Goal: Task Accomplishment & Management: Use online tool/utility

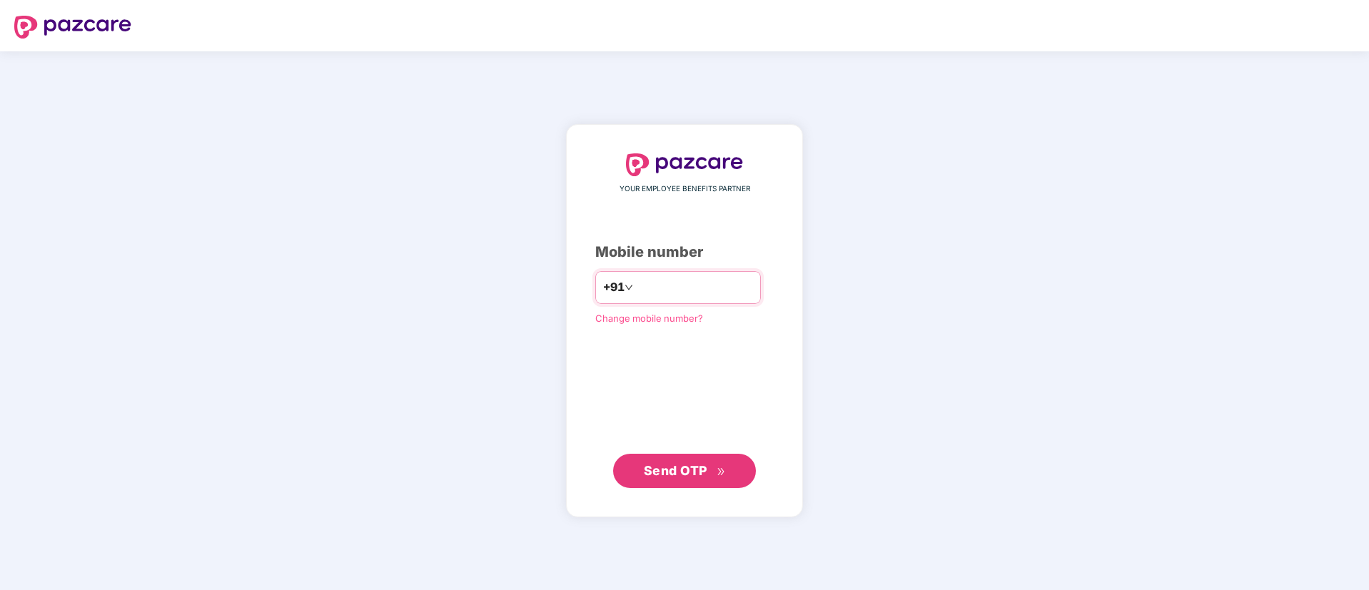
click at [654, 290] on input "number" at bounding box center [694, 287] width 117 height 23
type input "**********"
click at [653, 480] on span "Send OTP" at bounding box center [685, 471] width 82 height 20
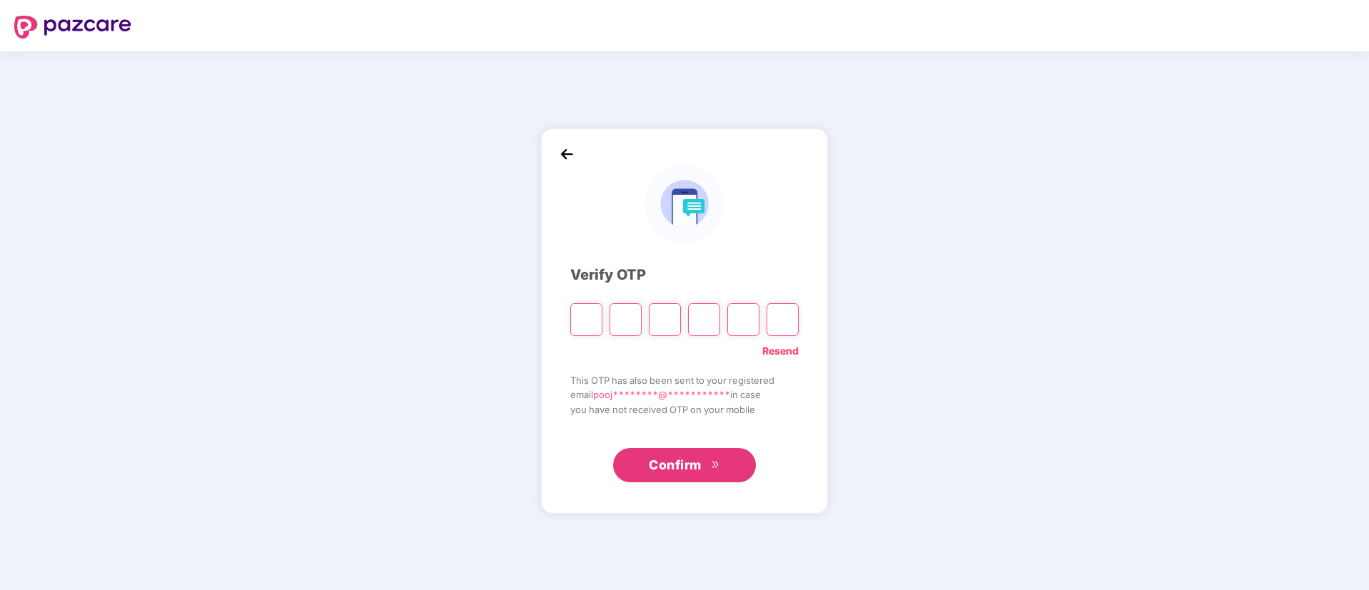
type input "*"
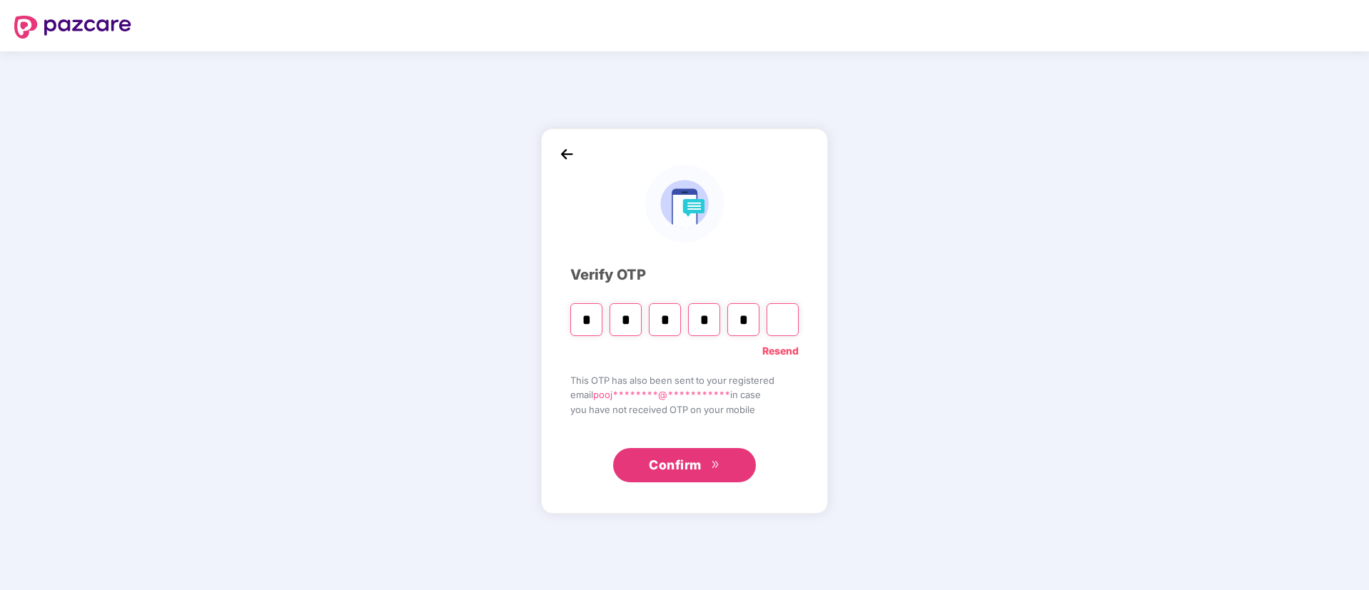
type input "*"
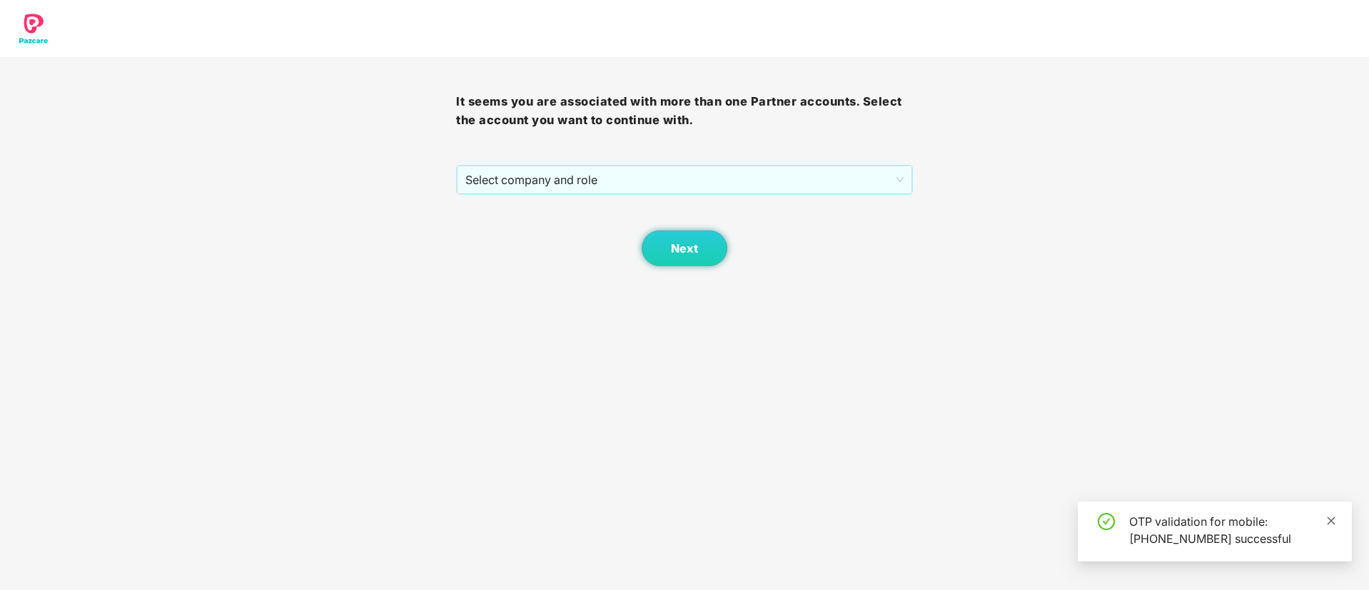
click at [1329, 519] on icon "close" at bounding box center [1331, 521] width 10 height 10
click at [511, 178] on span "Select company and role" at bounding box center [683, 179] width 437 height 27
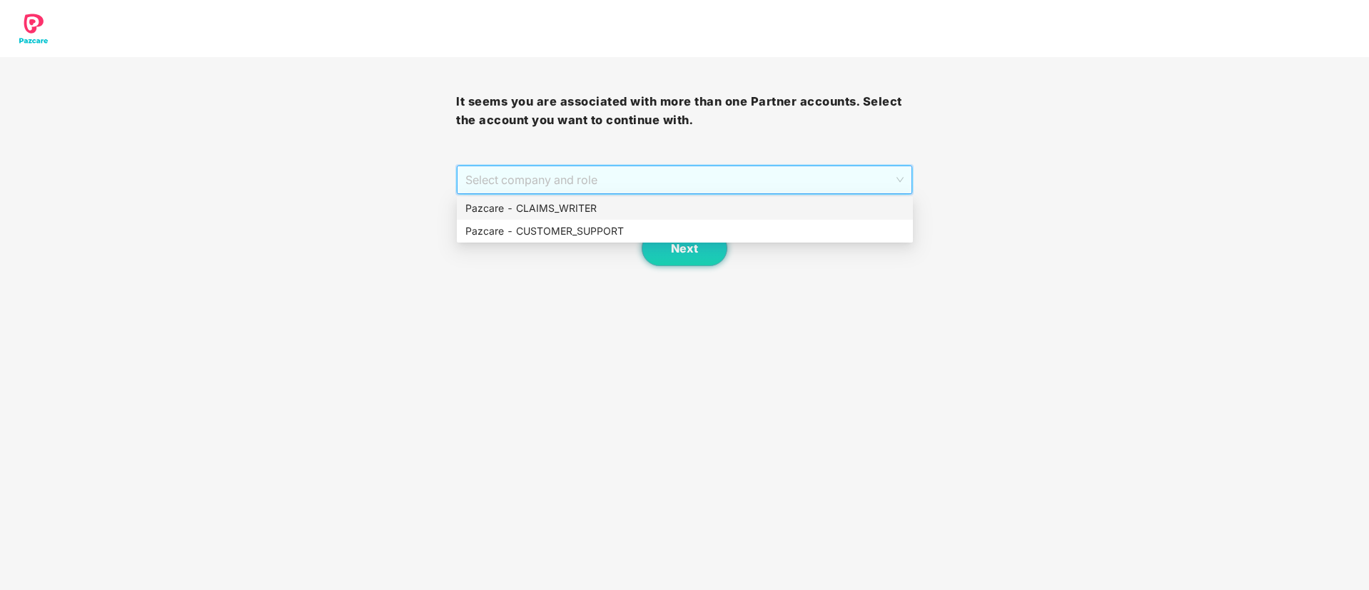
click at [544, 207] on div "Pazcare - CLAIMS_WRITER" at bounding box center [684, 209] width 439 height 16
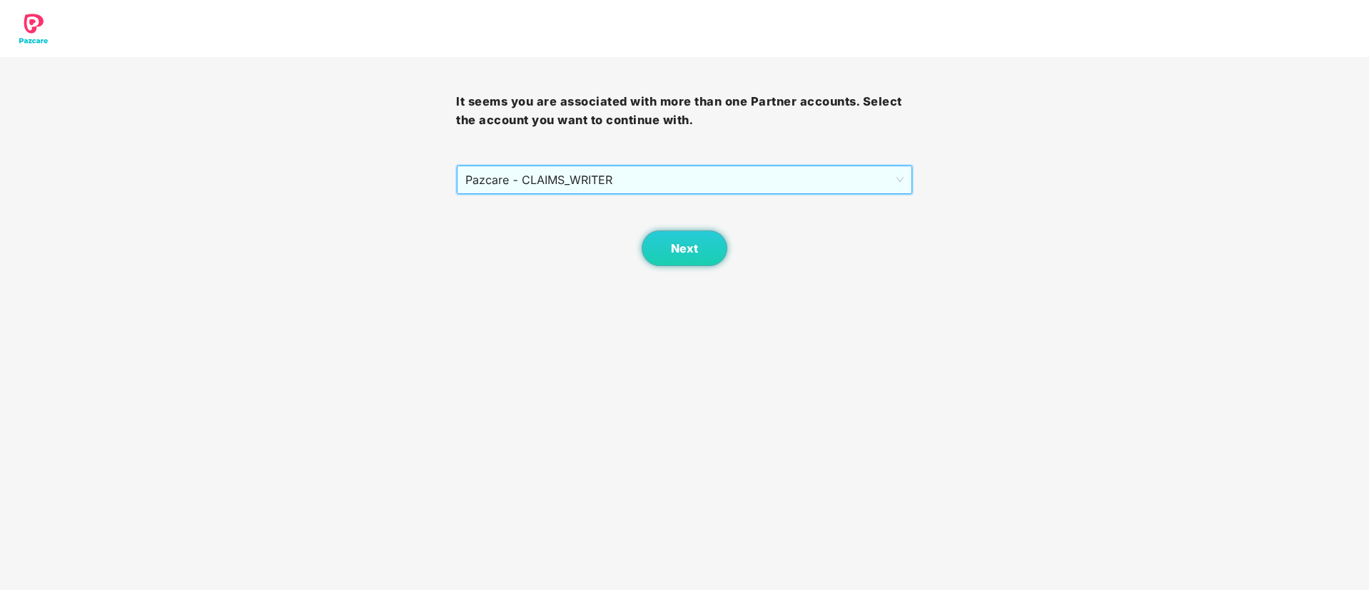
click at [636, 248] on div "Next" at bounding box center [684, 230] width 456 height 71
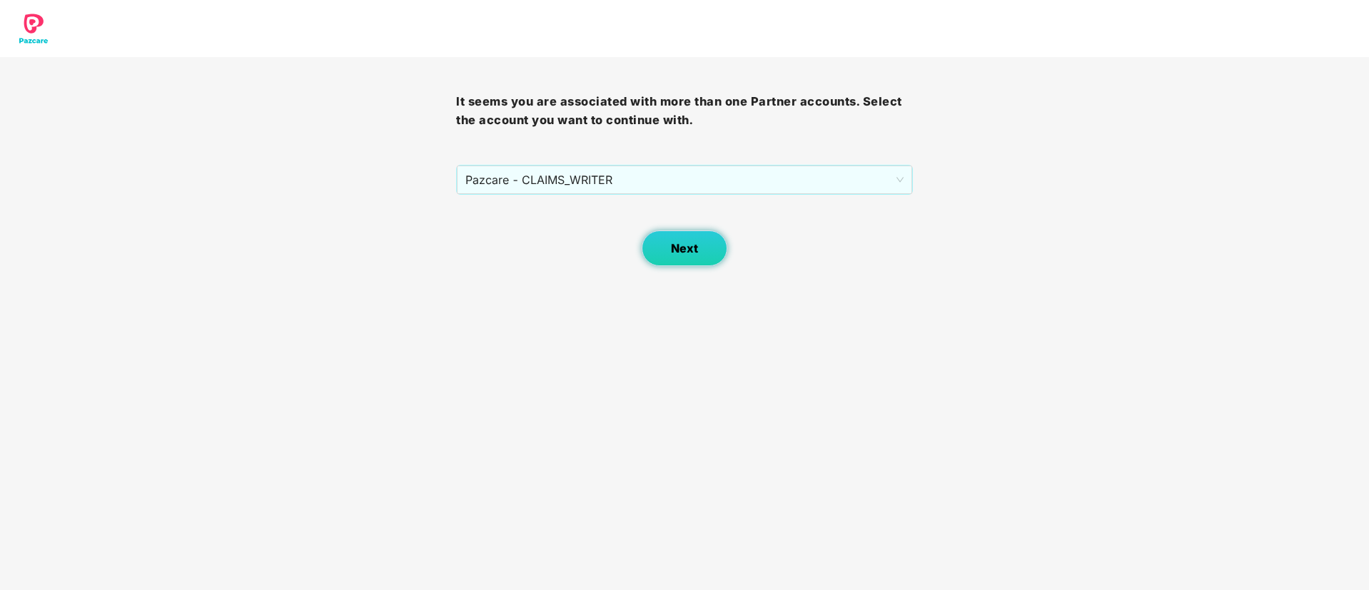
click at [667, 243] on button "Next" at bounding box center [684, 248] width 86 height 36
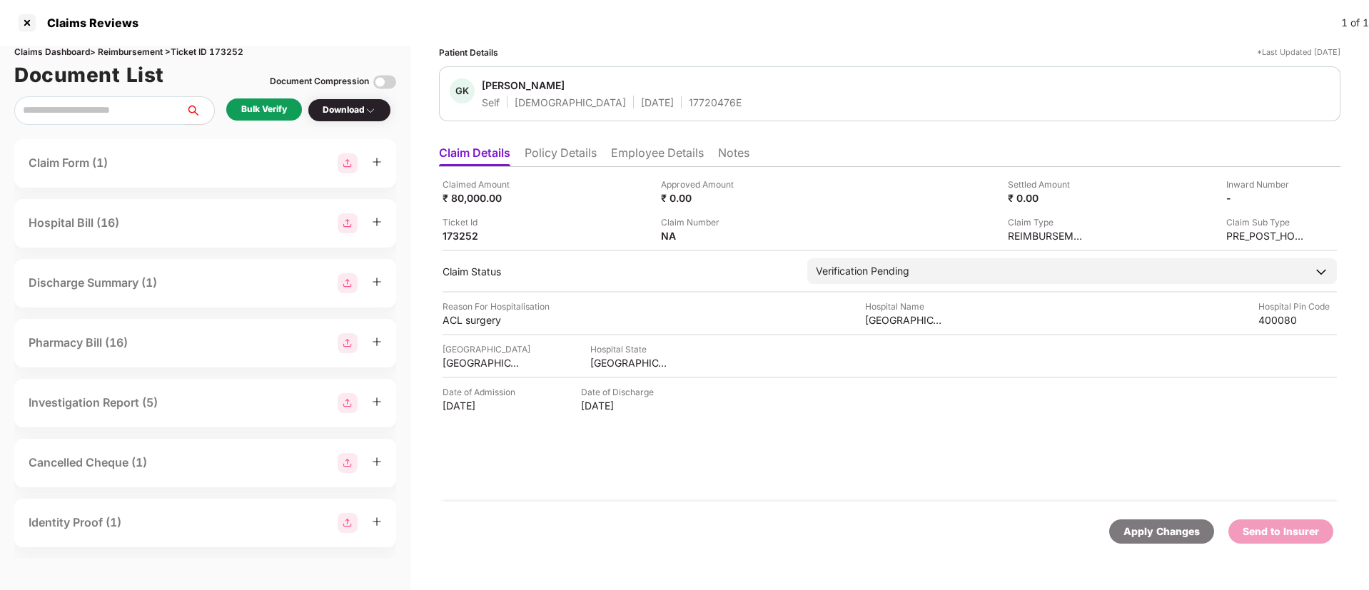
click at [263, 107] on div "Bulk Verify" at bounding box center [264, 110] width 46 height 14
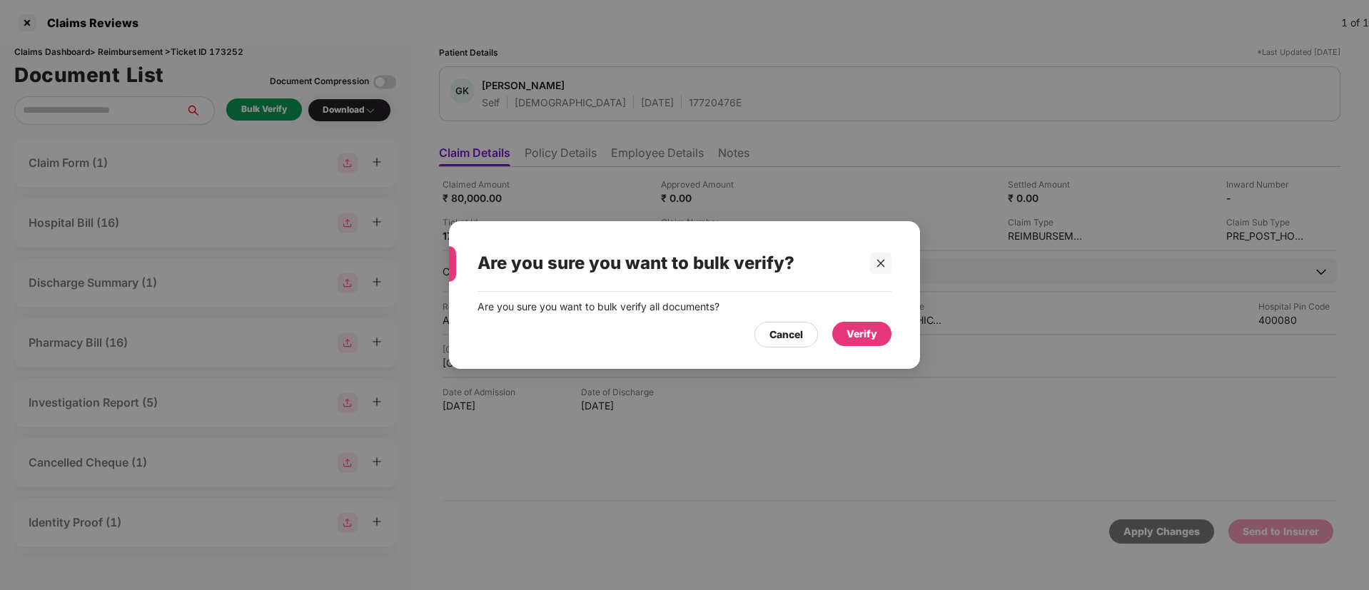
click at [851, 335] on div "Verify" at bounding box center [861, 334] width 31 height 16
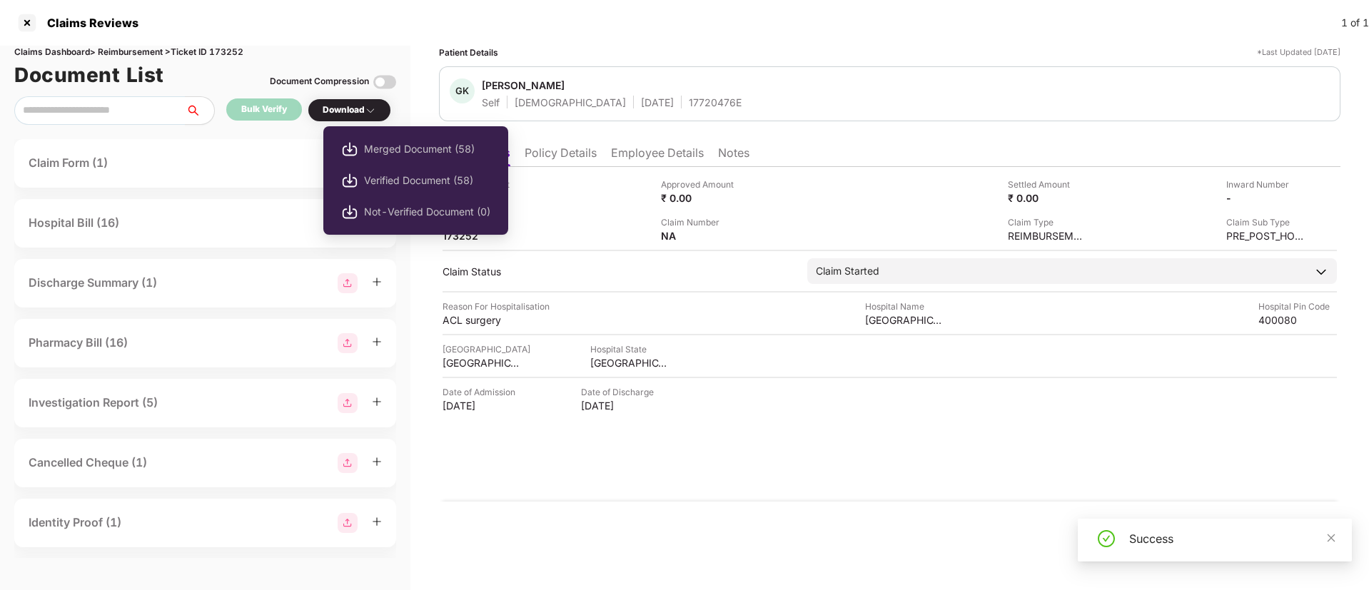
click at [357, 113] on div "Download" at bounding box center [350, 110] width 54 height 14
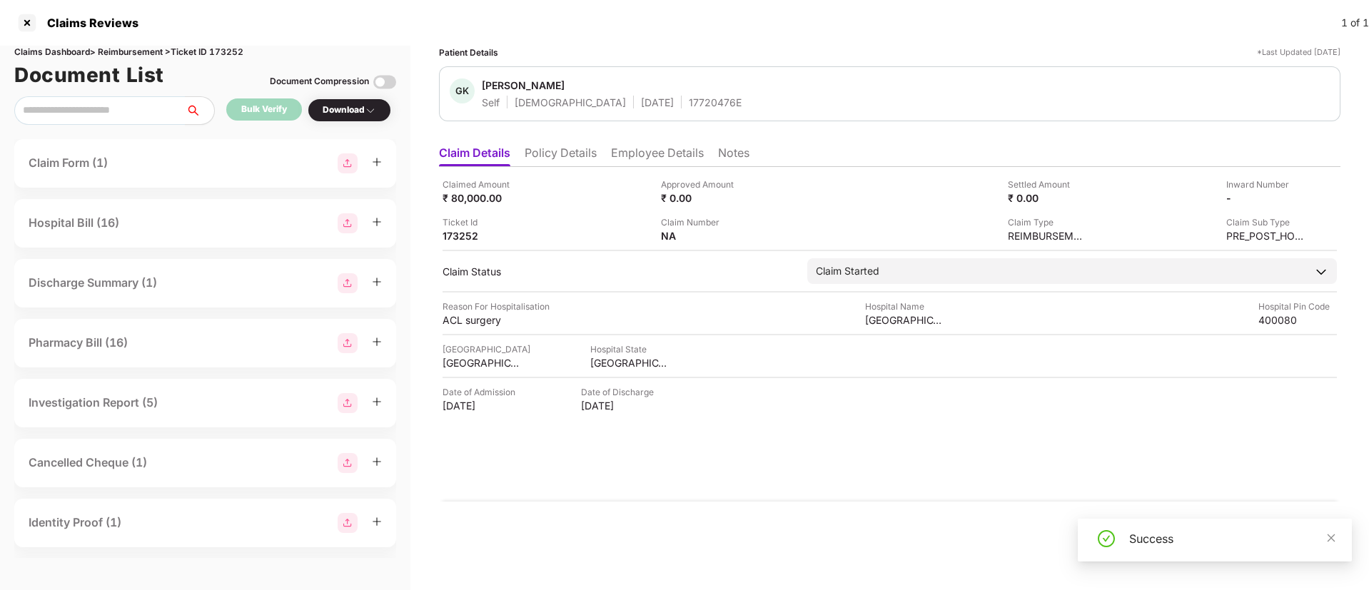
click at [357, 113] on div "Download" at bounding box center [350, 110] width 54 height 14
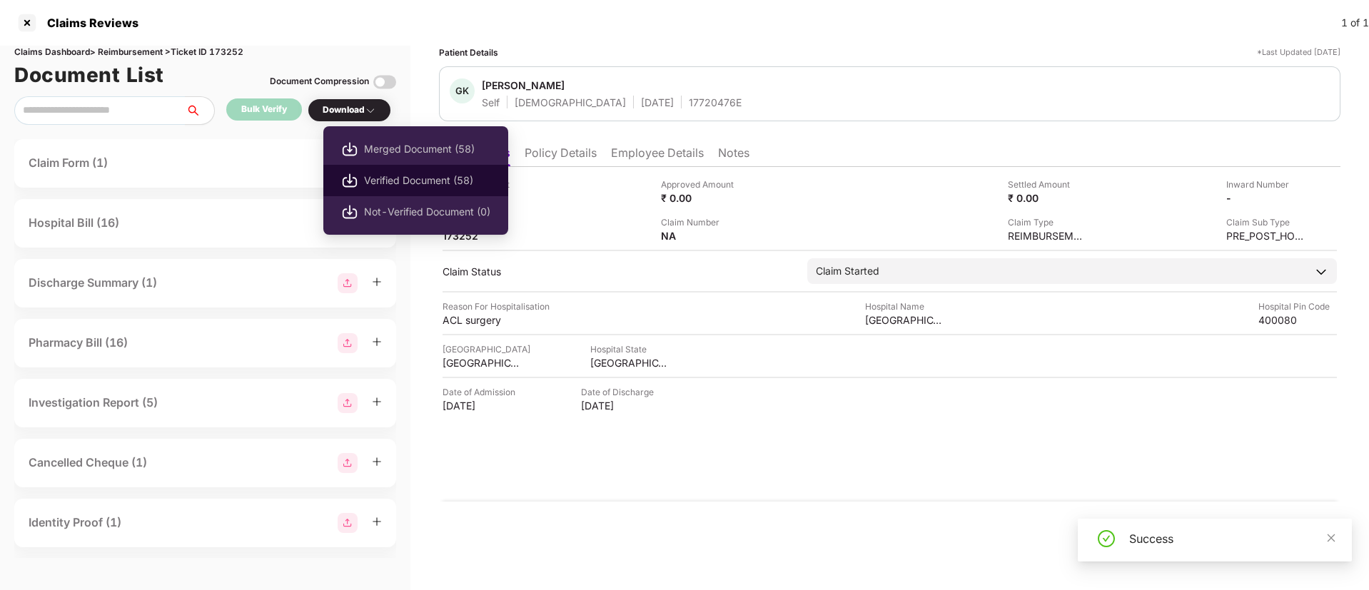
click at [405, 176] on span "Verified Document (58)" at bounding box center [427, 181] width 126 height 16
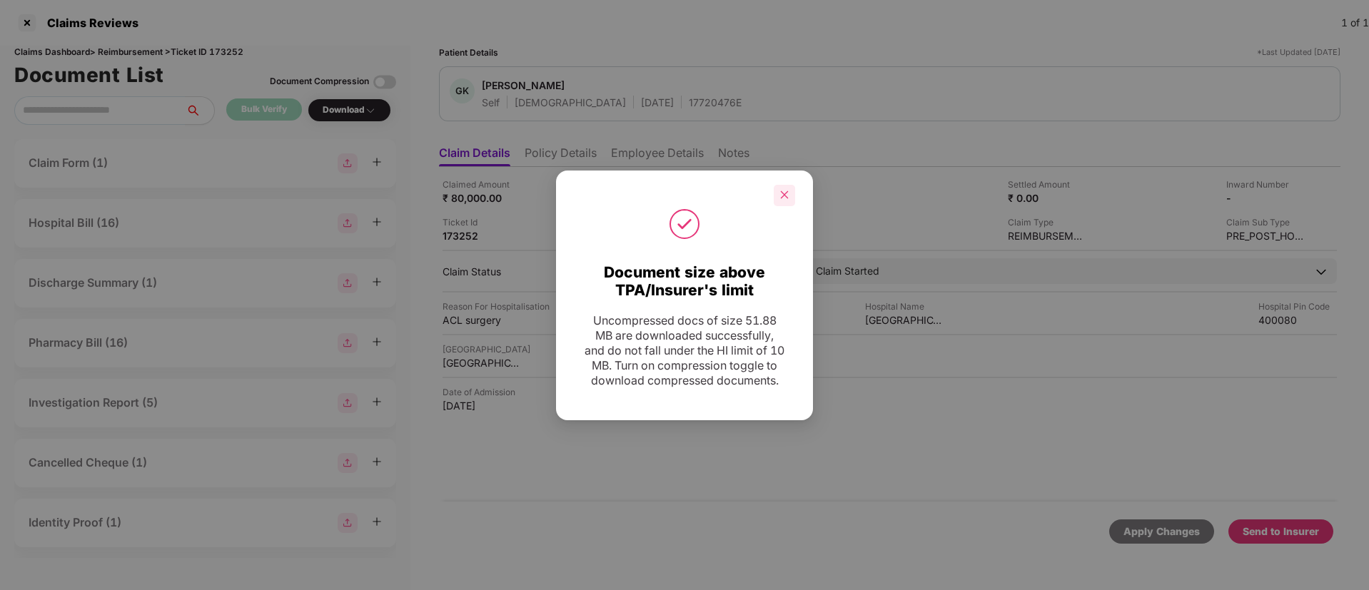
click at [781, 190] on icon "close" at bounding box center [784, 195] width 10 height 10
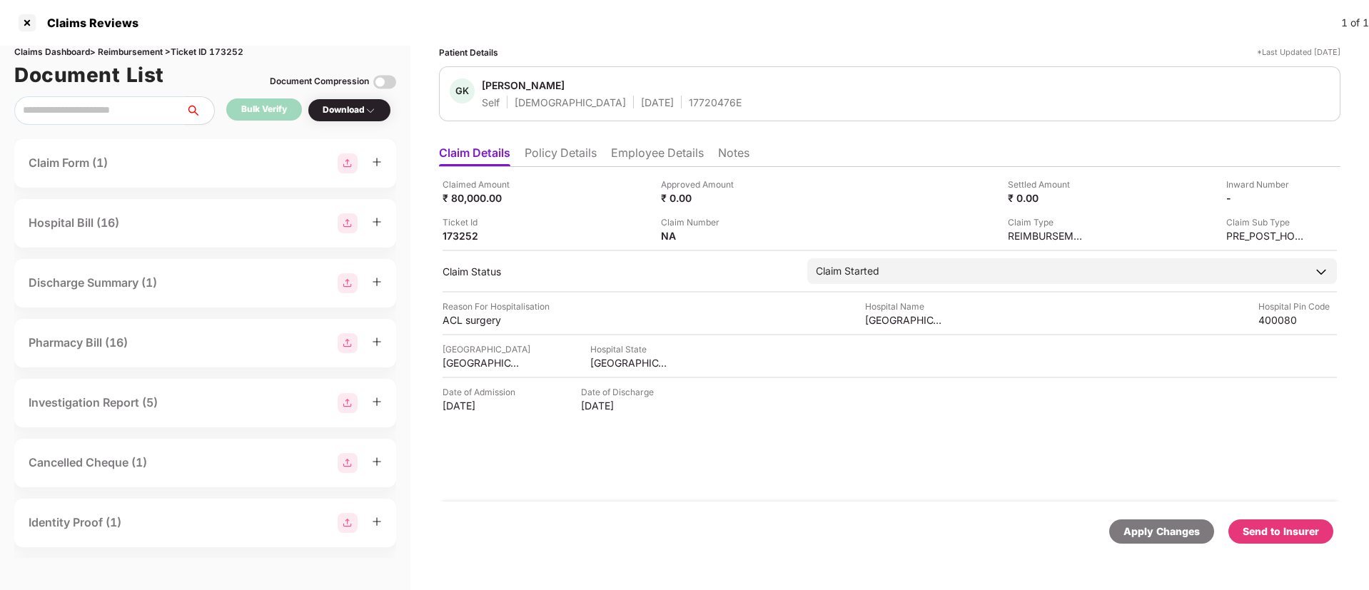
click at [1285, 533] on div "Send to Insurer" at bounding box center [1280, 532] width 76 height 16
click at [563, 155] on li "Policy Details" at bounding box center [560, 156] width 72 height 21
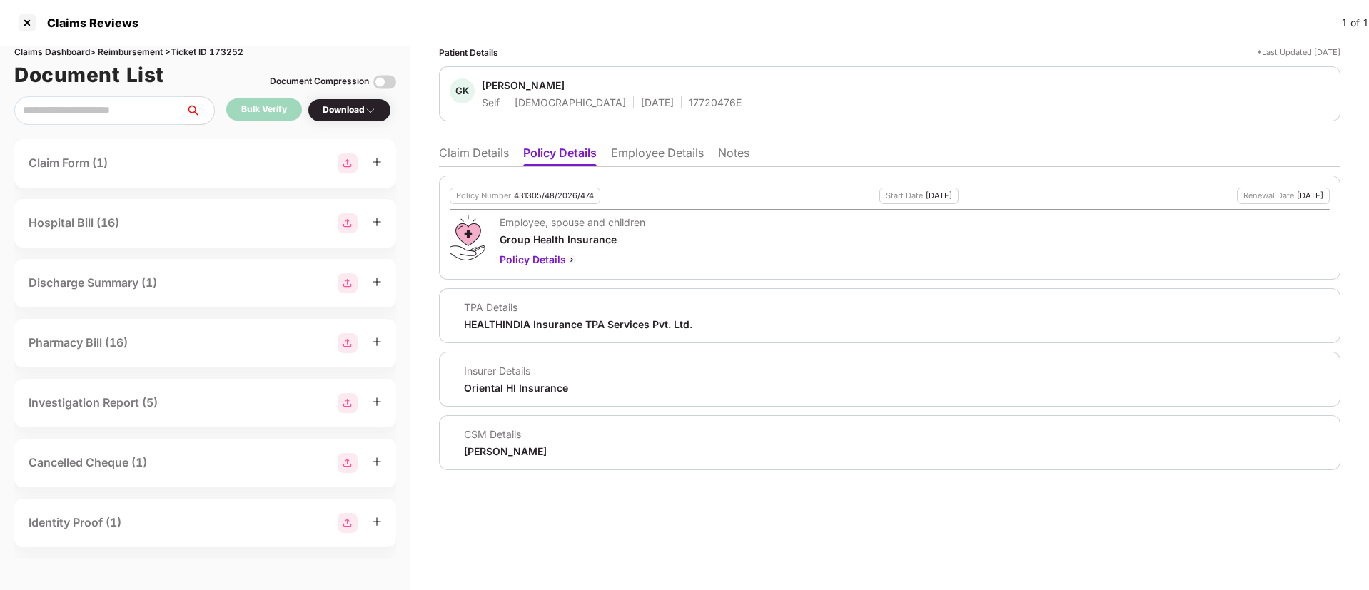
click at [617, 155] on li "Employee Details" at bounding box center [657, 156] width 93 height 21
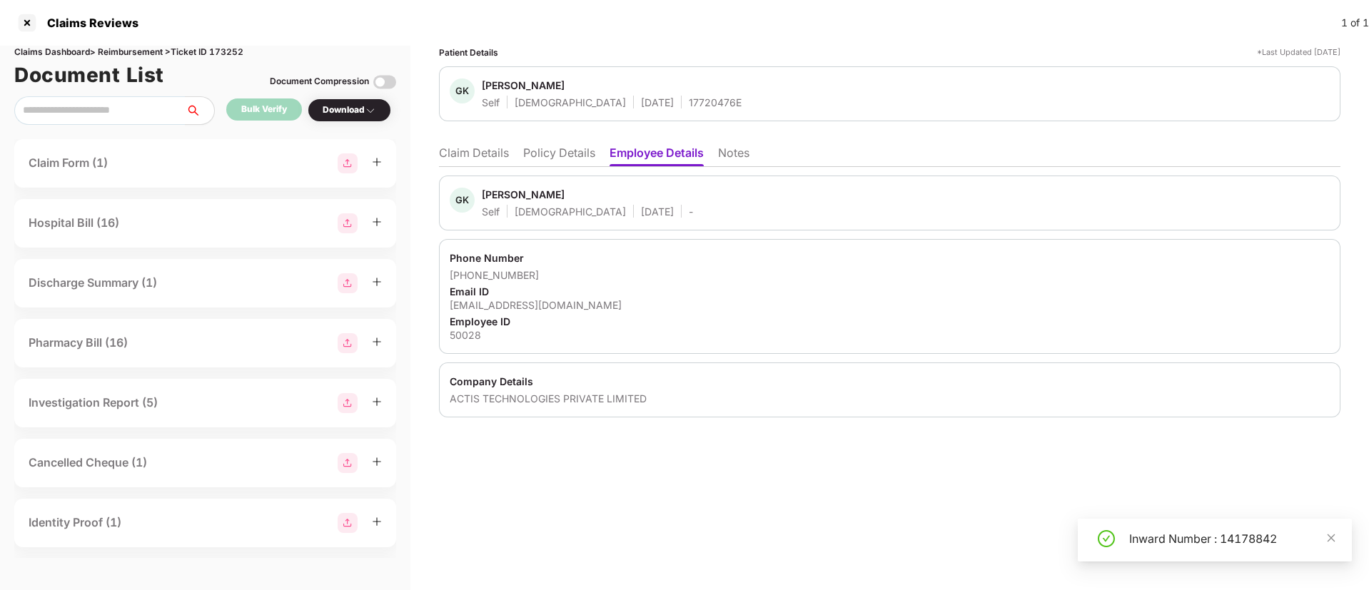
click at [547, 160] on li "Policy Details" at bounding box center [559, 156] width 72 height 21
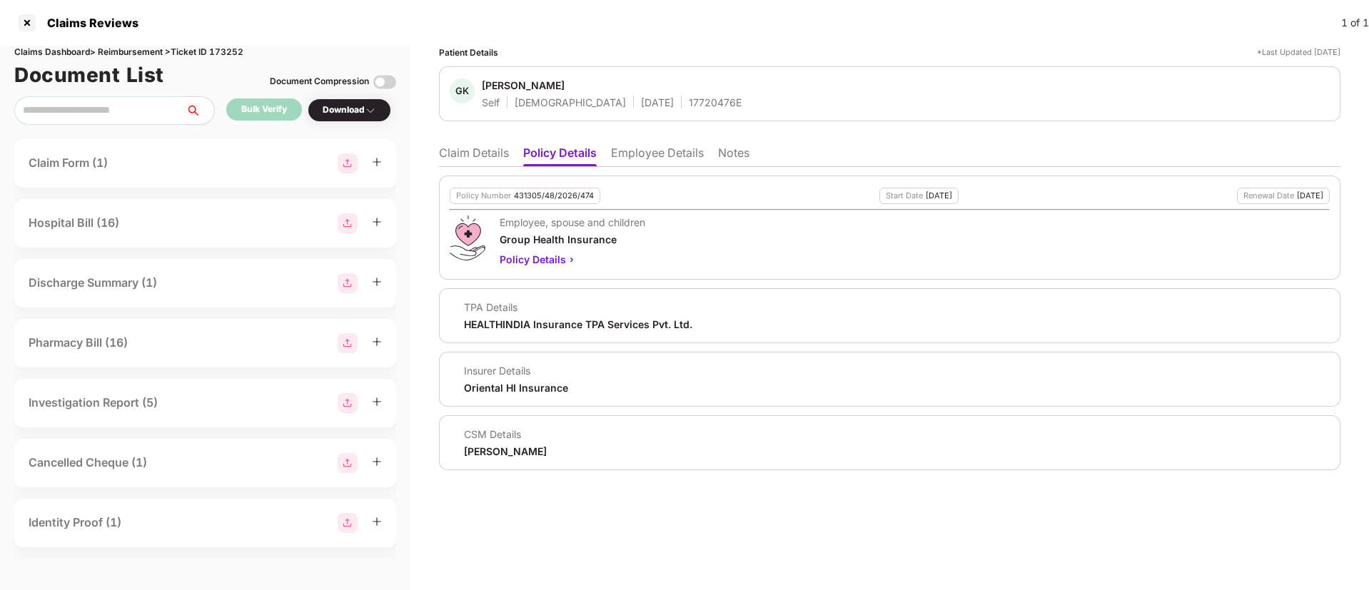
click at [492, 153] on li "Claim Details" at bounding box center [474, 156] width 70 height 21
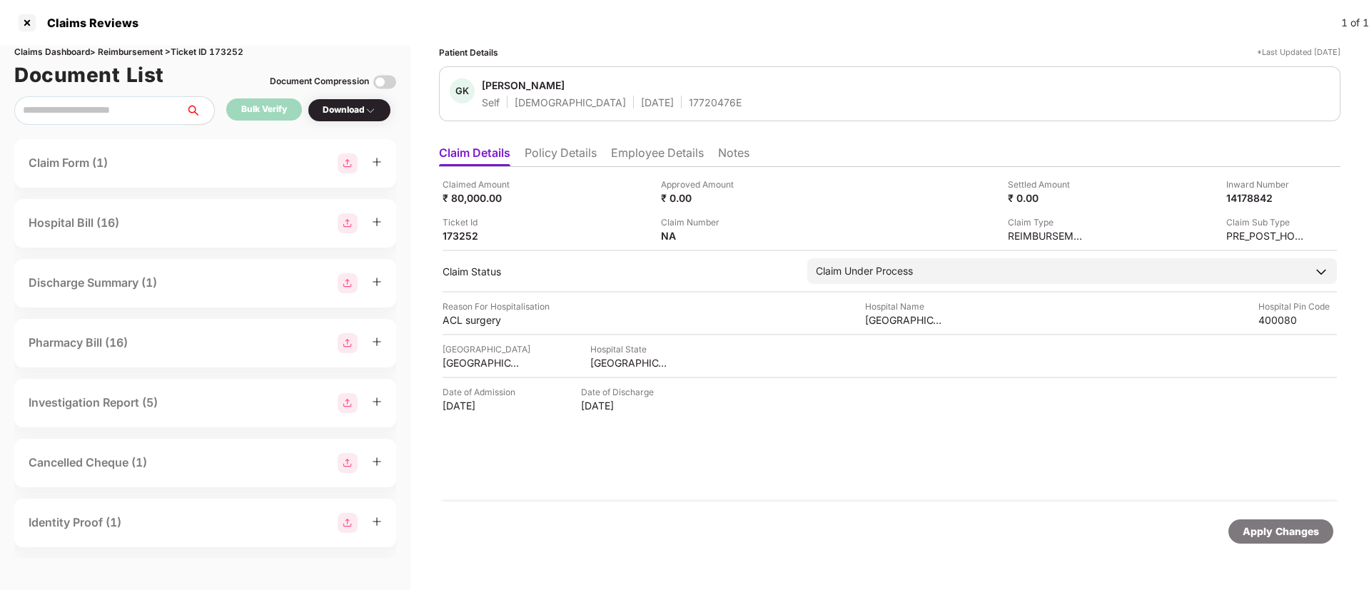
click at [547, 150] on li "Policy Details" at bounding box center [560, 156] width 72 height 21
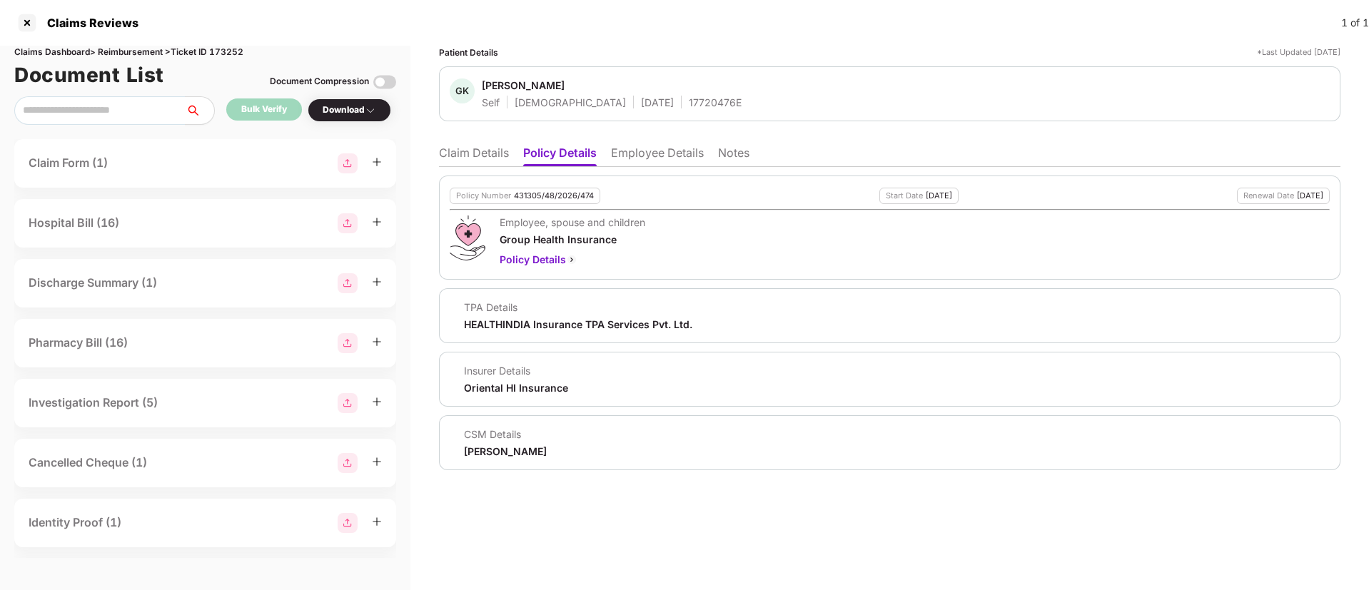
click at [597, 149] on li "Policy Details" at bounding box center [559, 156] width 73 height 21
click at [629, 158] on li "Employee Details" at bounding box center [657, 156] width 93 height 21
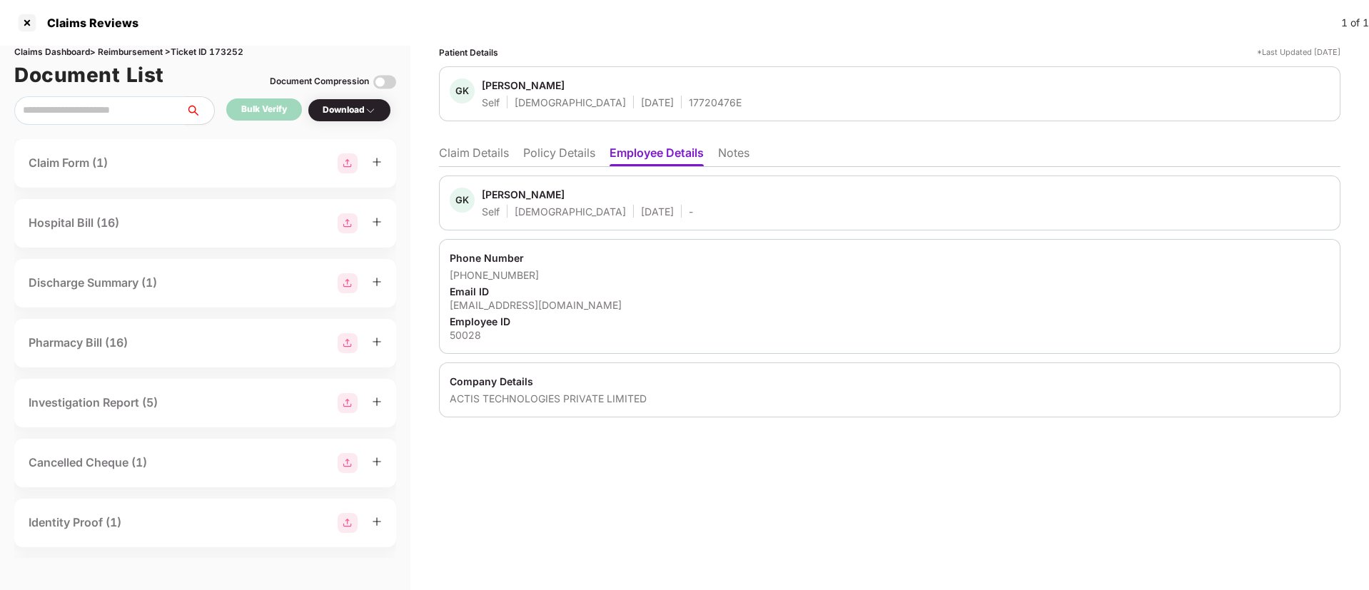
click at [498, 156] on li "Claim Details" at bounding box center [474, 156] width 70 height 21
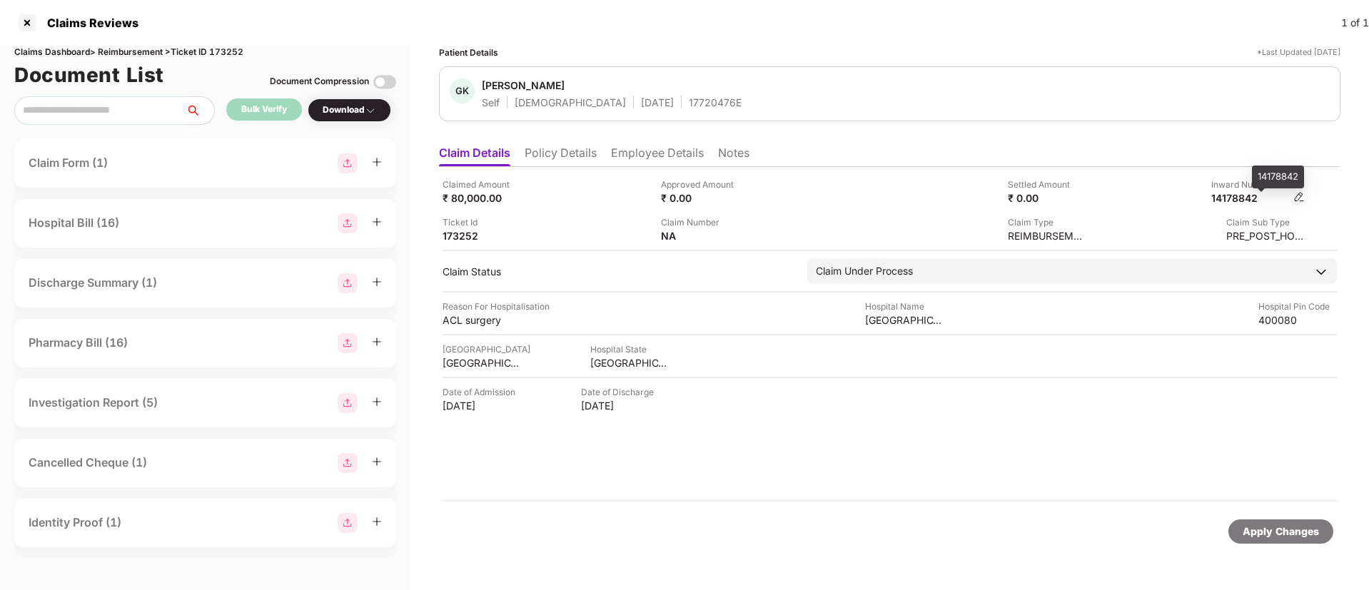
click at [1243, 198] on div "14178842" at bounding box center [1250, 198] width 78 height 14
copy div "14178842"
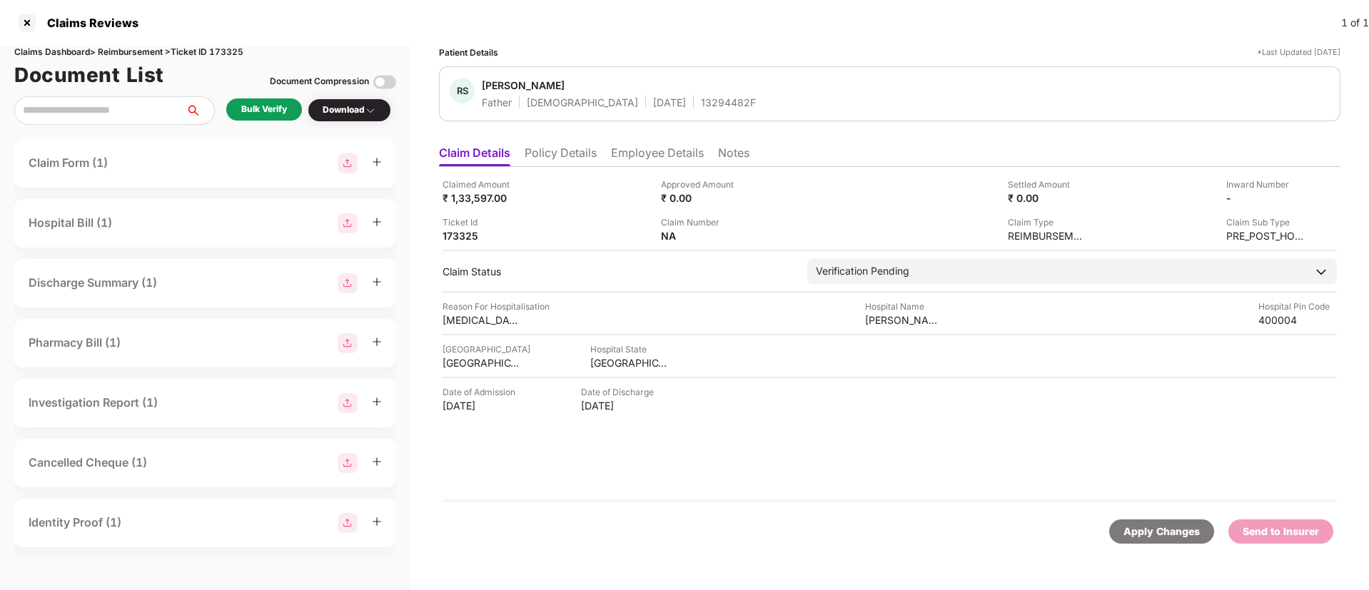
click at [251, 111] on div "Bulk Verify" at bounding box center [264, 110] width 46 height 14
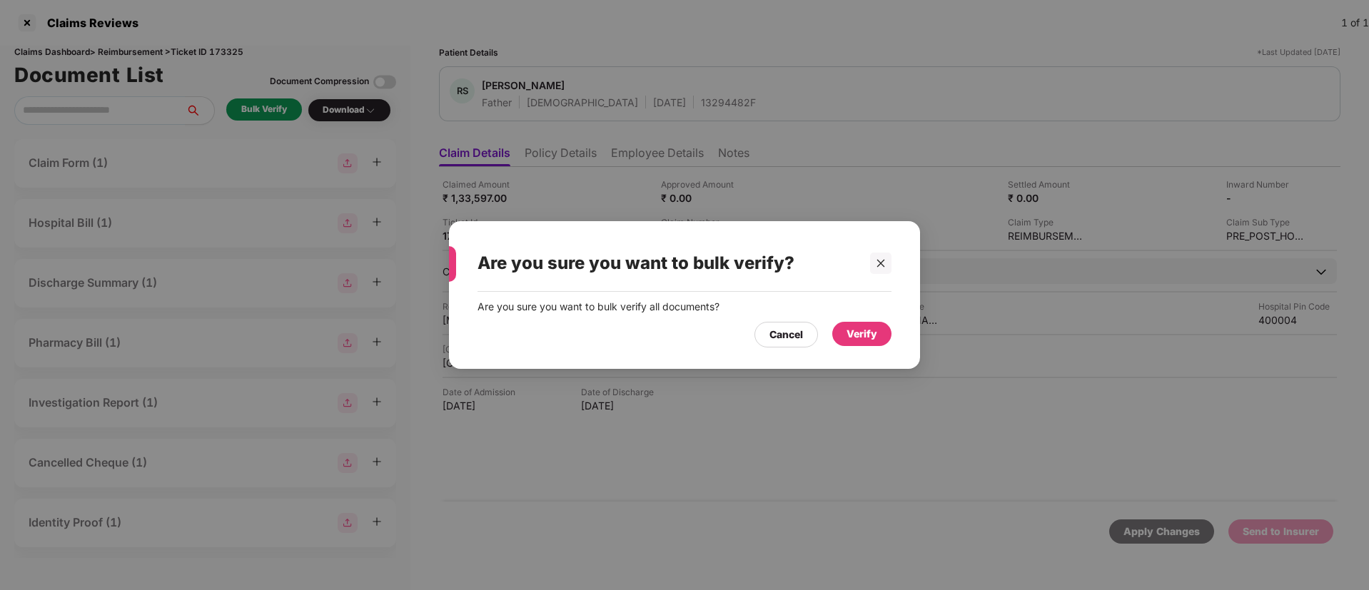
click at [866, 335] on div "Verify" at bounding box center [861, 334] width 31 height 16
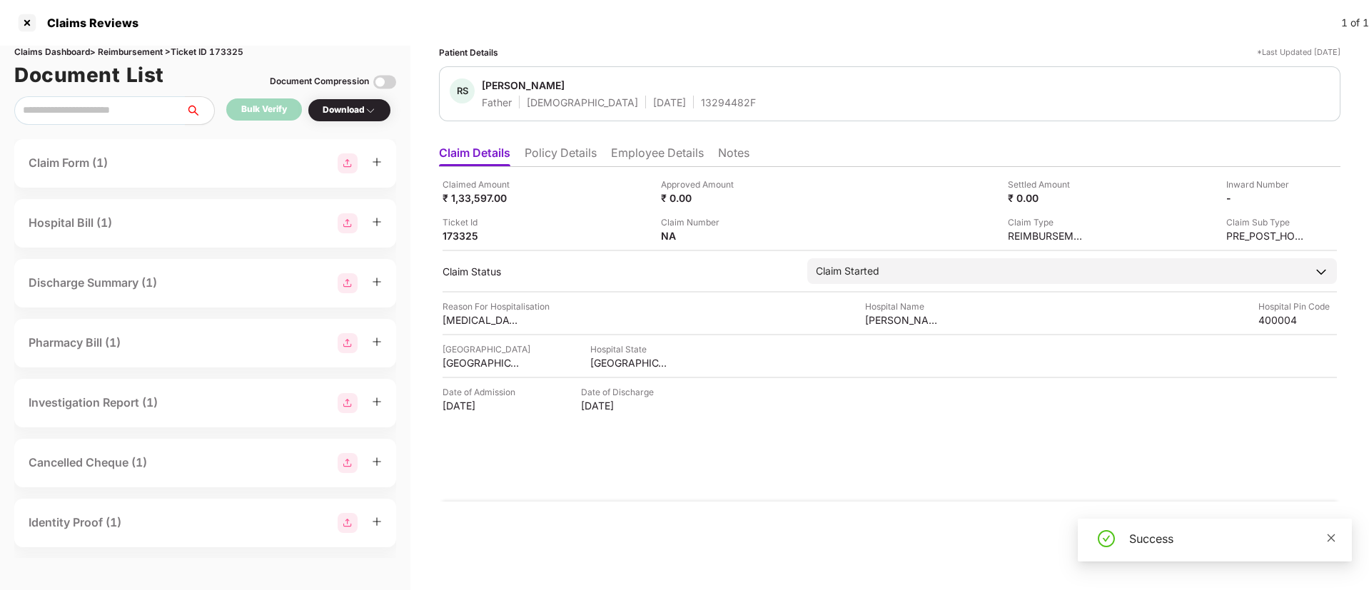
click at [1329, 537] on icon "close" at bounding box center [1331, 538] width 8 height 8
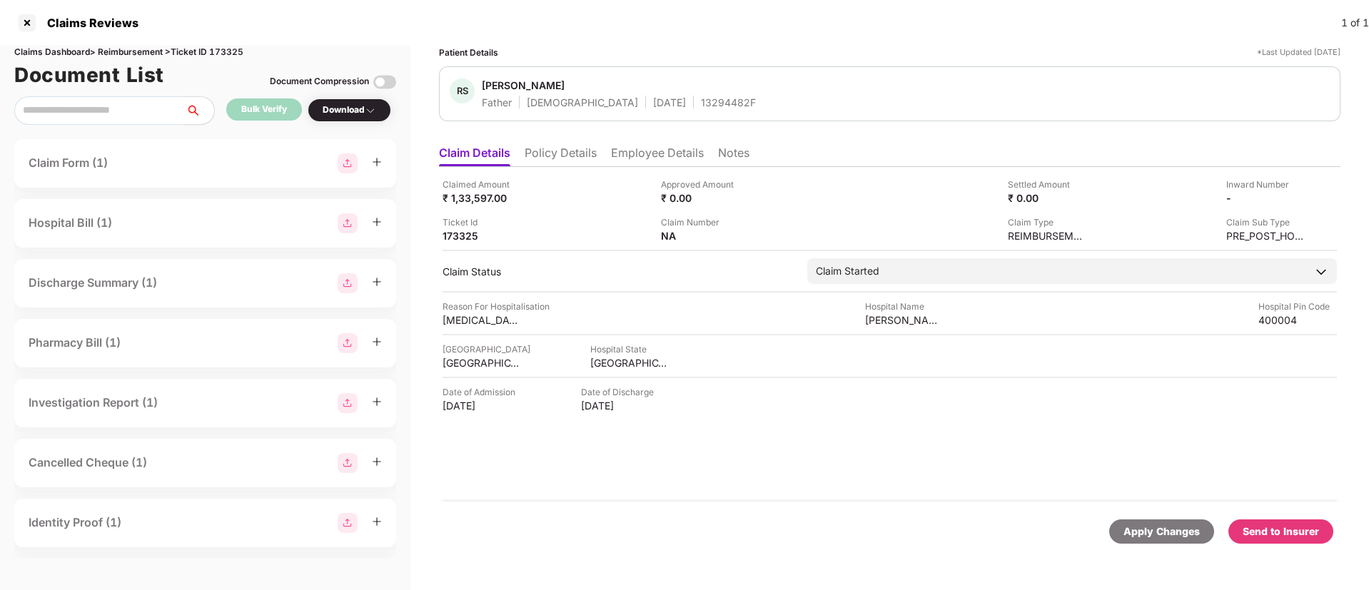
click at [350, 120] on div "Download" at bounding box center [349, 110] width 83 height 24
click at [340, 111] on div "Download" at bounding box center [350, 110] width 54 height 14
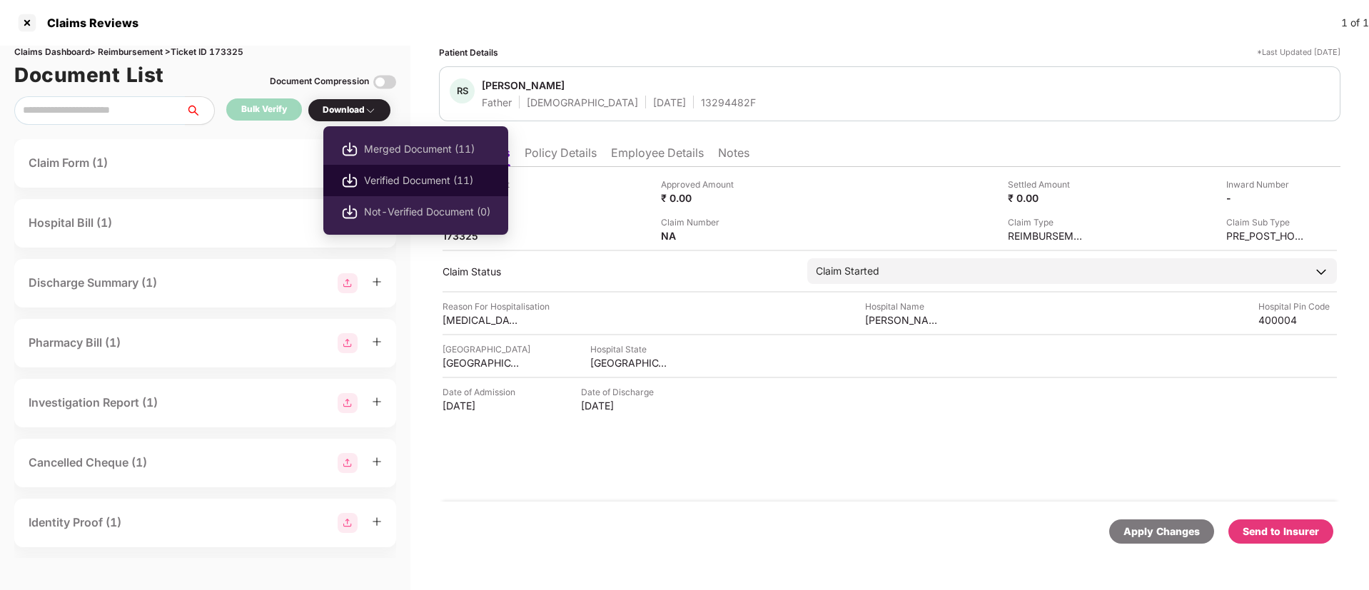
click at [377, 176] on span "Verified Document (11)" at bounding box center [427, 181] width 126 height 16
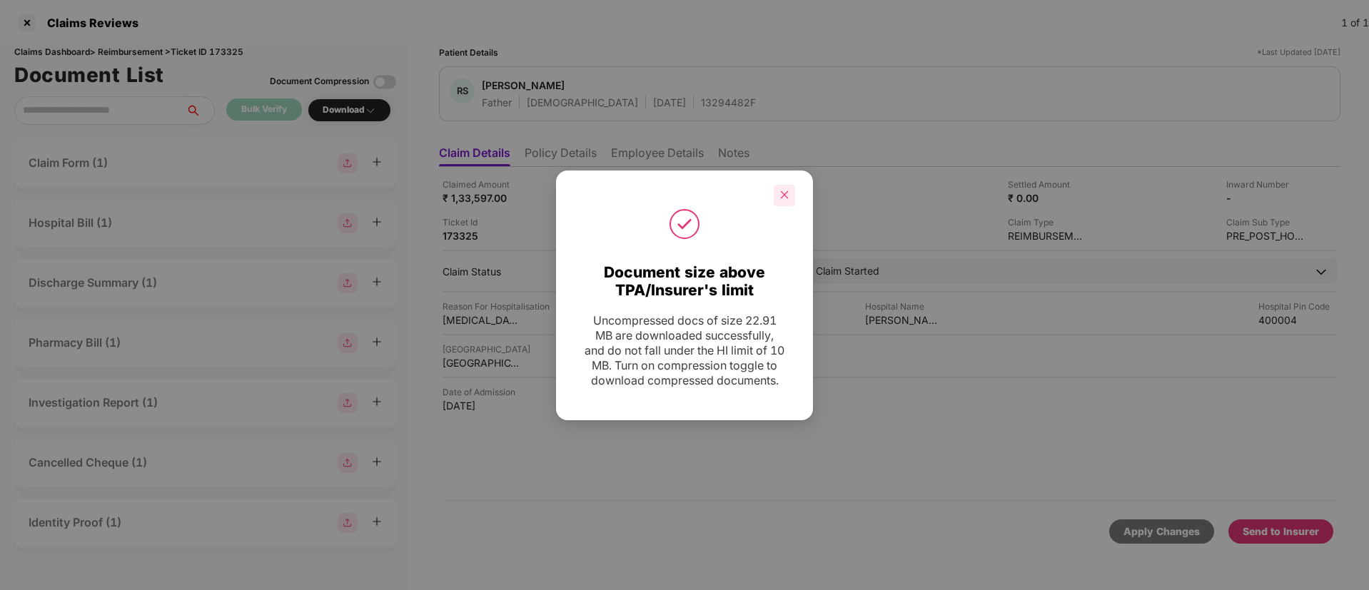
click at [779, 193] on div at bounding box center [783, 195] width 21 height 21
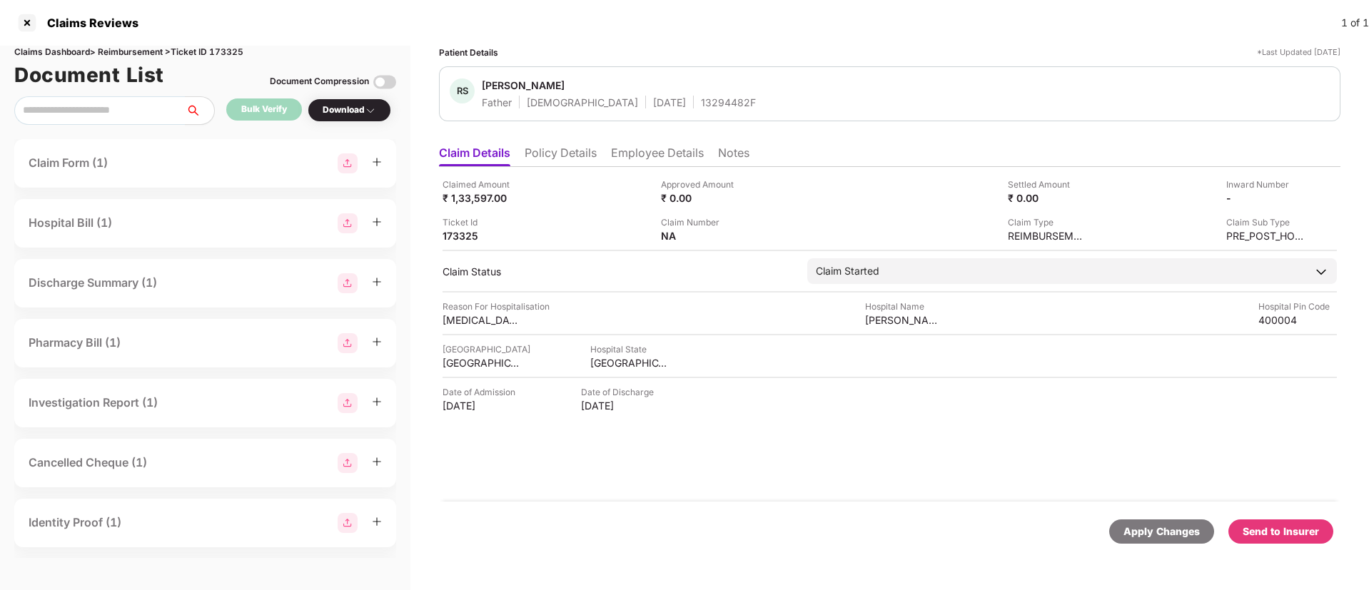
click at [1274, 533] on div "Send to Insurer" at bounding box center [1280, 532] width 76 height 16
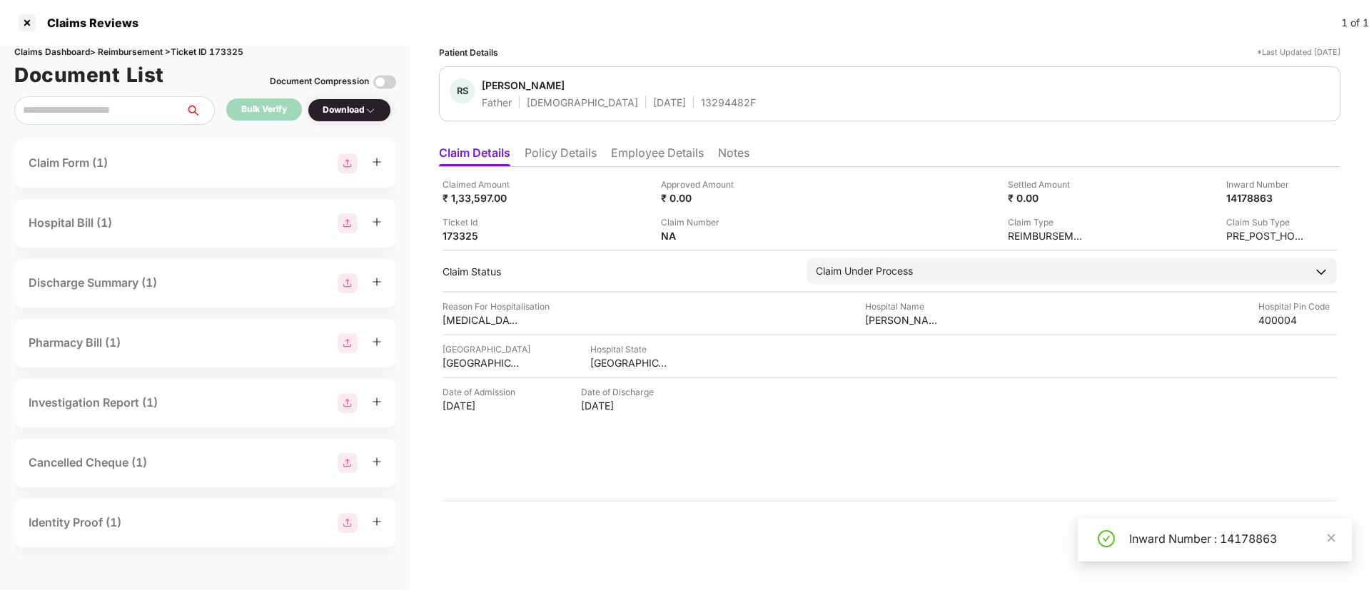
click at [582, 156] on li "Policy Details" at bounding box center [560, 156] width 72 height 21
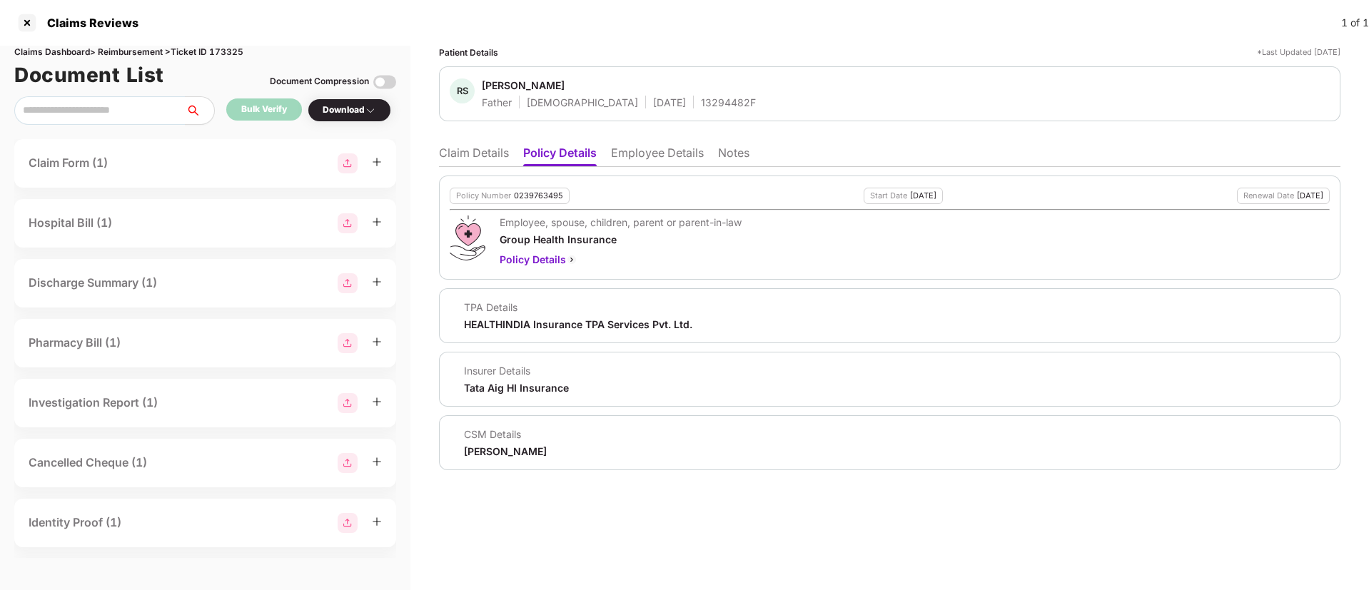
click at [633, 161] on li "Employee Details" at bounding box center [657, 156] width 93 height 21
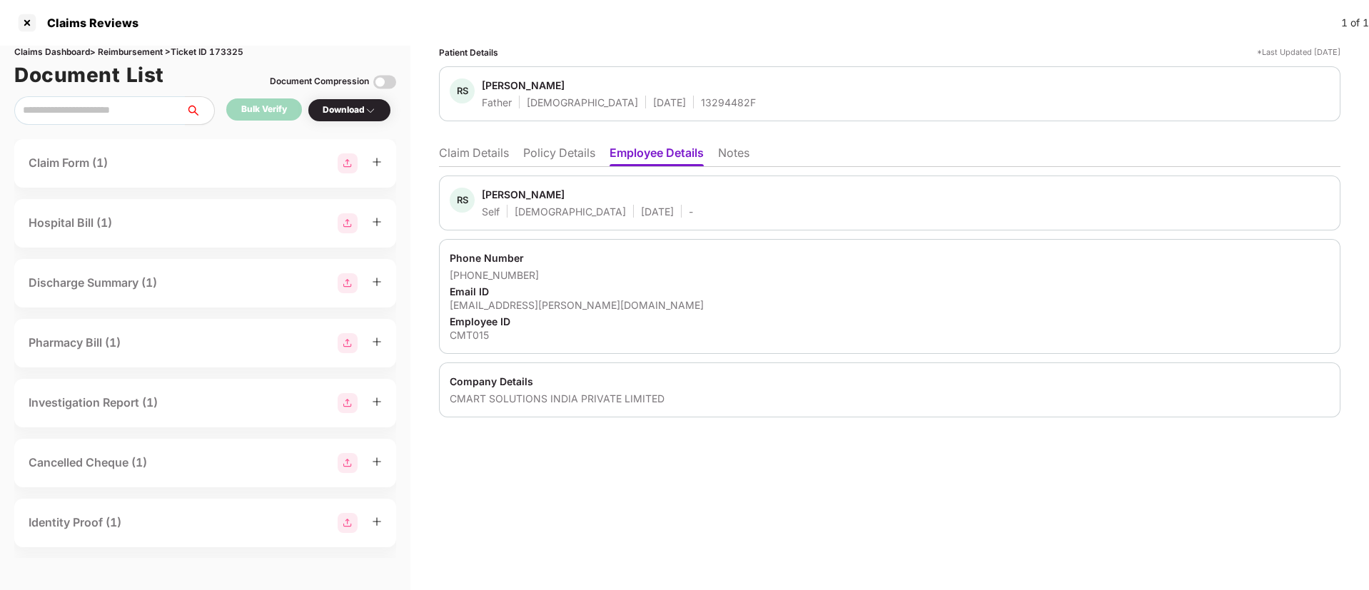
click at [574, 158] on li "Policy Details" at bounding box center [559, 156] width 72 height 21
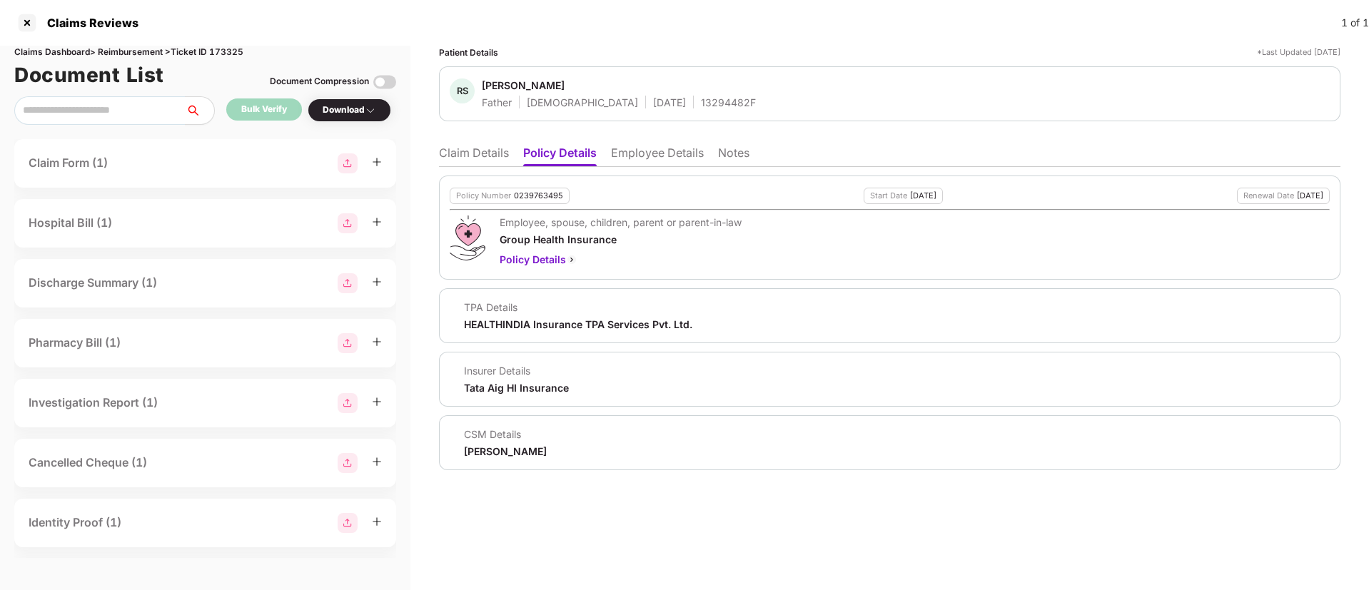
click at [502, 158] on li "Claim Details" at bounding box center [474, 156] width 70 height 21
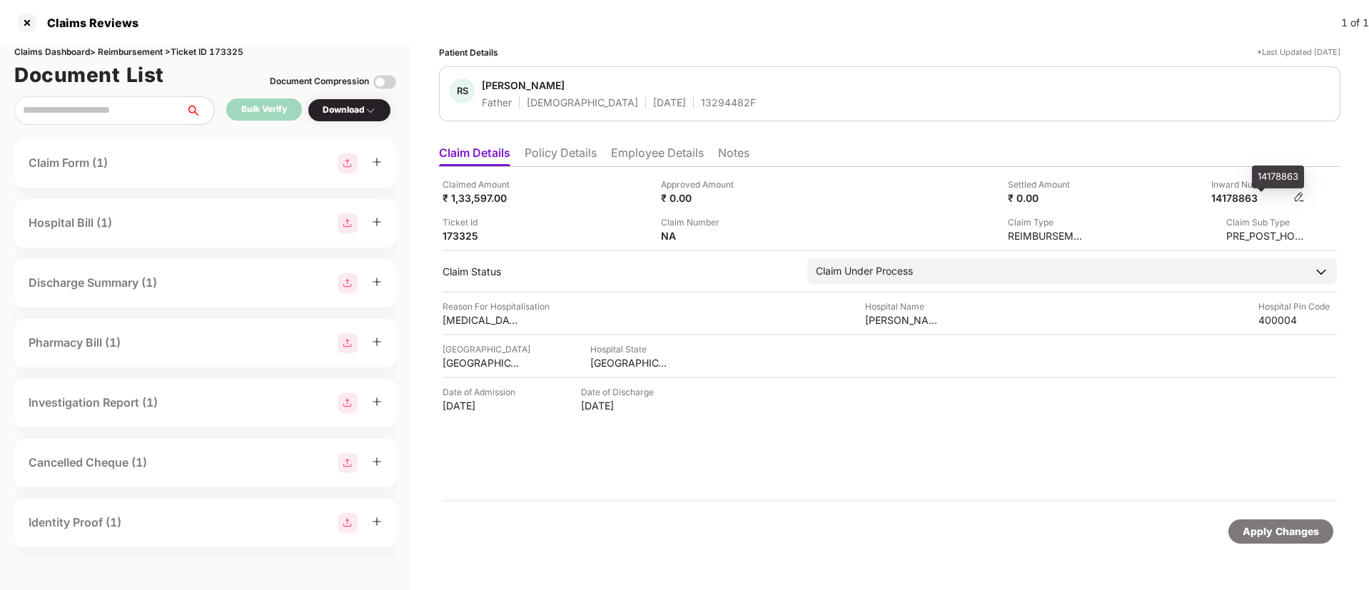
click at [1235, 195] on div "14178863" at bounding box center [1250, 198] width 78 height 14
copy div "14178863"
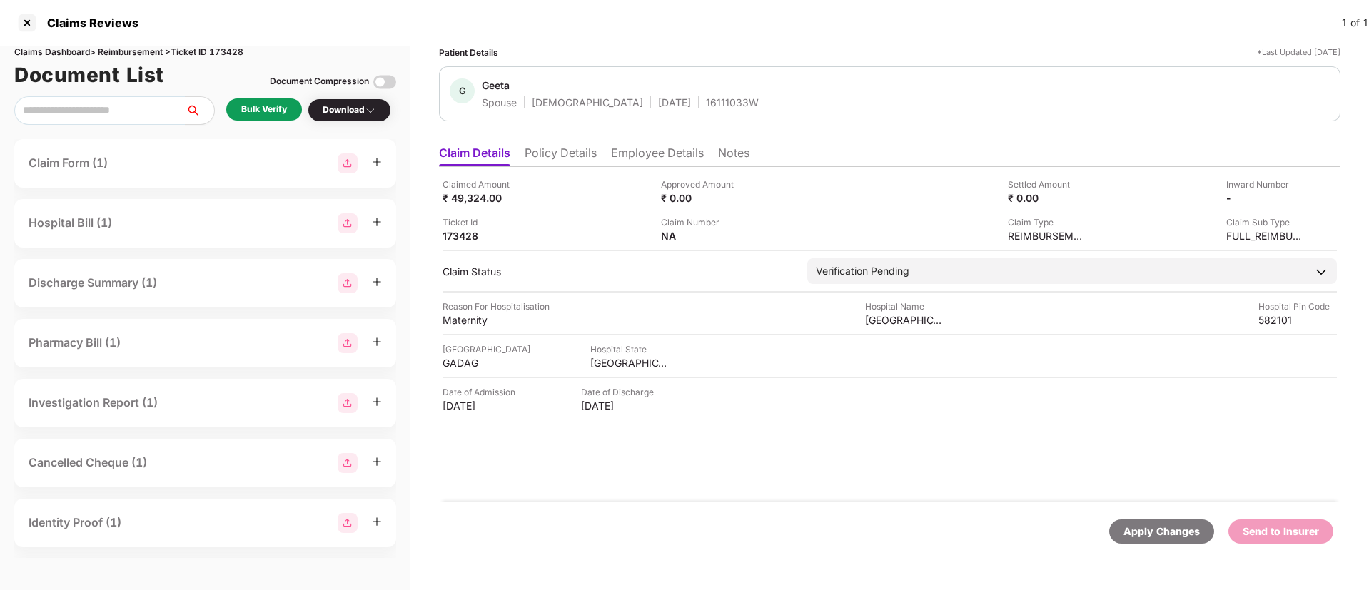
click at [260, 104] on div "Bulk Verify" at bounding box center [264, 110] width 46 height 14
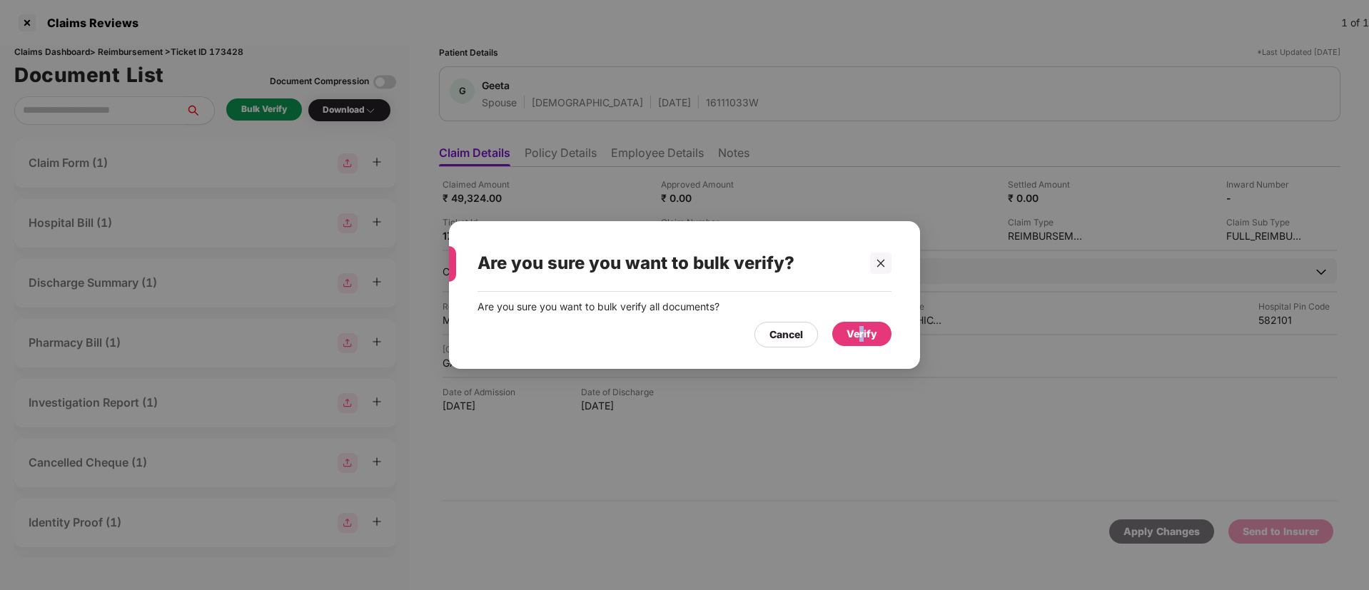
click at [863, 330] on div "Verify" at bounding box center [861, 334] width 31 height 16
click at [824, 402] on div "Are you sure you want to bulk verify? Are you sure you want to bulk verify all …" at bounding box center [684, 295] width 1369 height 590
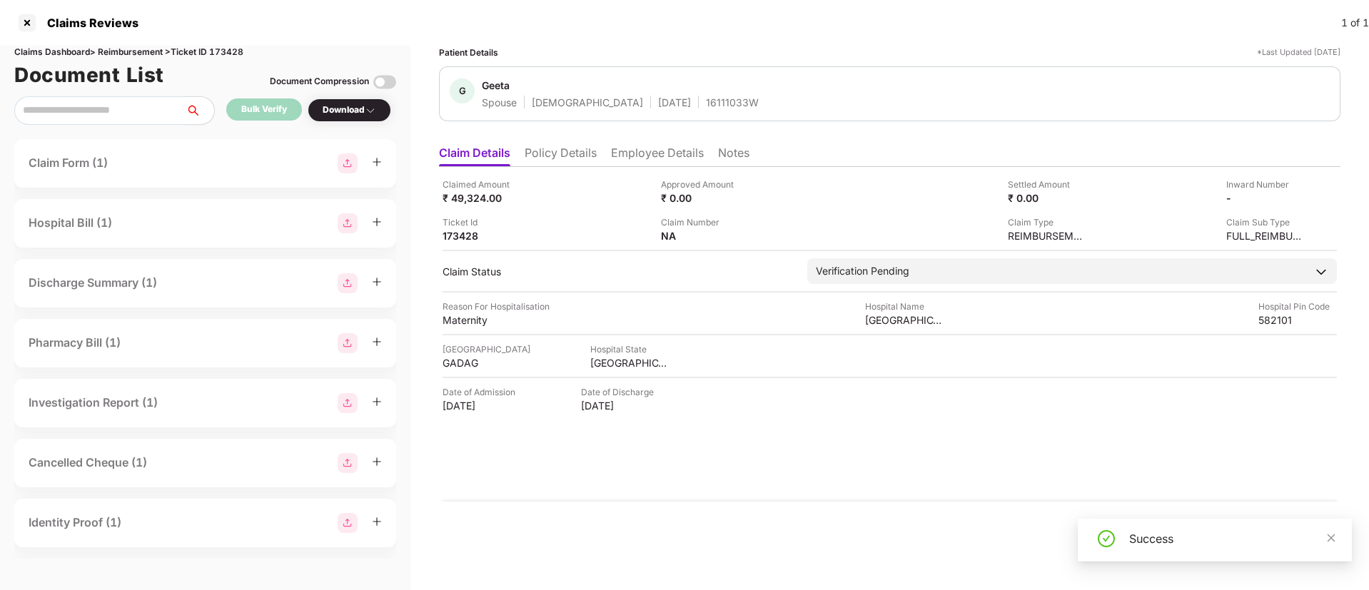
click at [353, 108] on div "Download" at bounding box center [350, 110] width 54 height 14
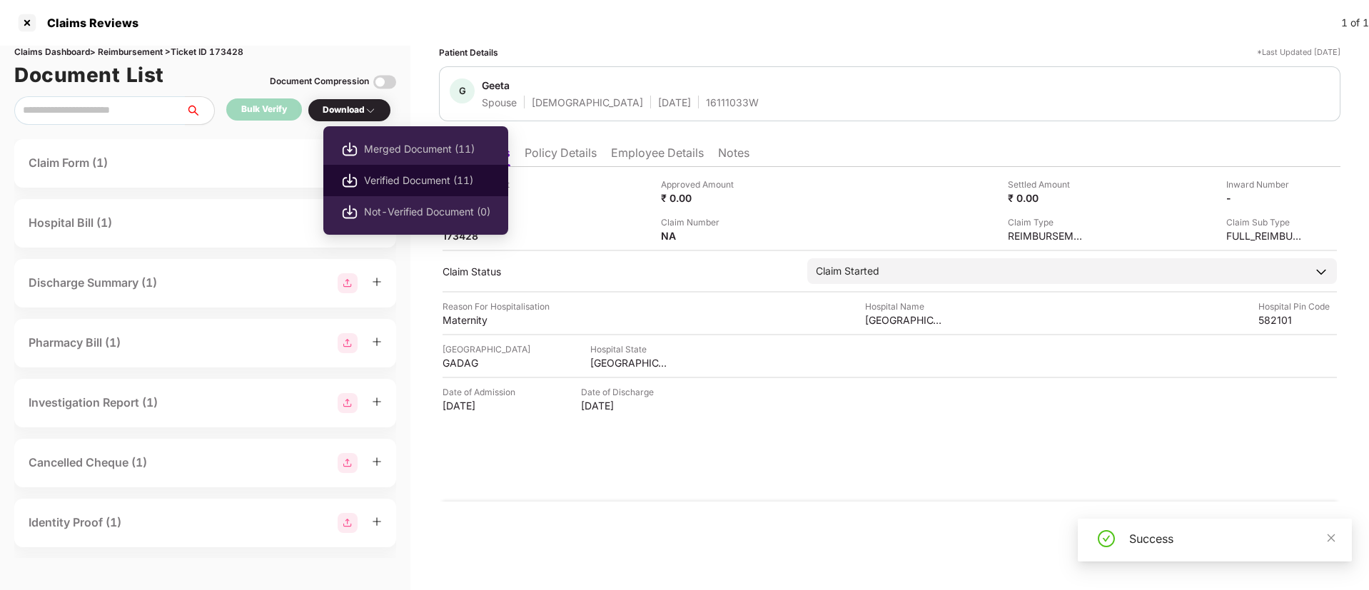
click at [391, 181] on span "Verified Document (11)" at bounding box center [427, 181] width 126 height 16
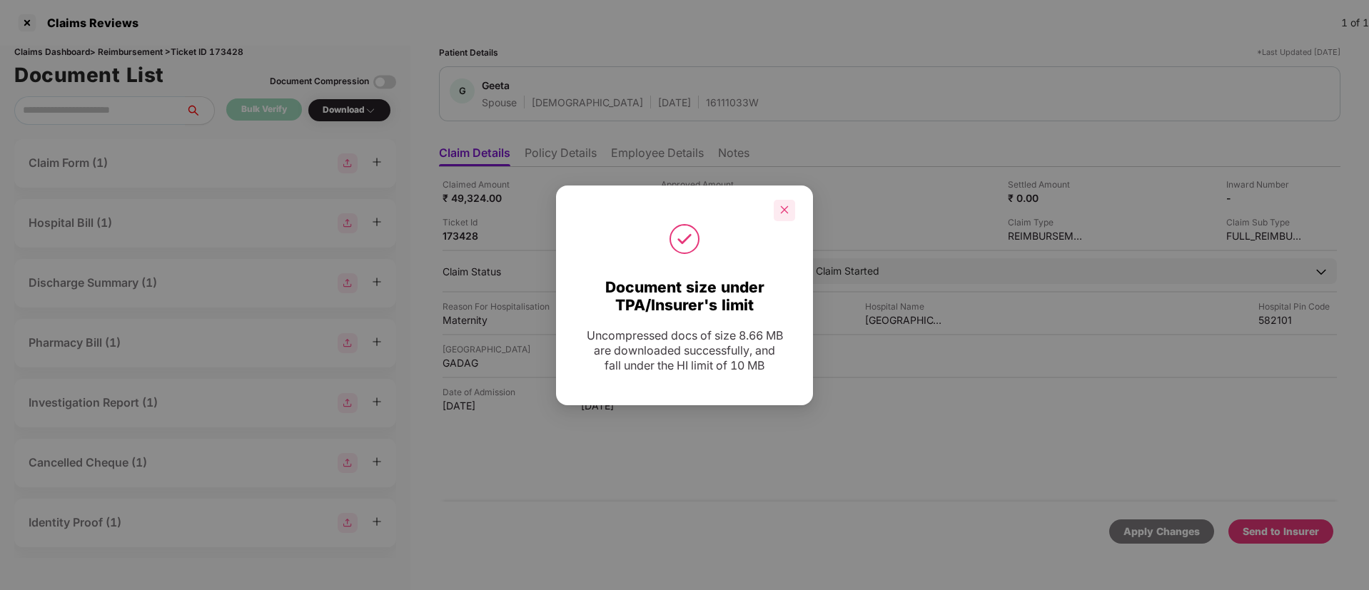
click at [783, 210] on icon "close" at bounding box center [785, 210] width 8 height 8
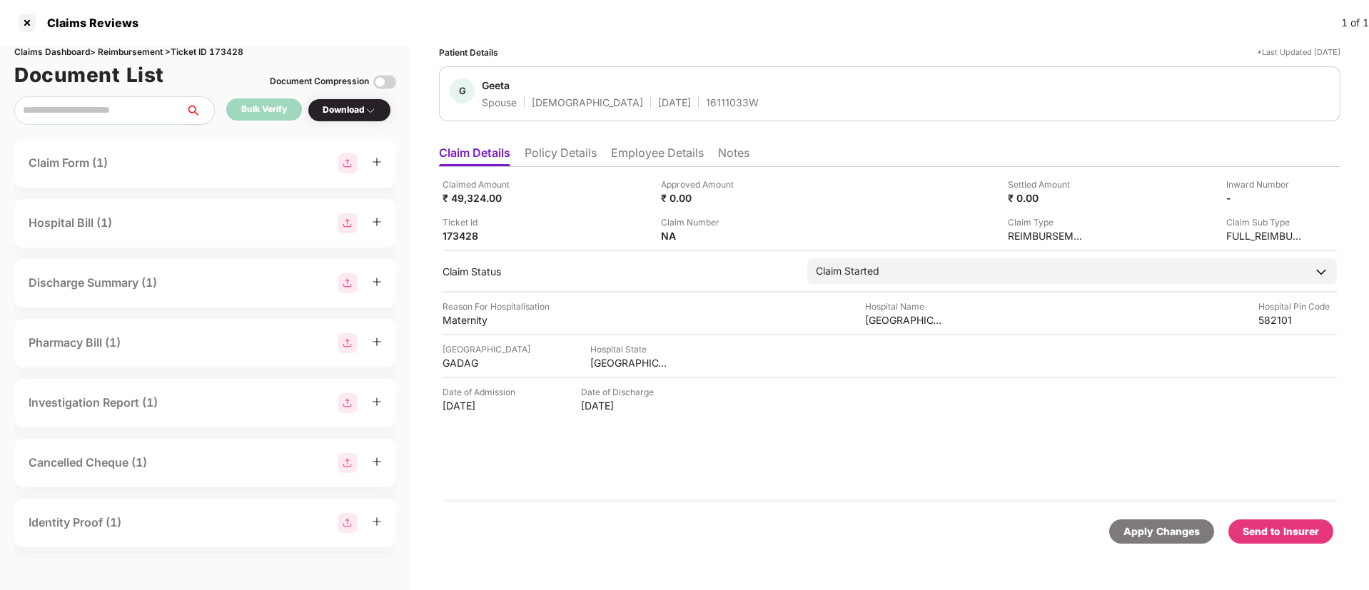
click at [1274, 532] on div "Send to Insurer" at bounding box center [1280, 532] width 76 height 16
click at [576, 154] on li "Policy Details" at bounding box center [560, 156] width 72 height 21
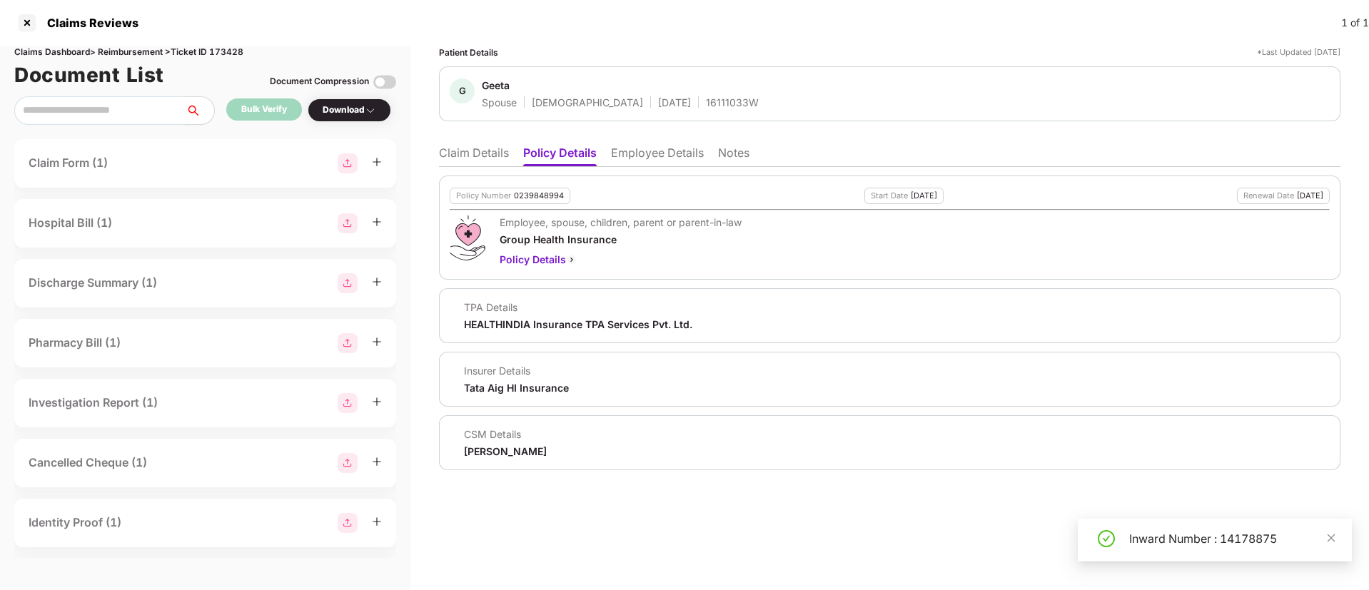
click at [625, 153] on li "Employee Details" at bounding box center [657, 156] width 93 height 21
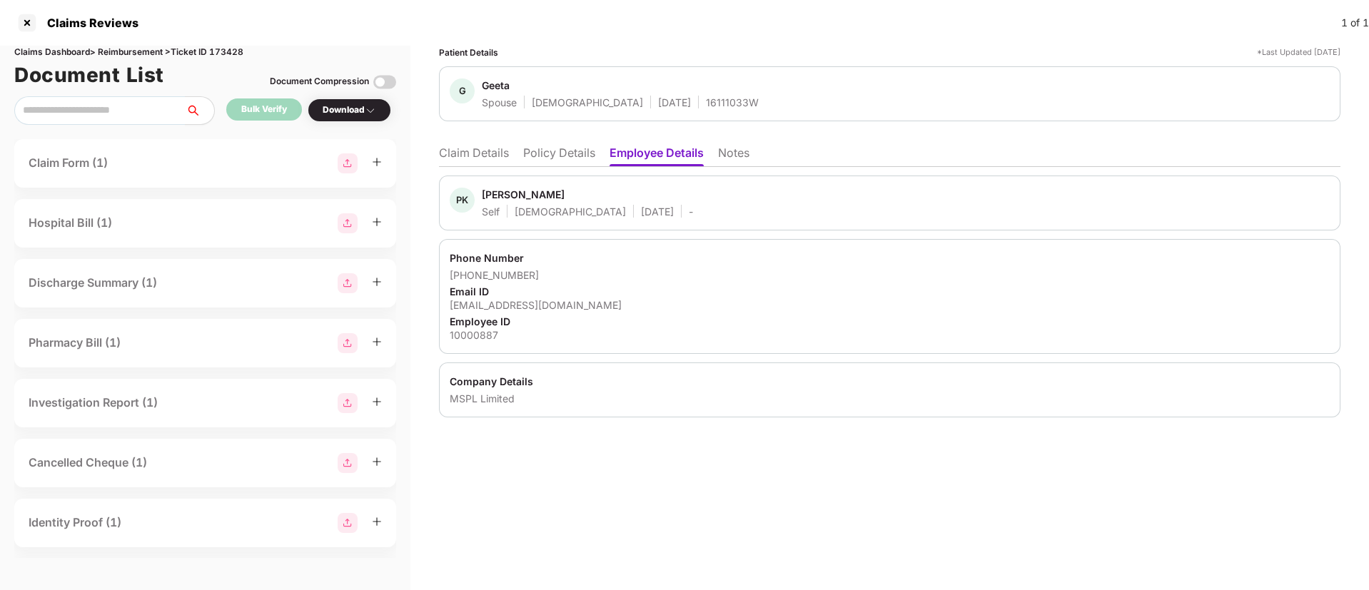
click at [489, 152] on li "Claim Details" at bounding box center [474, 156] width 70 height 21
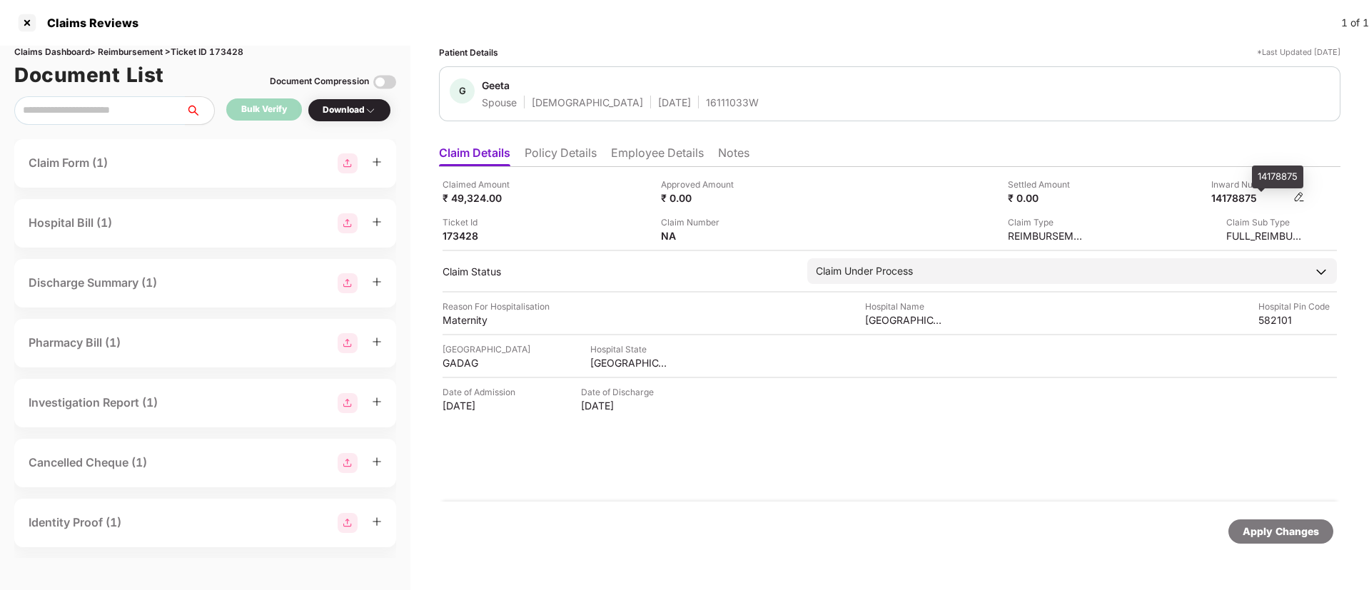
click at [1239, 201] on div "14178875" at bounding box center [1250, 198] width 78 height 14
copy div "14178875"
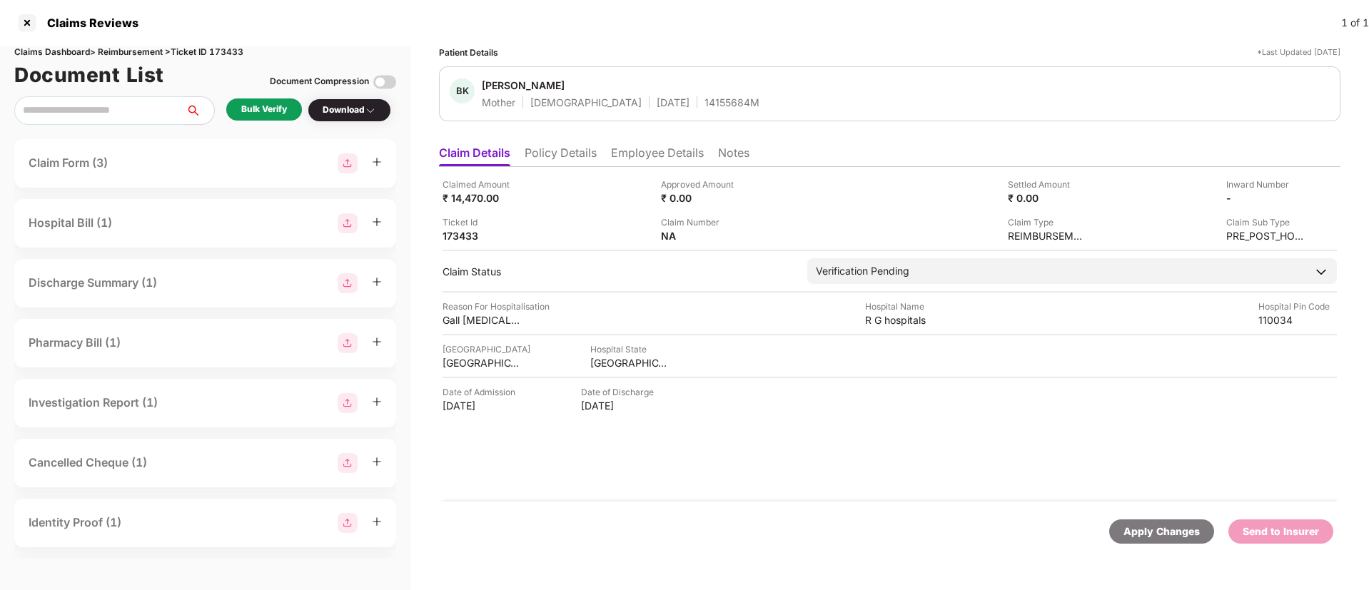
click at [268, 111] on div "Bulk Verify" at bounding box center [264, 110] width 46 height 14
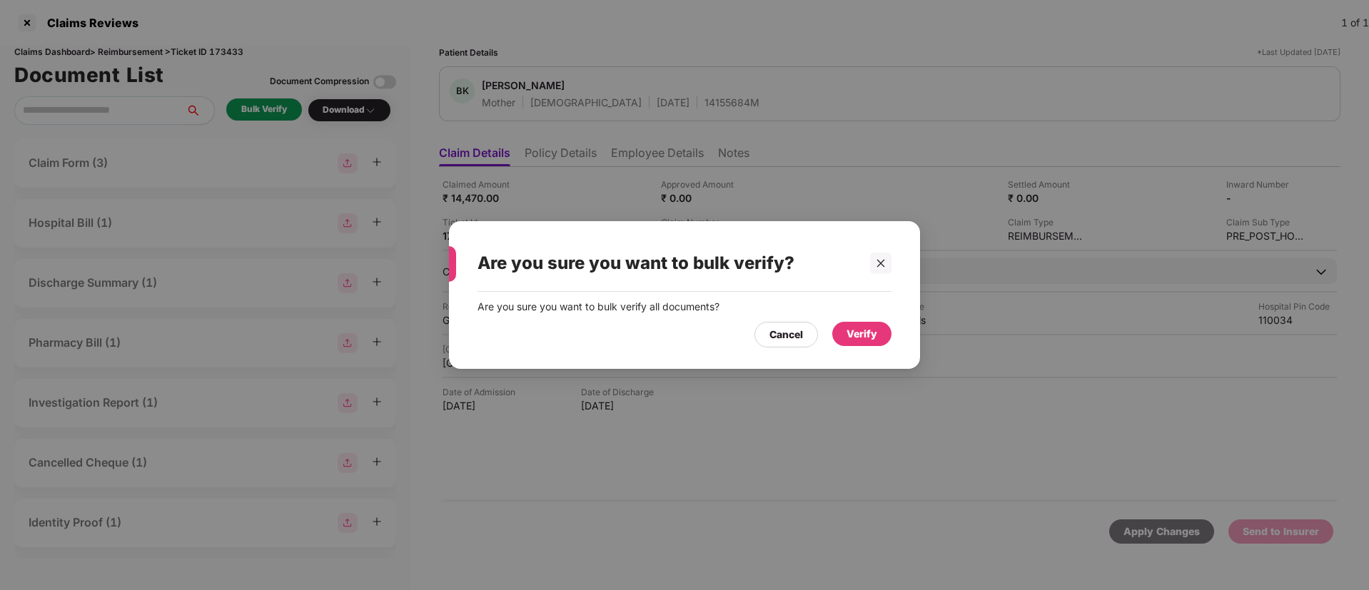
click at [859, 337] on div "Verify" at bounding box center [861, 334] width 31 height 16
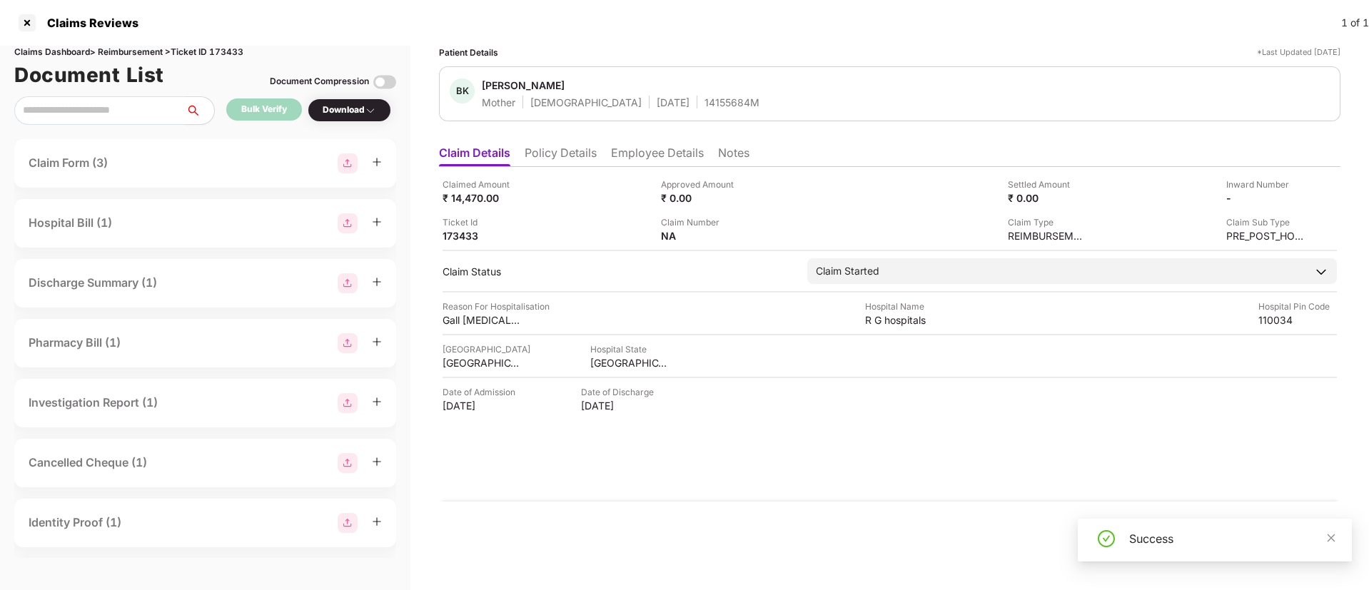
click at [346, 111] on div "Download" at bounding box center [350, 110] width 54 height 14
click at [346, 112] on div "Download" at bounding box center [350, 110] width 54 height 14
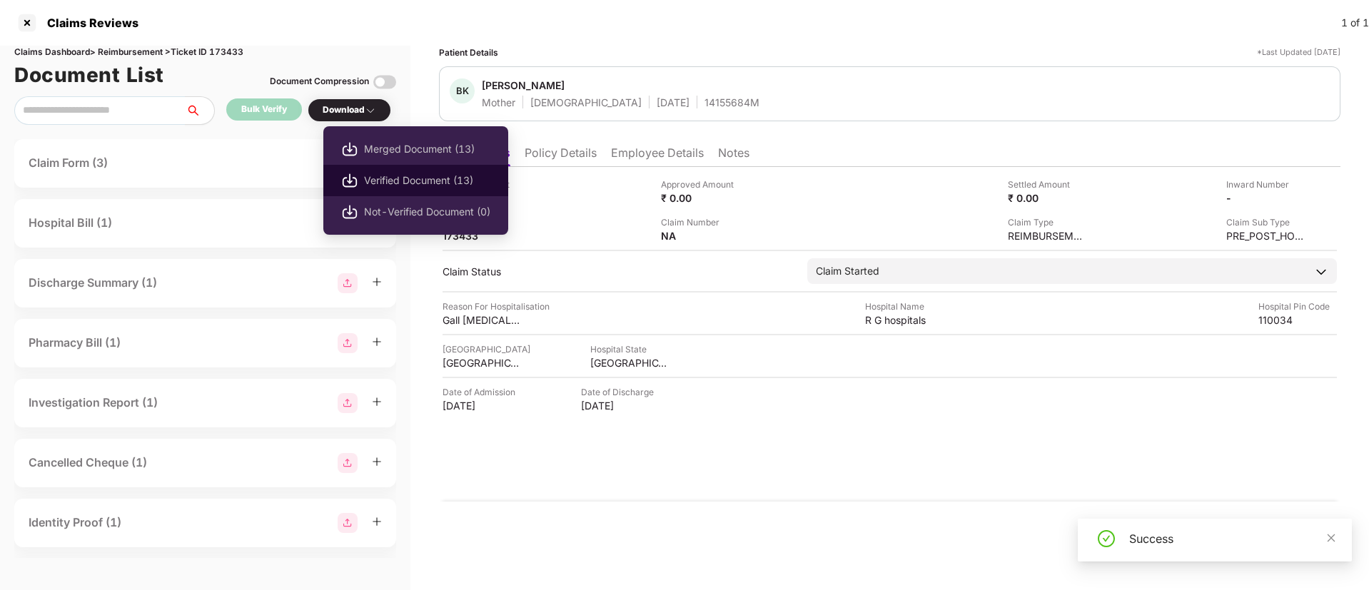
click at [411, 181] on span "Verified Document (13)" at bounding box center [427, 181] width 126 height 16
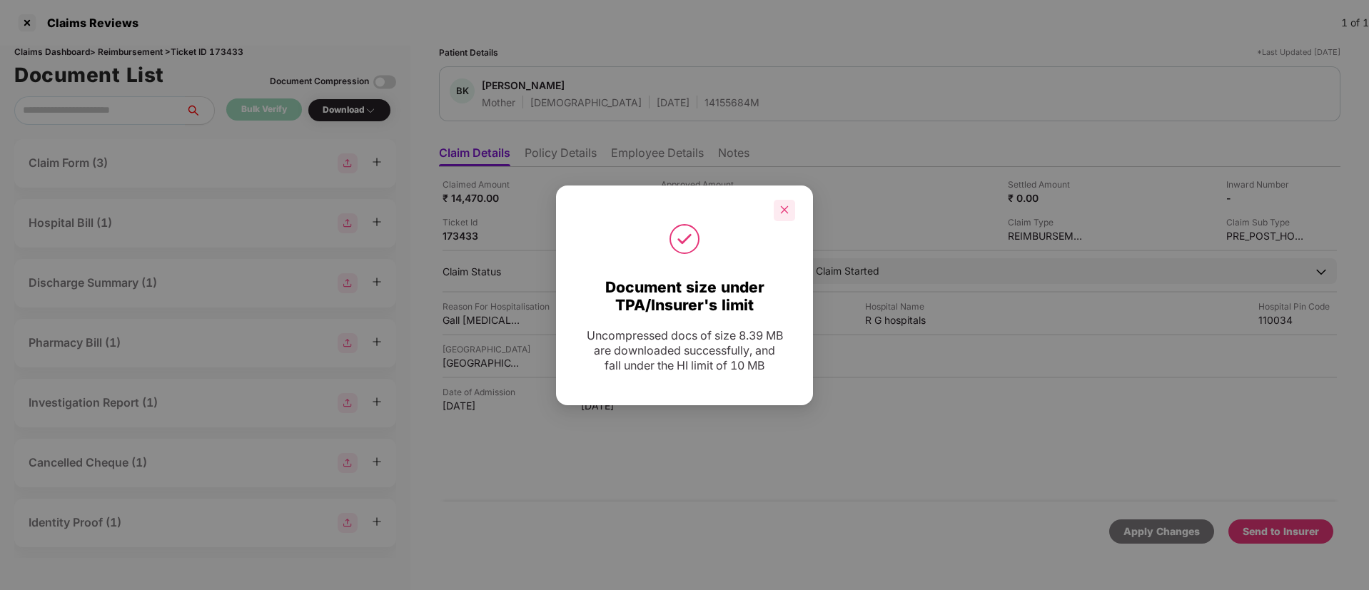
click at [785, 205] on icon "close" at bounding box center [784, 210] width 10 height 10
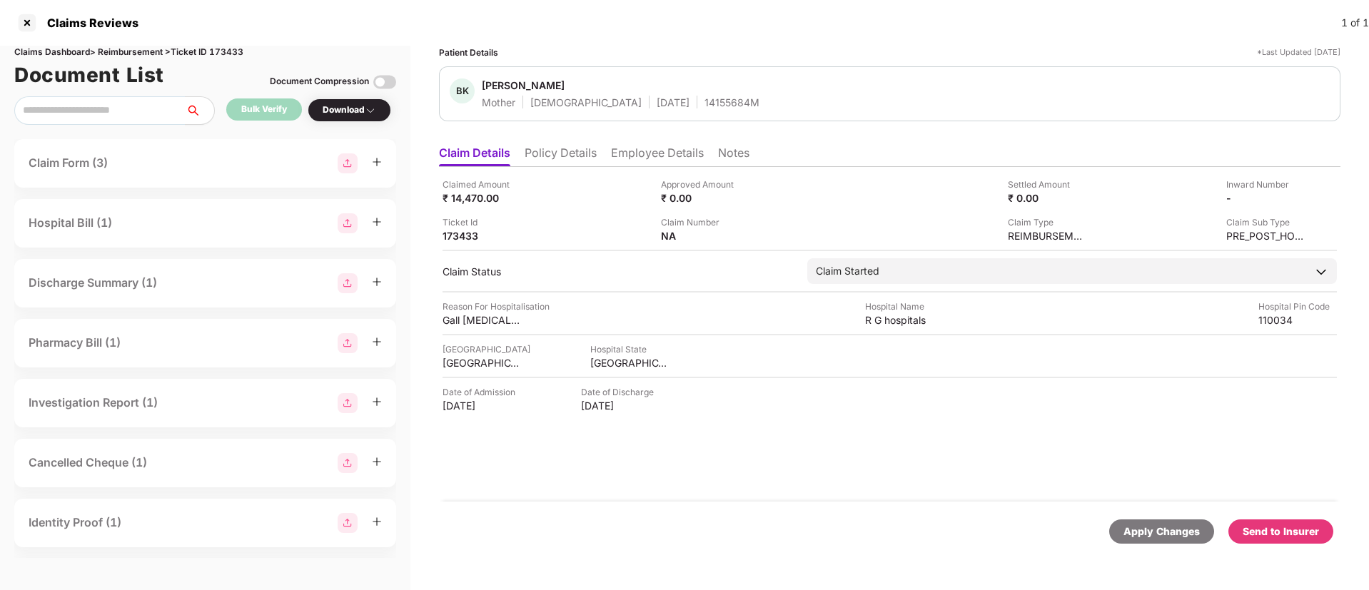
click at [569, 146] on li "Policy Details" at bounding box center [560, 156] width 72 height 21
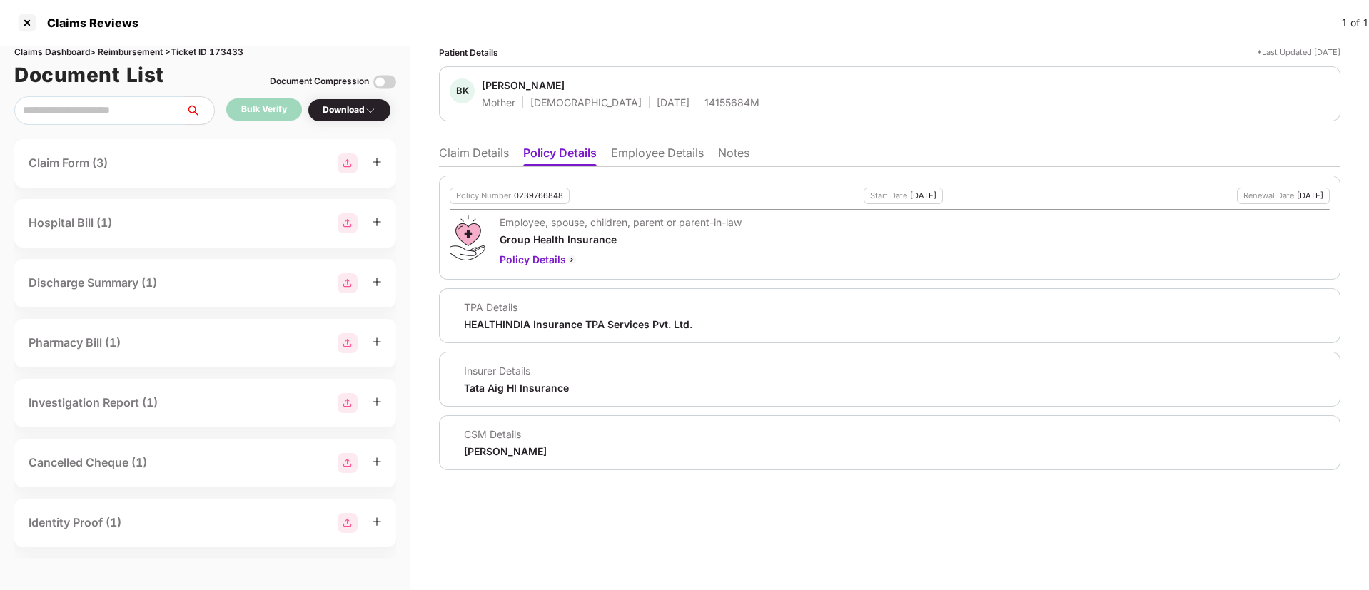
click at [635, 155] on li "Employee Details" at bounding box center [657, 156] width 93 height 21
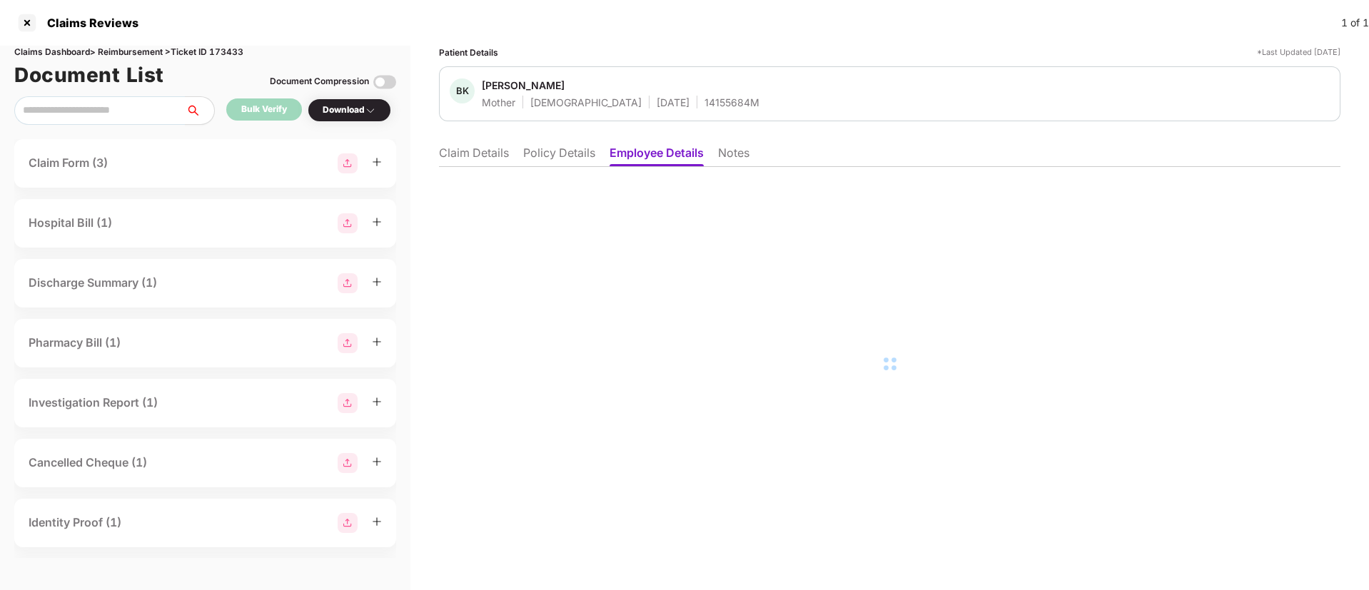
click at [480, 153] on li "Claim Details" at bounding box center [474, 156] width 70 height 21
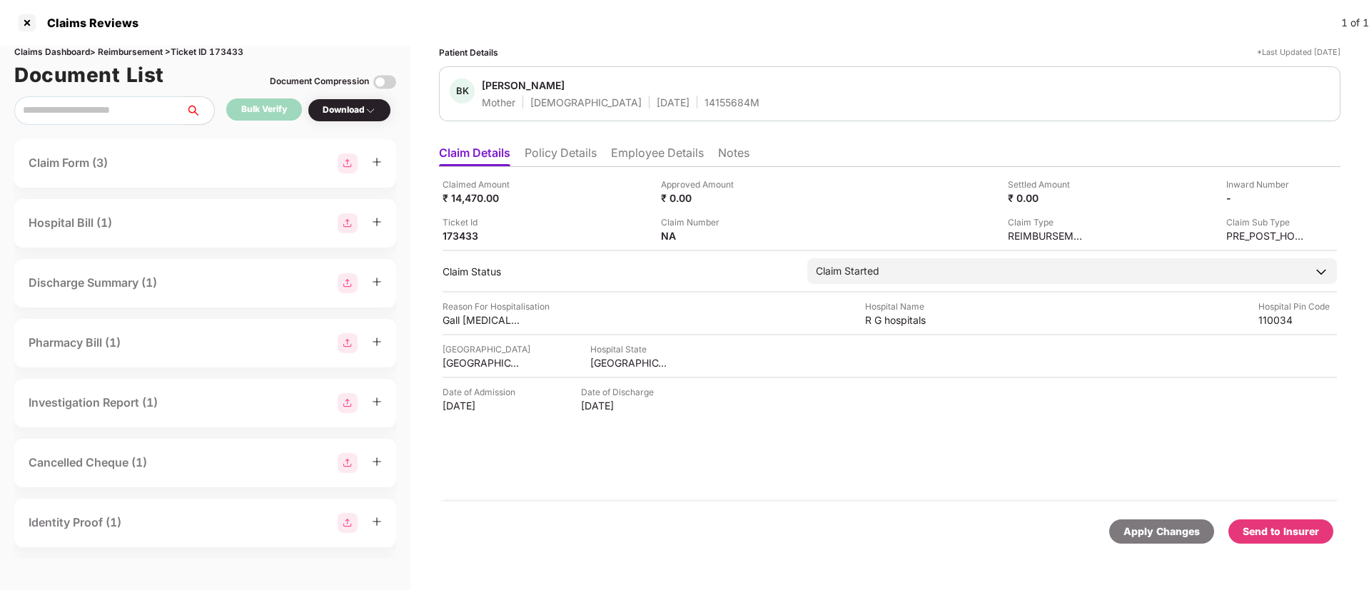
click at [646, 152] on li "Employee Details" at bounding box center [657, 156] width 93 height 21
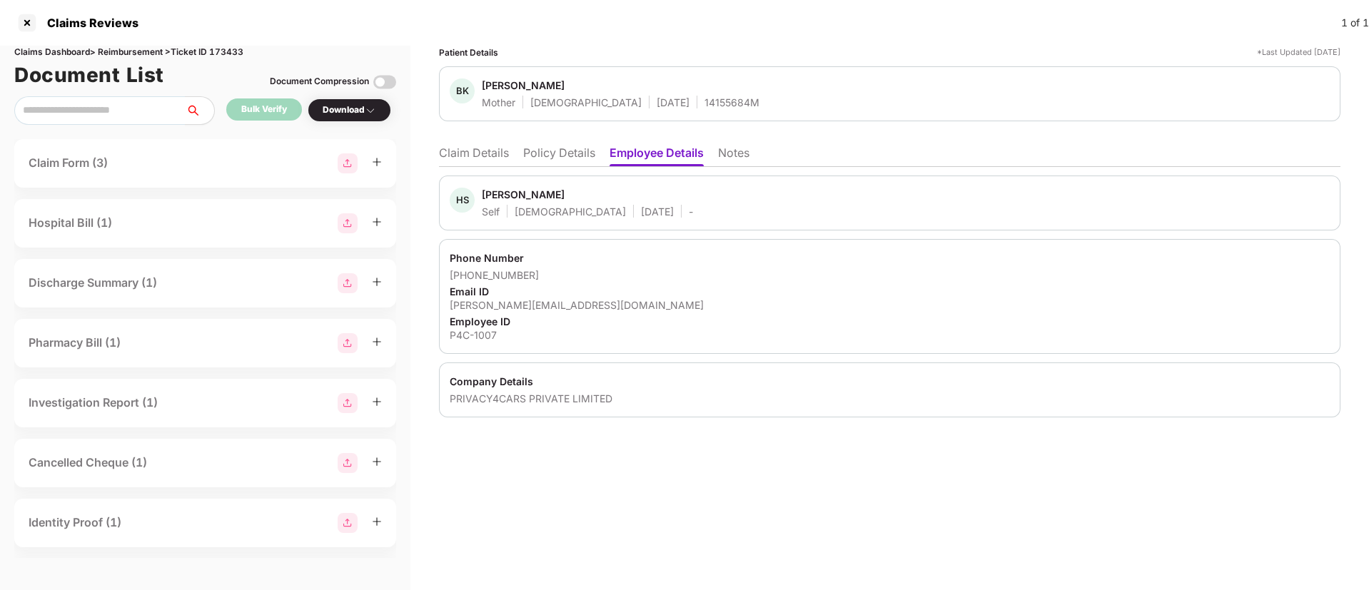
click at [483, 157] on li "Claim Details" at bounding box center [474, 156] width 70 height 21
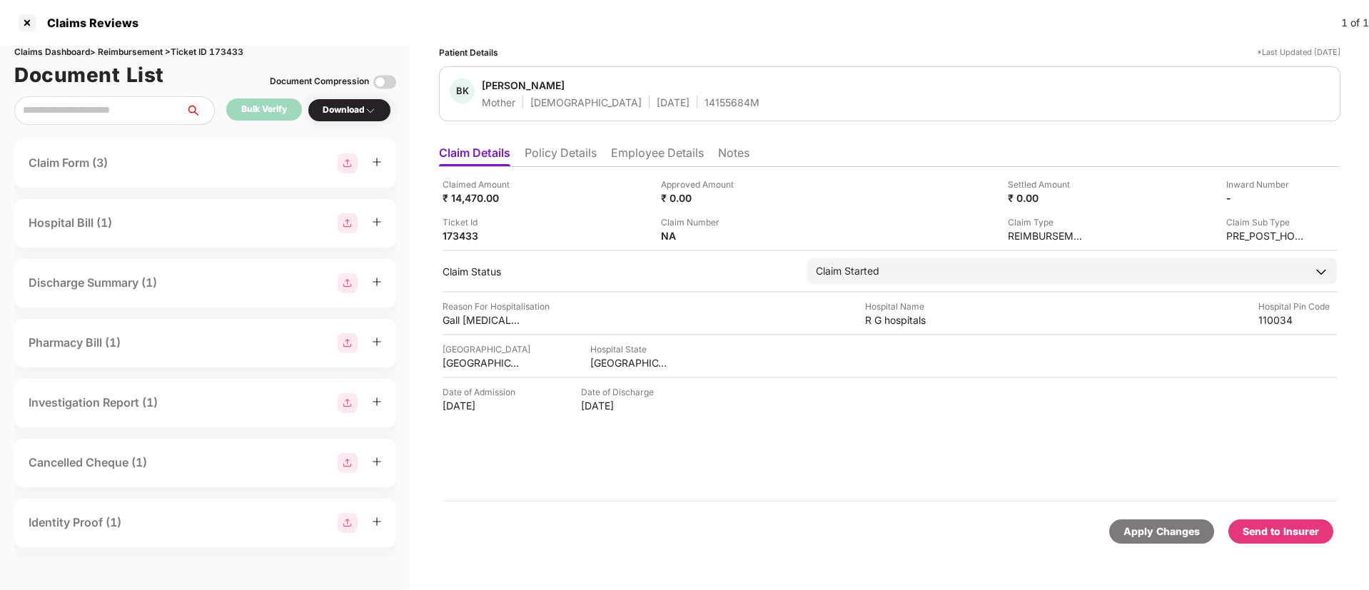
click at [911, 392] on div "Send to Insurer" at bounding box center [1280, 532] width 76 height 16
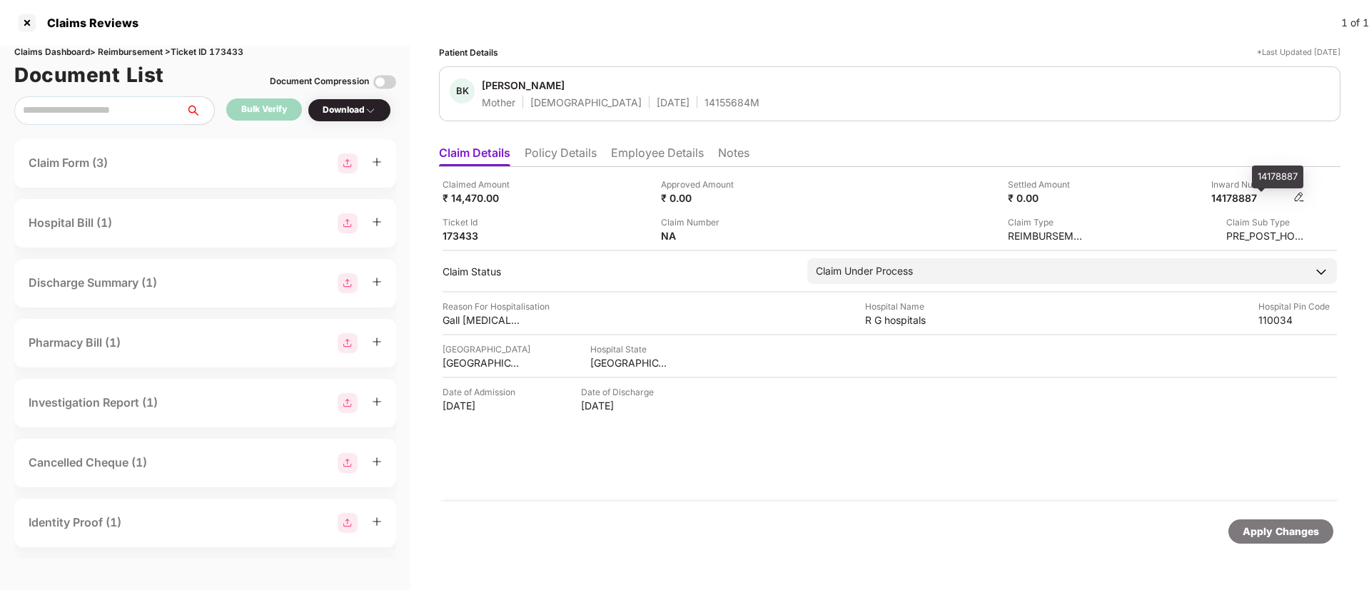
click at [911, 197] on div "14178887" at bounding box center [1250, 198] width 78 height 14
copy div
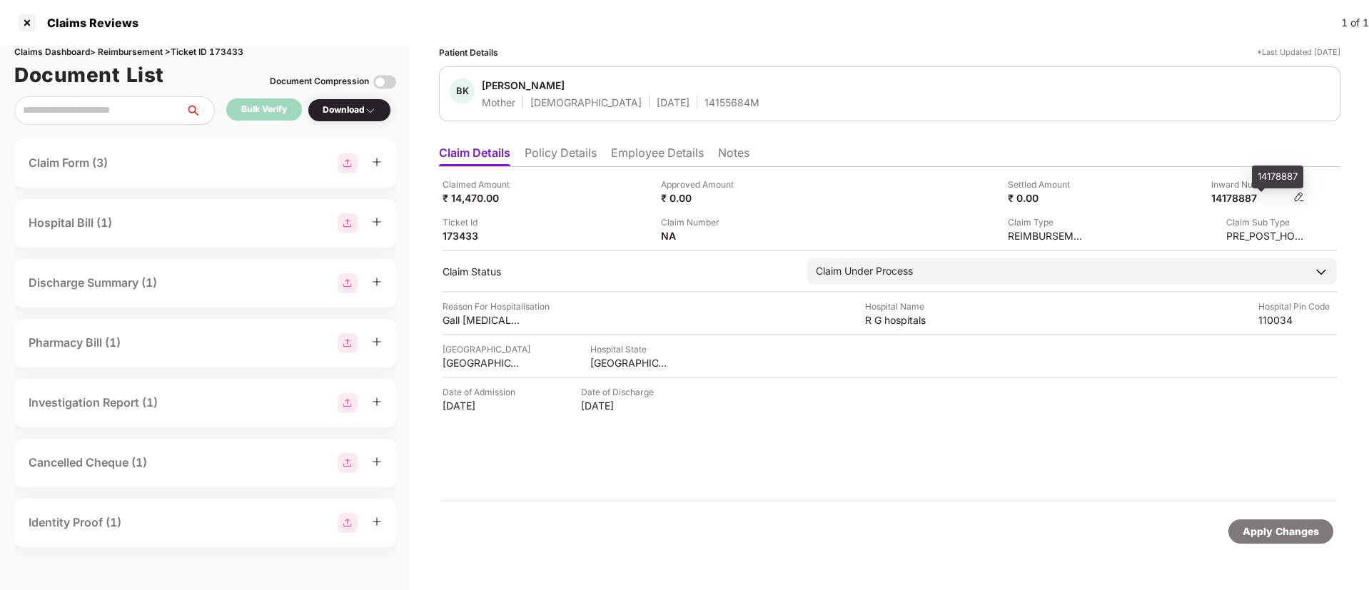
copy div
click at [540, 164] on li "Policy Details" at bounding box center [560, 156] width 72 height 21
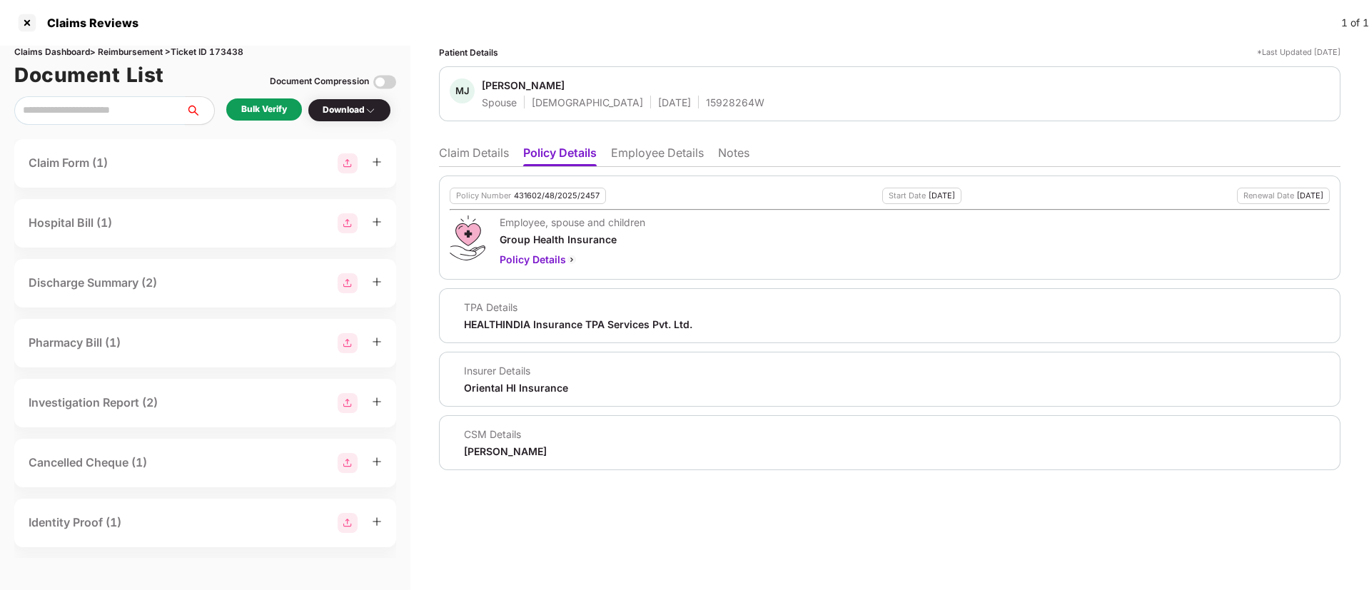
click at [255, 113] on div "Bulk Verify" at bounding box center [264, 110] width 46 height 14
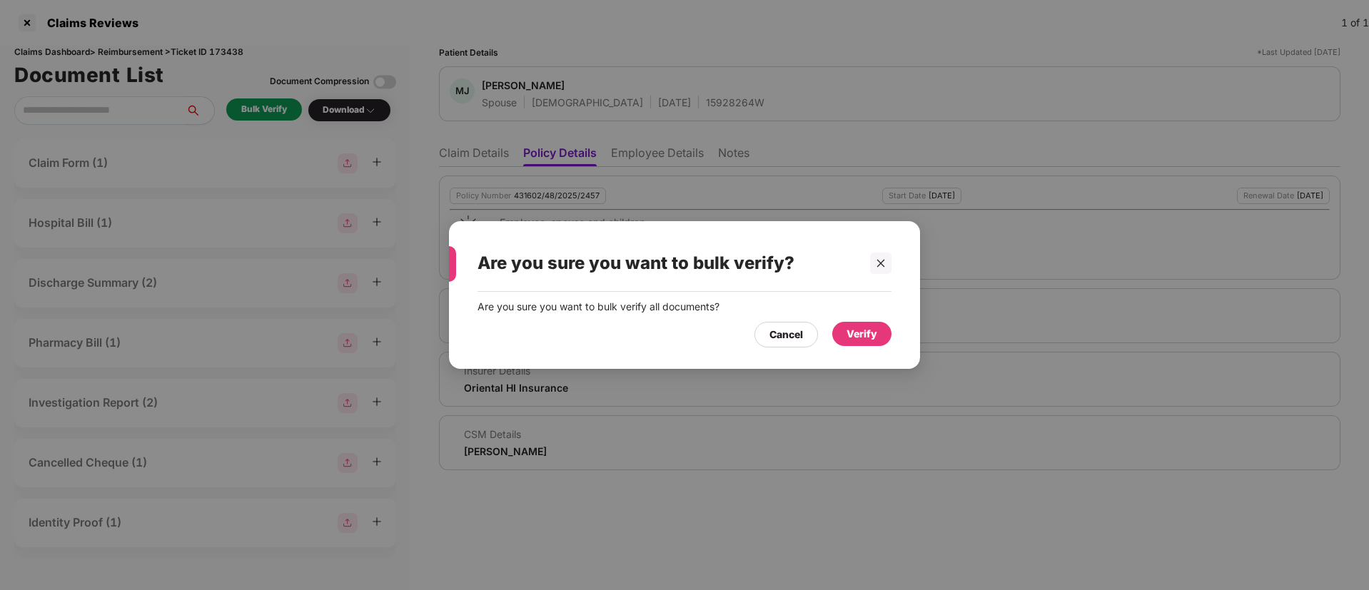
click at [855, 335] on div "Verify" at bounding box center [861, 334] width 31 height 16
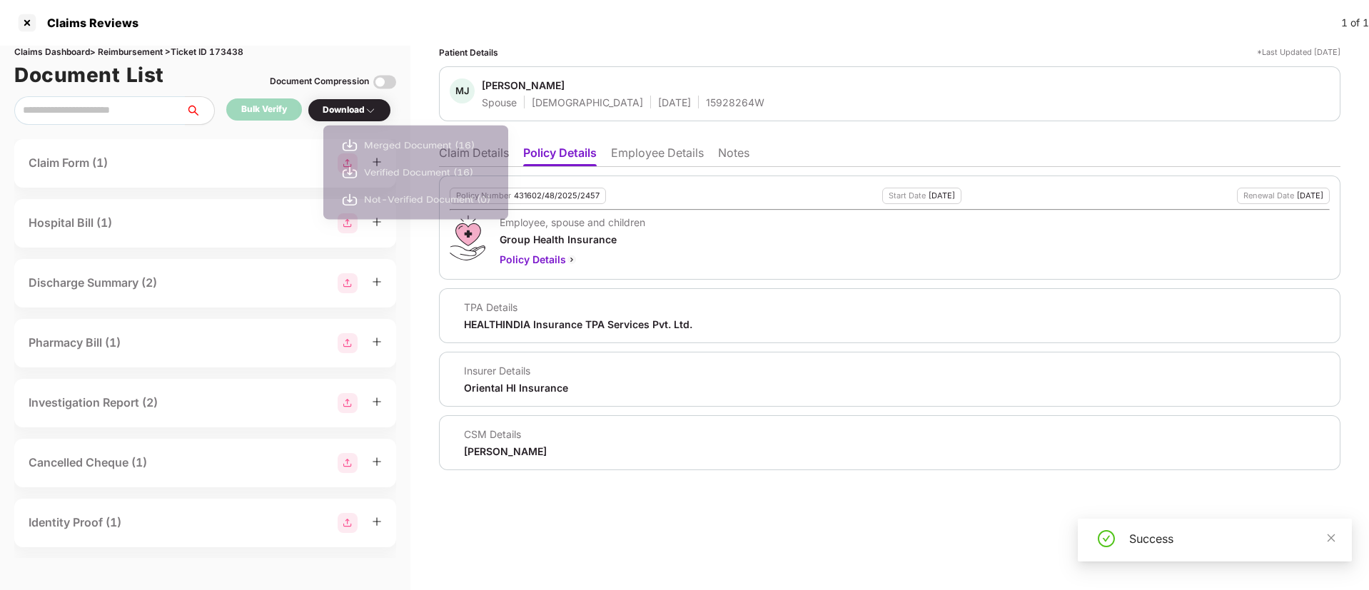
click at [334, 111] on div "Download" at bounding box center [350, 110] width 54 height 14
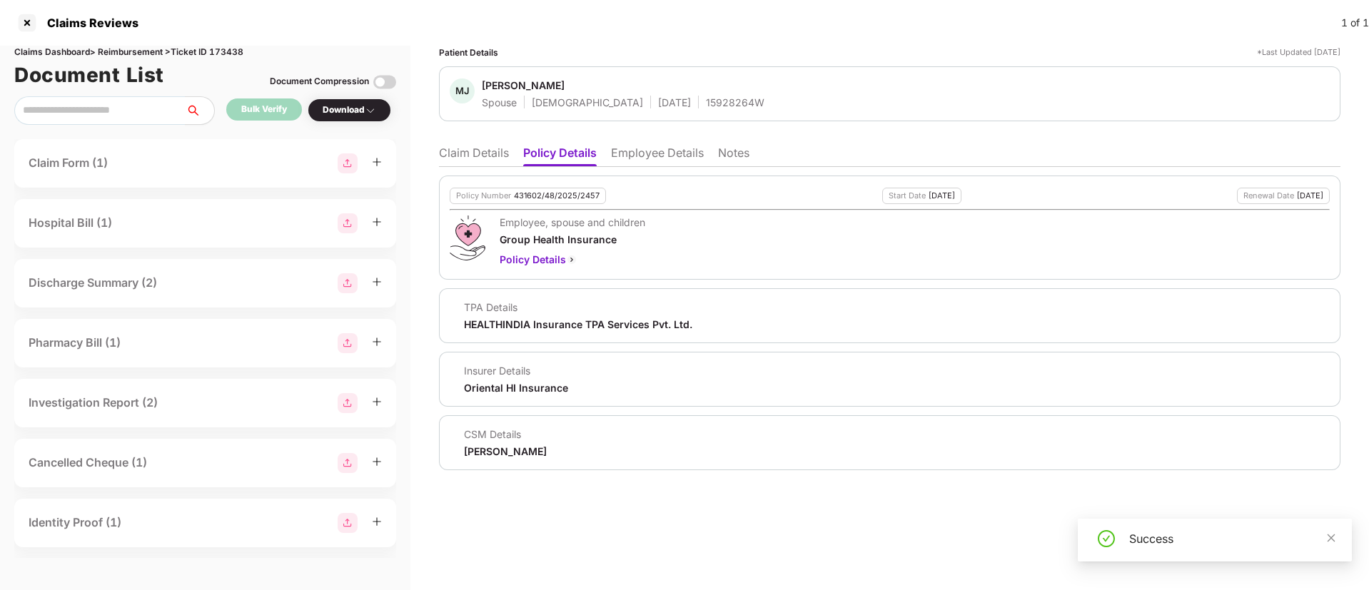
click at [334, 114] on div "Download" at bounding box center [350, 110] width 54 height 14
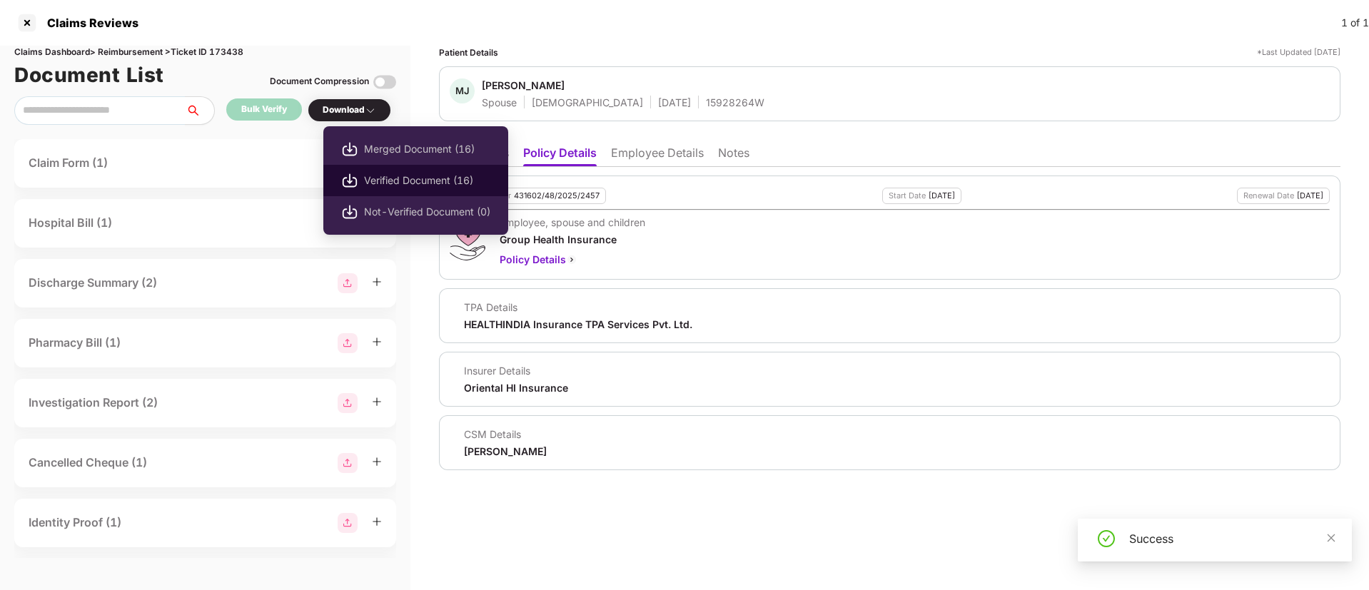
click at [392, 177] on span "Verified Document (16)" at bounding box center [427, 181] width 126 height 16
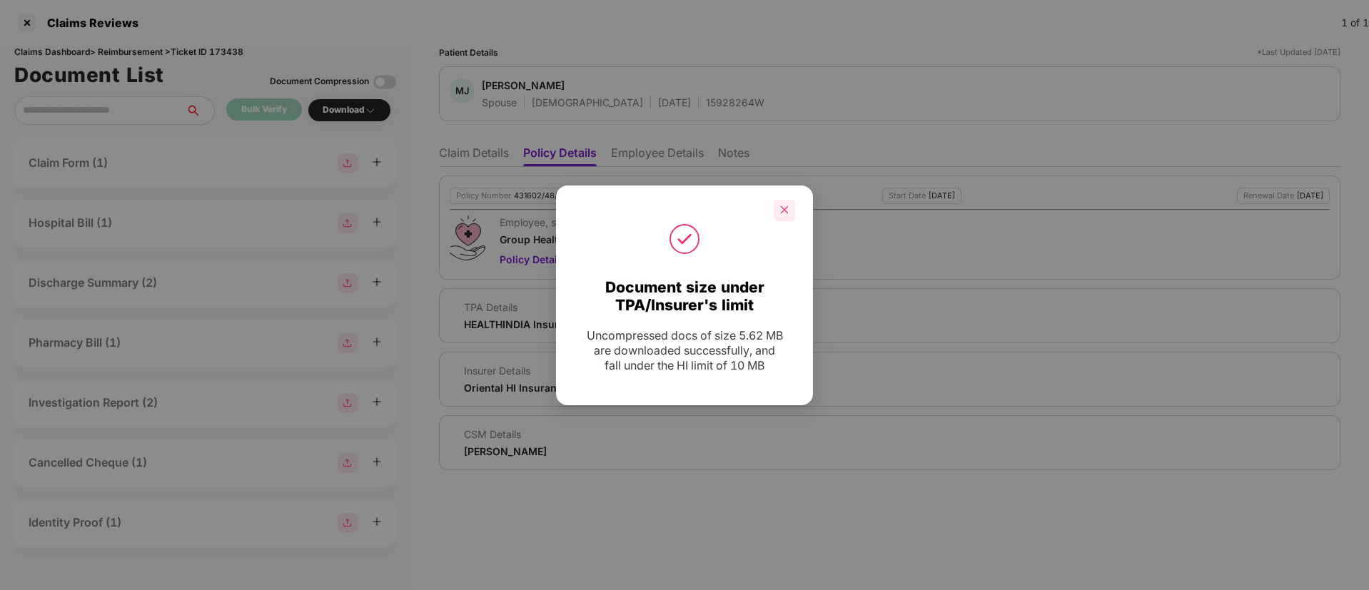
click at [786, 213] on icon "close" at bounding box center [784, 210] width 10 height 10
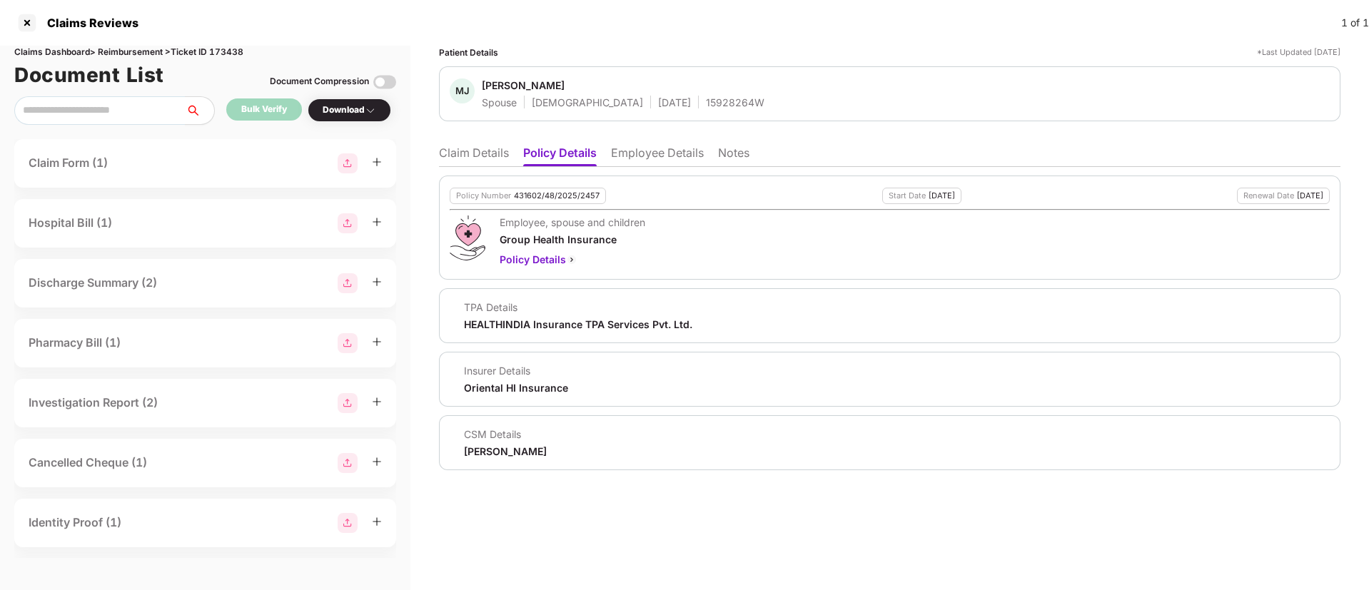
click at [497, 151] on li "Claim Details" at bounding box center [474, 156] width 70 height 21
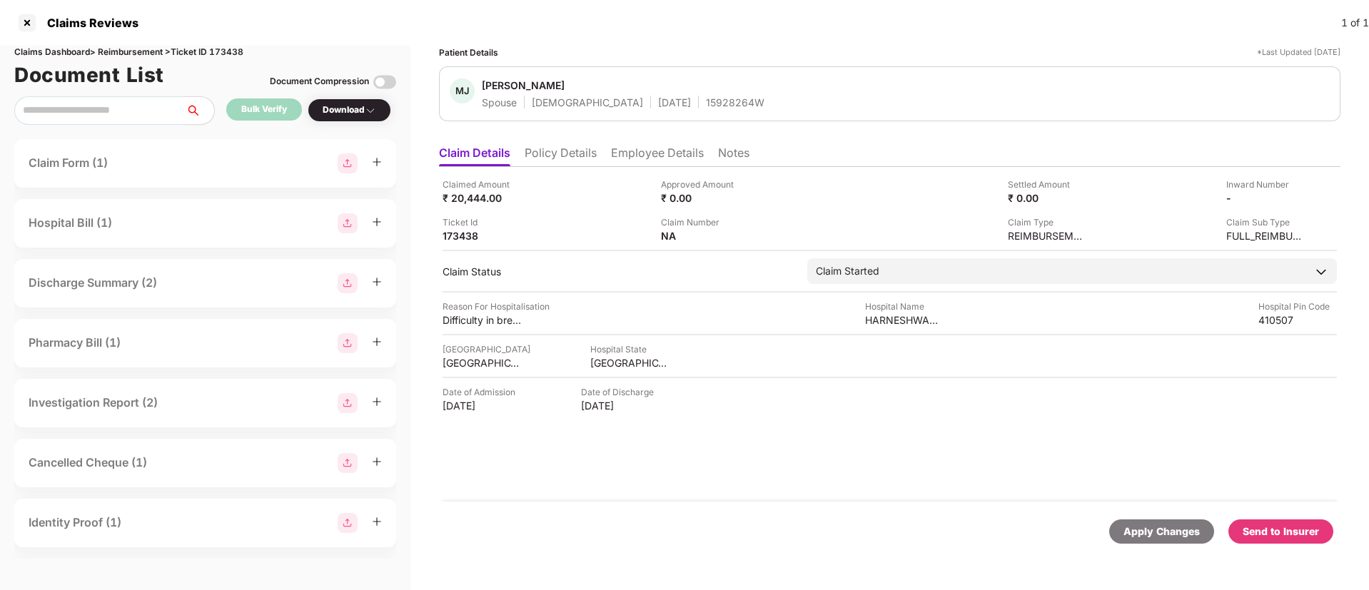
click at [1282, 527] on div "Send to Insurer" at bounding box center [1280, 532] width 76 height 16
click at [556, 153] on li "Policy Details" at bounding box center [560, 156] width 72 height 21
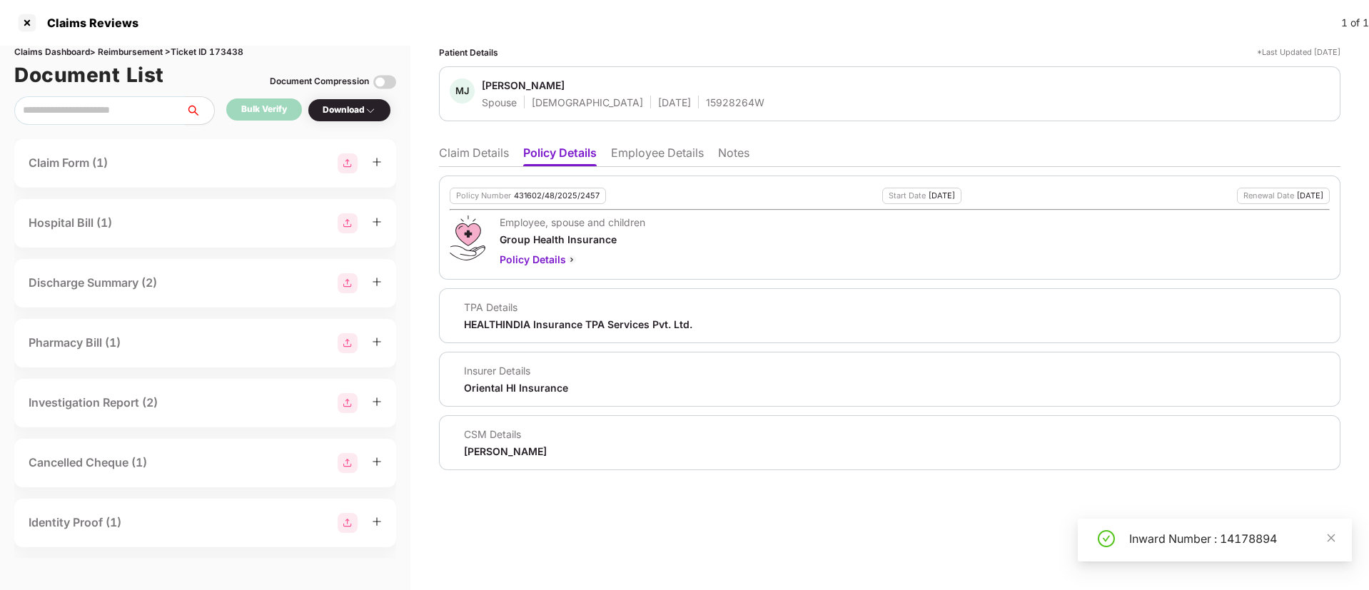
click at [632, 157] on li "Employee Details" at bounding box center [657, 156] width 93 height 21
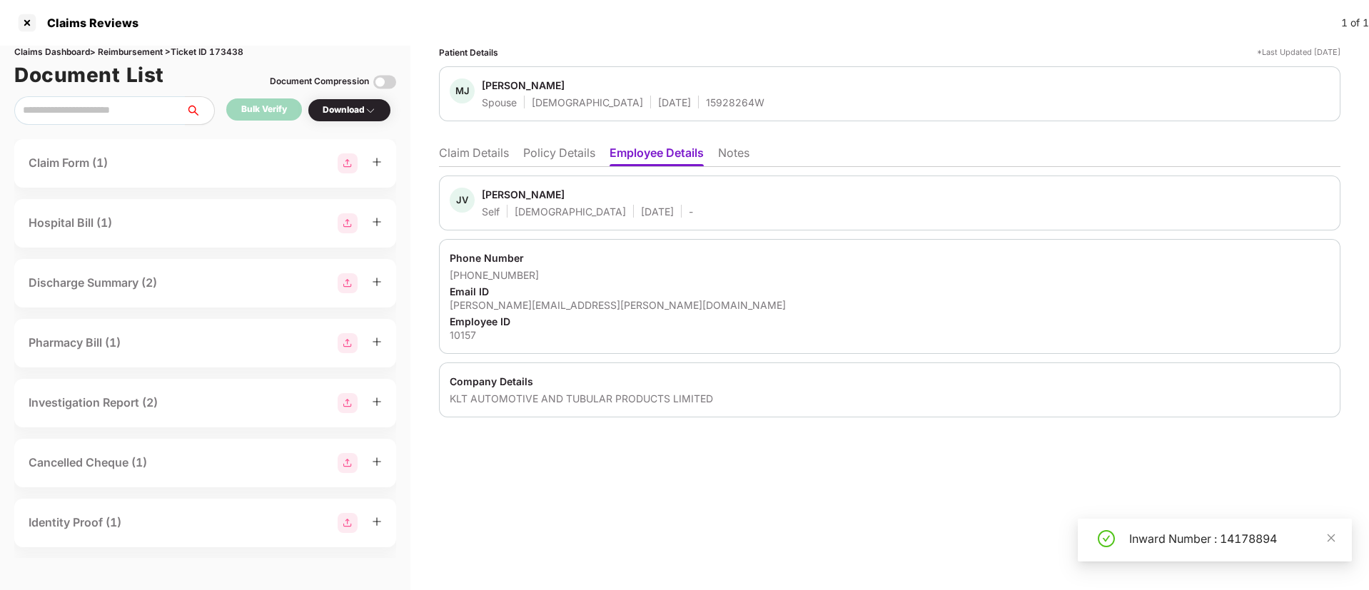
click at [547, 158] on li "Policy Details" at bounding box center [559, 156] width 72 height 21
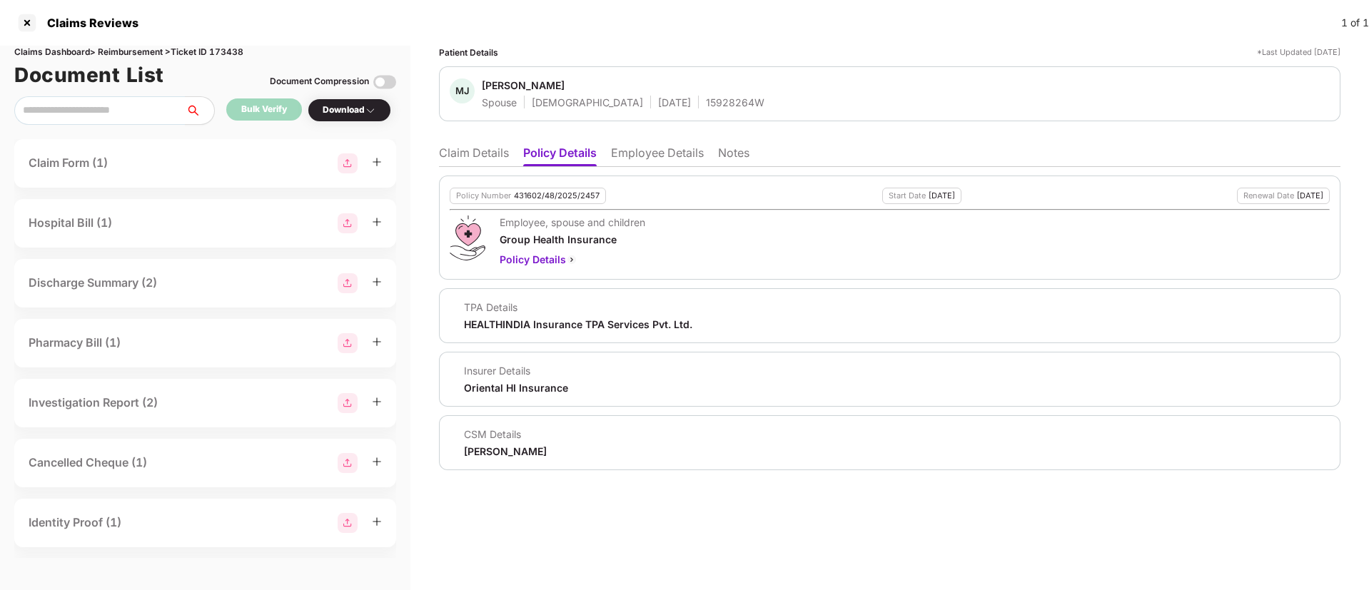
click at [499, 153] on li "Claim Details" at bounding box center [474, 156] width 70 height 21
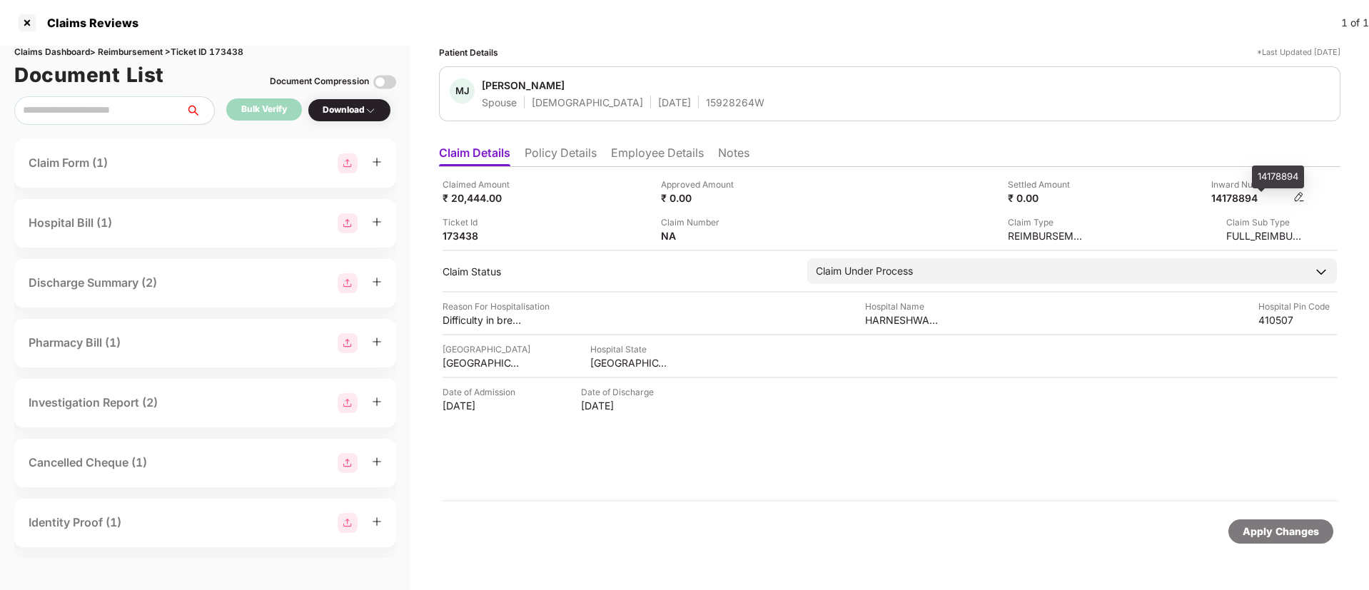
click at [1231, 193] on div "14178894" at bounding box center [1250, 198] width 78 height 14
copy div "14178894"
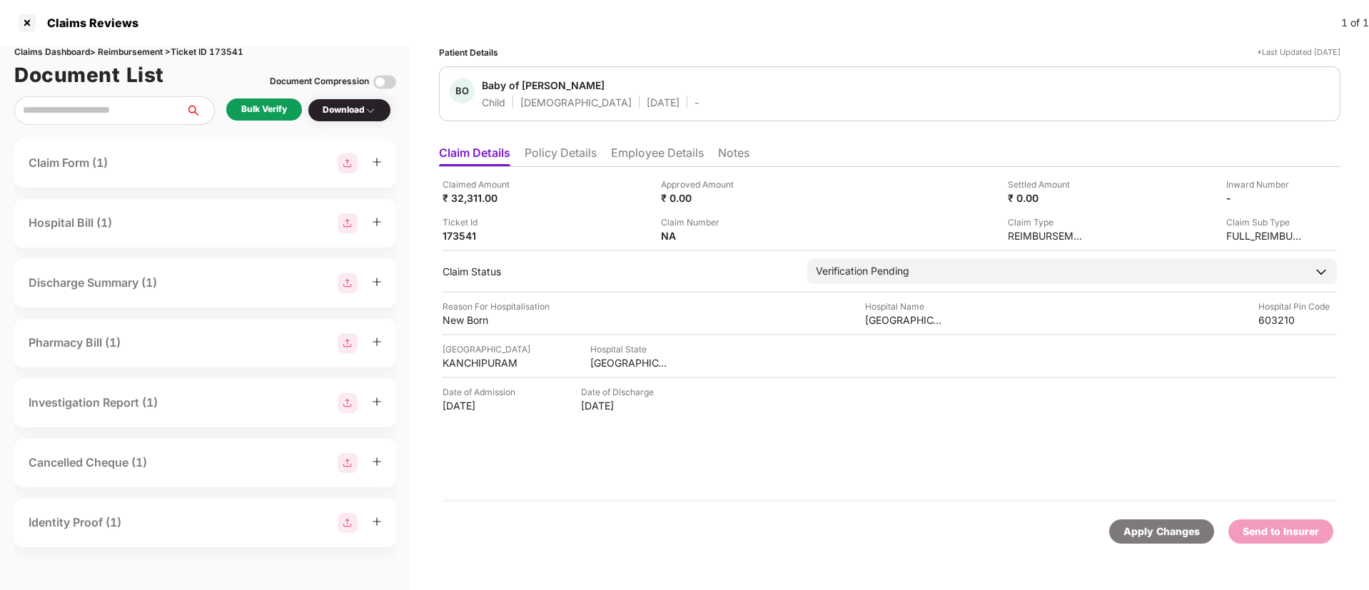
click at [638, 153] on li "Employee Details" at bounding box center [657, 156] width 93 height 21
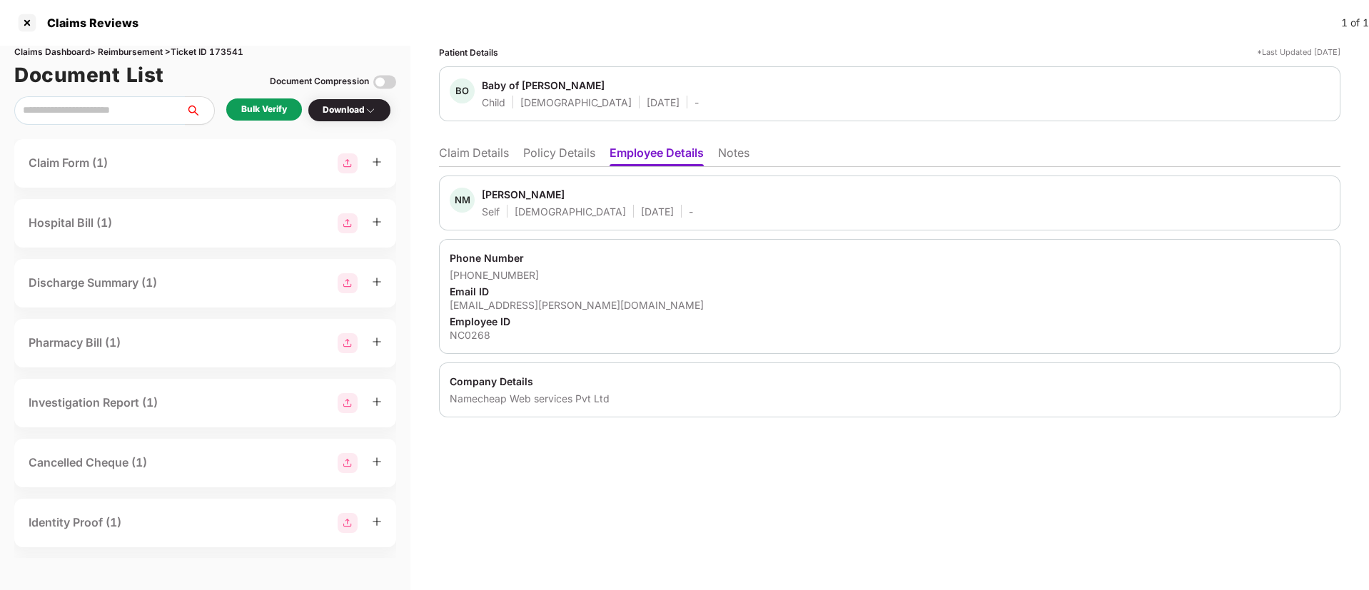
click at [544, 158] on li "Policy Details" at bounding box center [559, 156] width 72 height 21
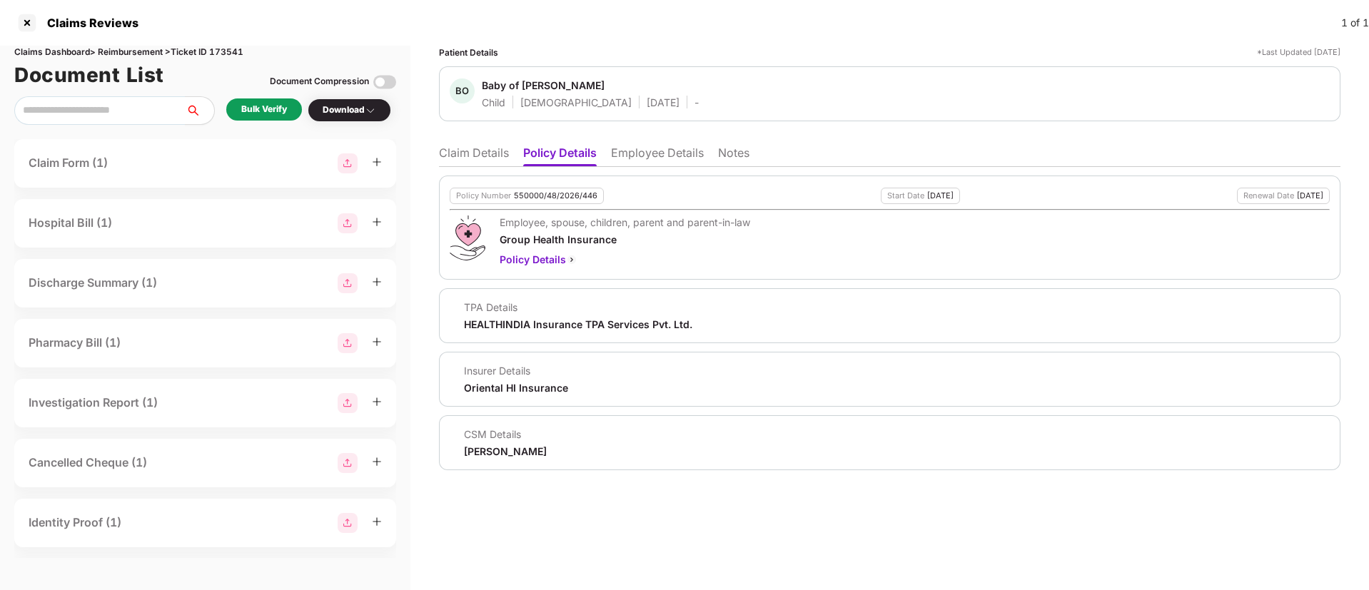
drag, startPoint x: 464, startPoint y: 452, endPoint x: 544, endPoint y: 450, distance: 79.9
click at [544, 450] on div "CSM Details Marrisha Gupta" at bounding box center [890, 442] width 880 height 31
copy div "Marrisha Gupta"
drag, startPoint x: 485, startPoint y: 80, endPoint x: 630, endPoint y: 86, distance: 145.7
click at [630, 86] on span "Baby of Nivetha Mahalingam" at bounding box center [590, 86] width 217 height 17
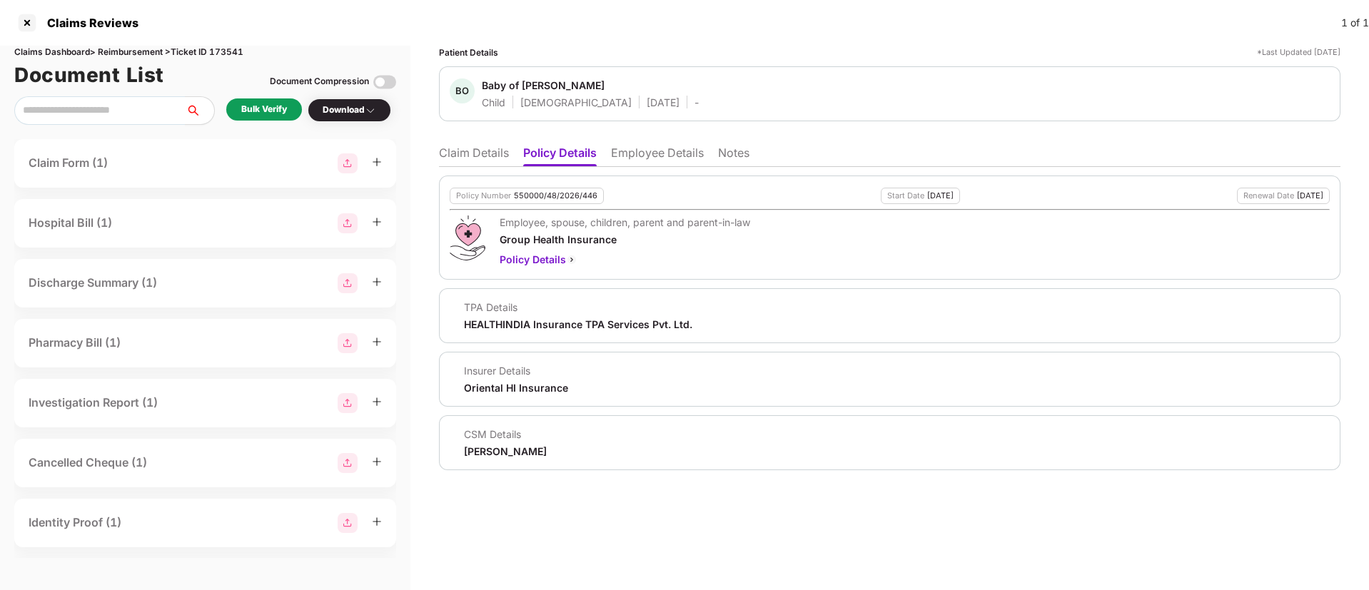
copy div "Baby of Nivetha Mahalingam"
click at [655, 155] on li "Employee Details" at bounding box center [657, 156] width 93 height 21
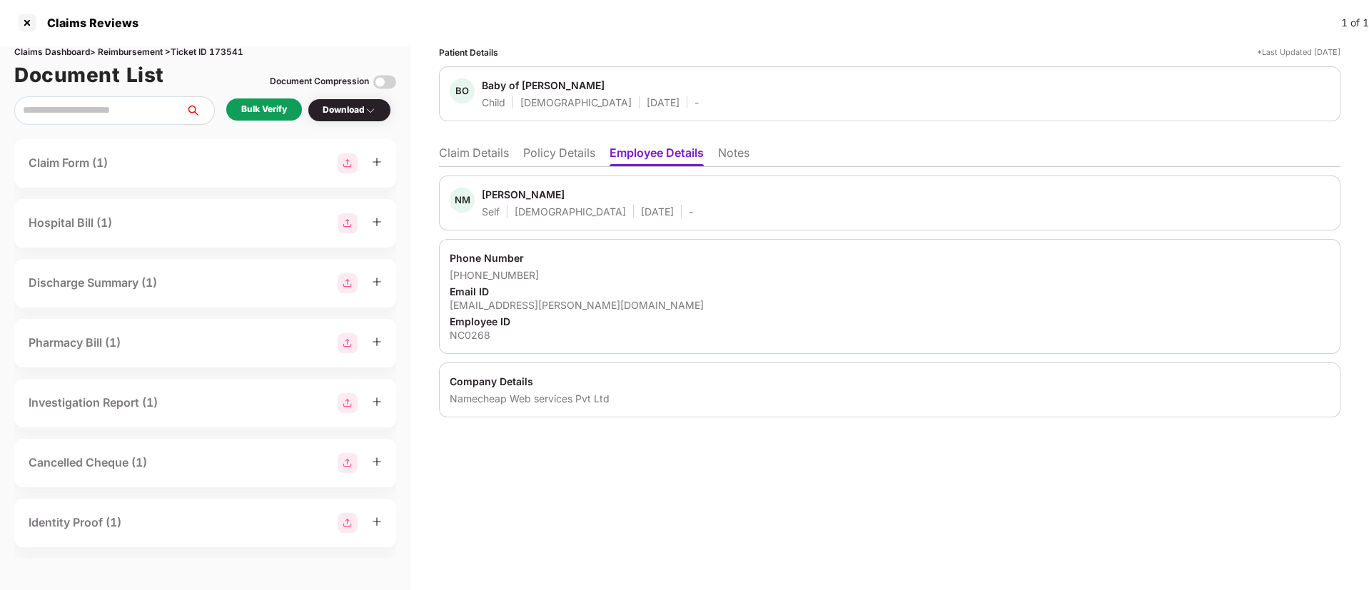
drag, startPoint x: 484, startPoint y: 190, endPoint x: 597, endPoint y: 196, distance: 113.6
click at [597, 196] on span "Nivetha Mahalingam" at bounding box center [587, 196] width 211 height 17
copy div "Nivetha Mahalingam"
drag, startPoint x: 455, startPoint y: 275, endPoint x: 541, endPoint y: 274, distance: 86.4
click at [541, 274] on div "+919843213016" at bounding box center [890, 275] width 880 height 14
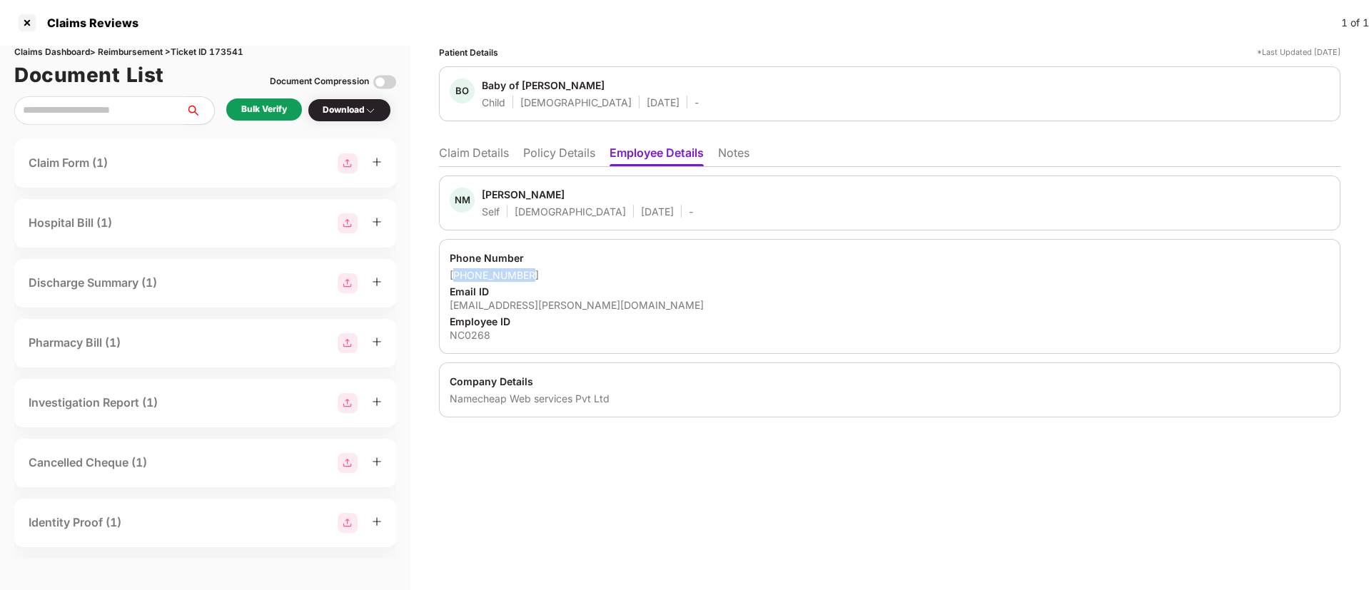
copy div "919843213016"
drag, startPoint x: 447, startPoint y: 305, endPoint x: 676, endPoint y: 299, distance: 229.8
click at [676, 299] on div "Phone Number +919843213016 Email ID nivetha.mahalingam@namecheap.com Employee I…" at bounding box center [889, 296] width 901 height 115
copy div "nivetha.mahalingam@namecheap.com"
click at [466, 331] on div "NC0268" at bounding box center [890, 335] width 880 height 14
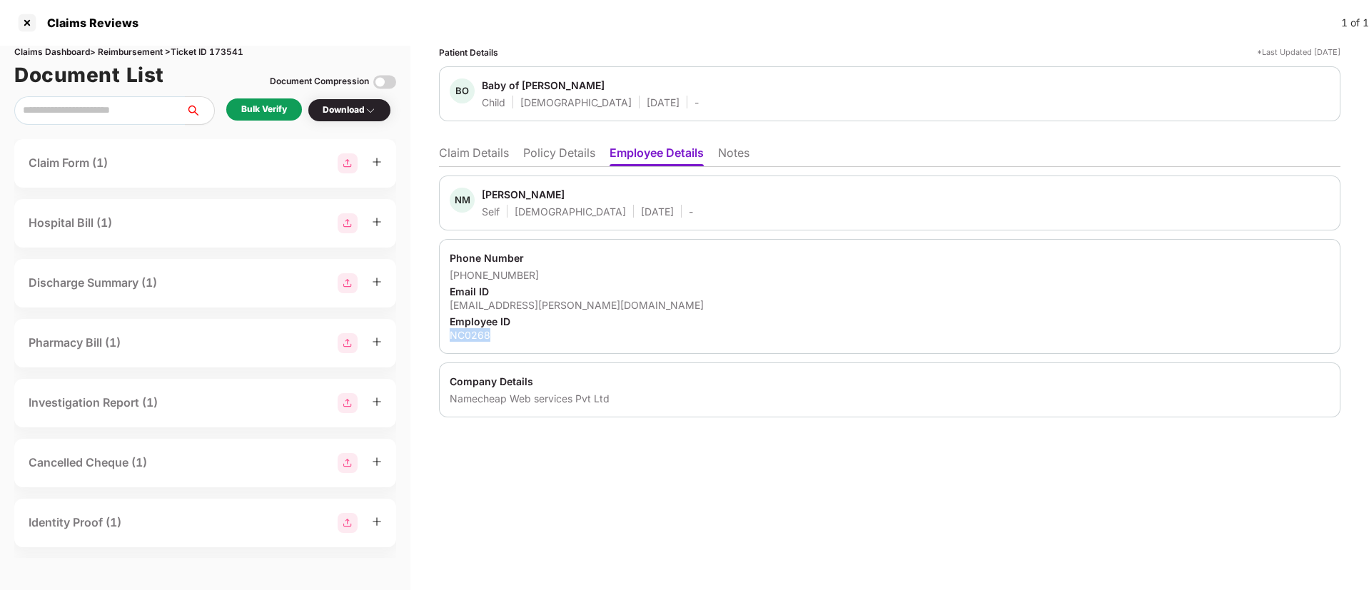
click at [466, 331] on div "NC0268" at bounding box center [890, 335] width 880 height 14
copy div "NC0268"
drag, startPoint x: 451, startPoint y: 396, endPoint x: 622, endPoint y: 390, distance: 171.3
click at [622, 390] on div "Company Details Namecheap Web services Pvt Ltd" at bounding box center [889, 389] width 901 height 55
copy div "Namecheap Web services Pvt Ltd"
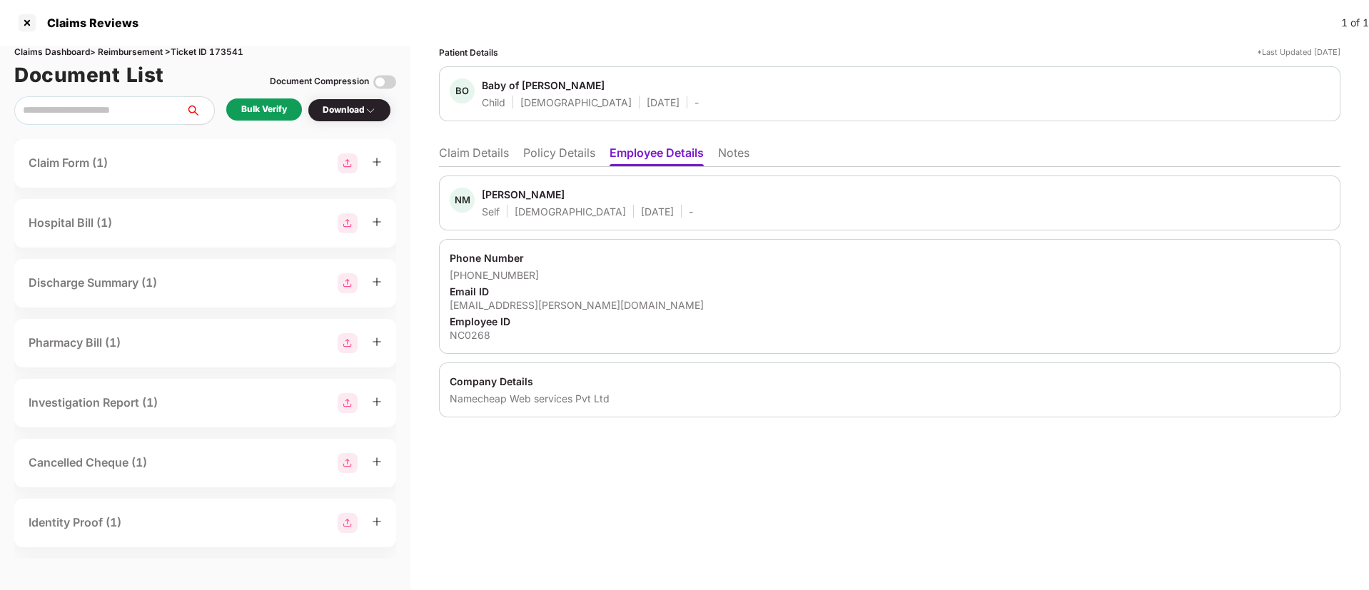
click at [777, 298] on div "nivetha.mahalingam@namecheap.com" at bounding box center [890, 305] width 880 height 14
click at [687, 516] on div "Patient Details *Last Updated 12 Sep 2025 BO Baby of Nivetha Mahalingam Child F…" at bounding box center [889, 318] width 958 height 544
click at [275, 116] on div "Bulk Verify" at bounding box center [264, 109] width 76 height 22
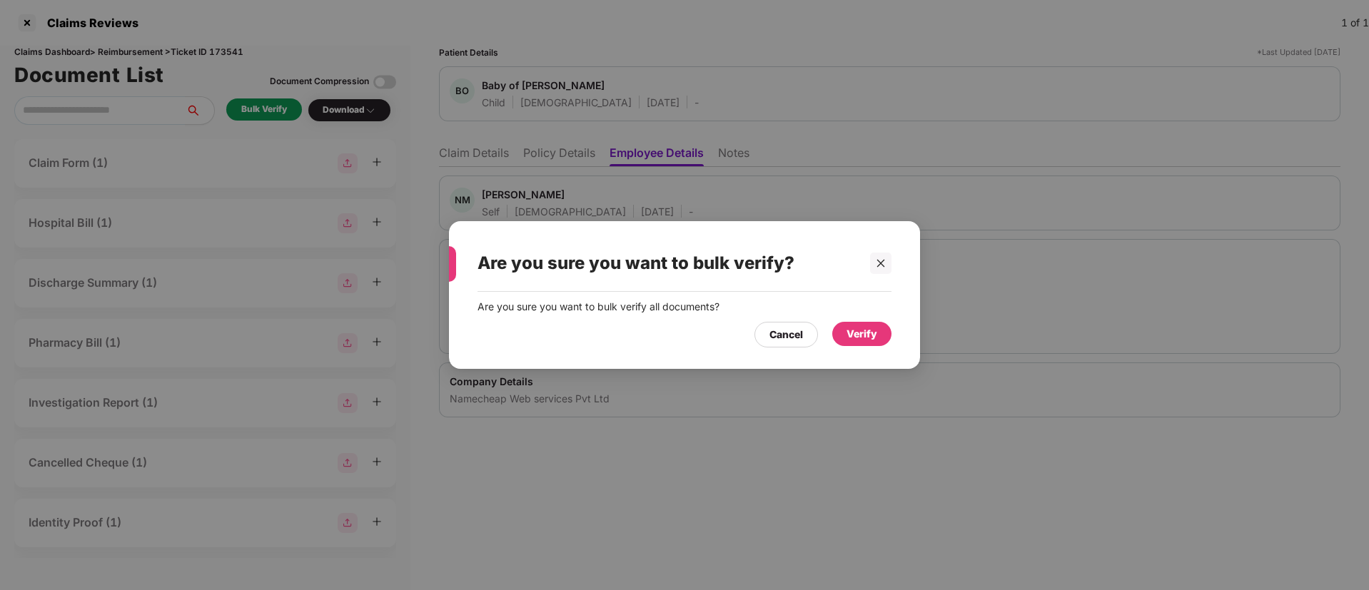
click at [876, 340] on div "Verify" at bounding box center [861, 334] width 31 height 16
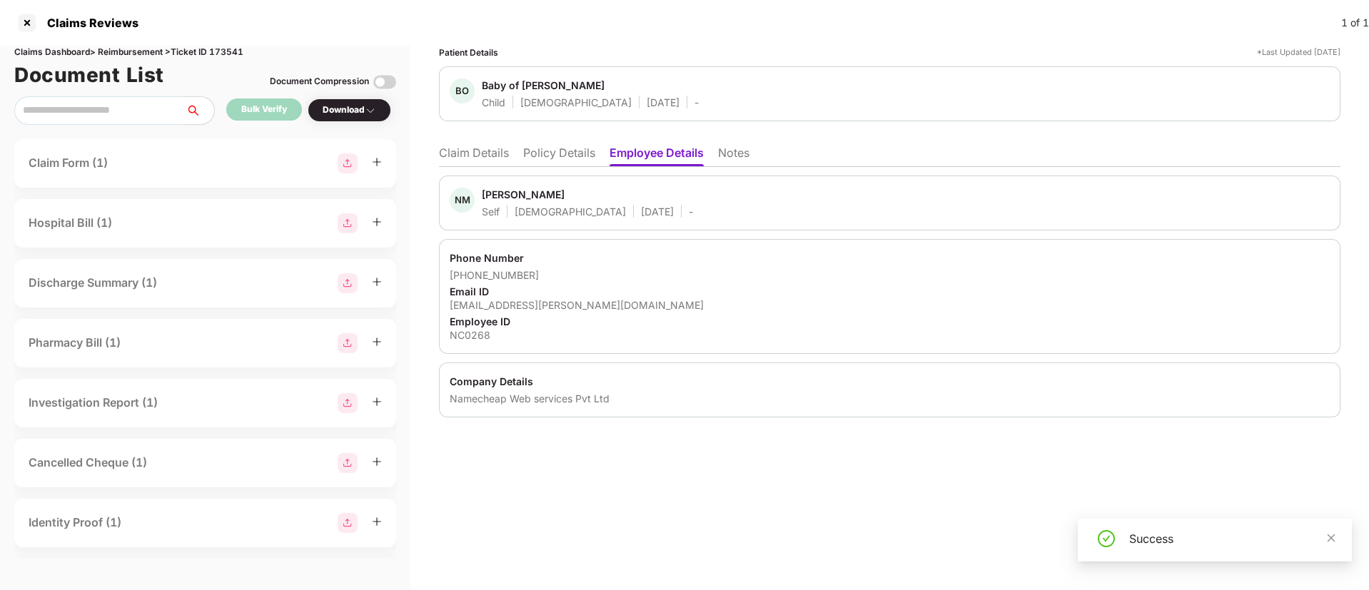
click at [352, 111] on div "Download" at bounding box center [350, 110] width 54 height 14
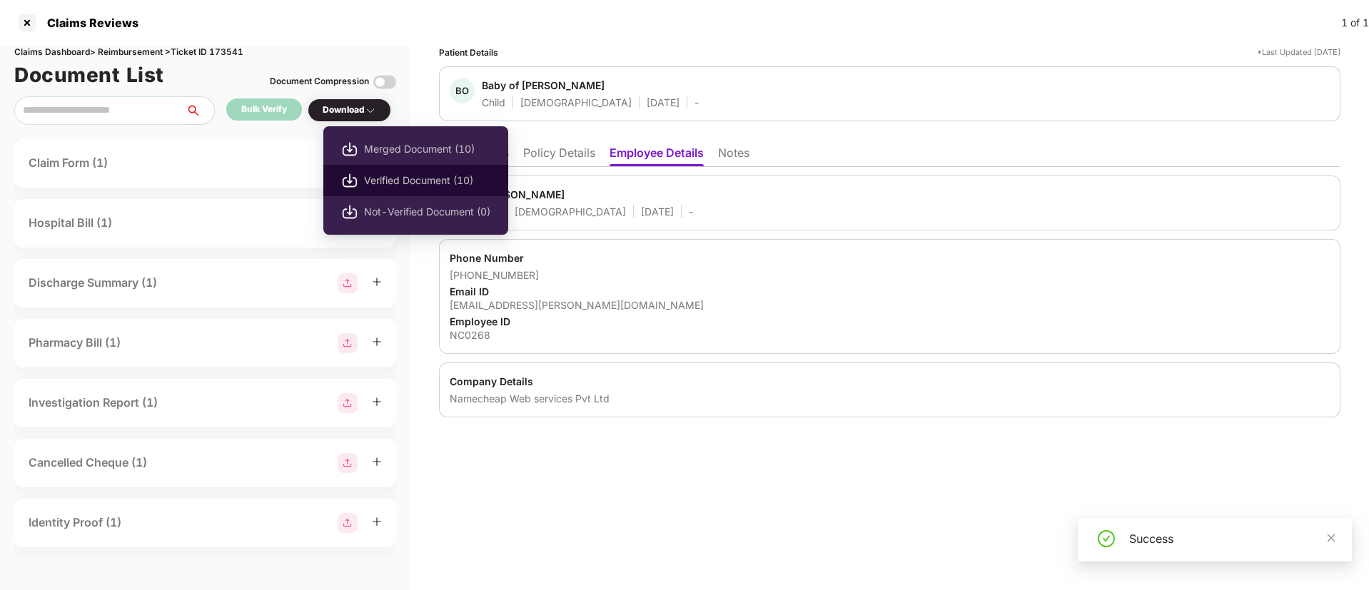
click at [390, 180] on span "Verified Document (10)" at bounding box center [427, 181] width 126 height 16
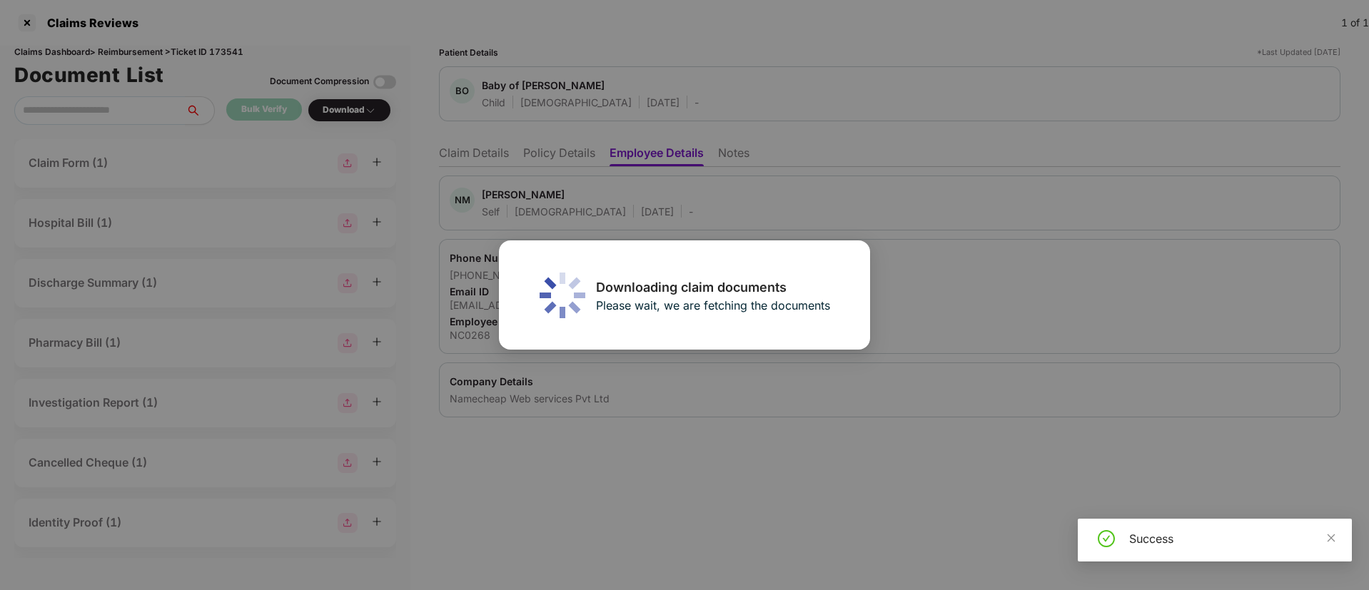
click at [484, 160] on div "Downloading claim documents Please wait, we are fetching the documents" at bounding box center [684, 295] width 1369 height 590
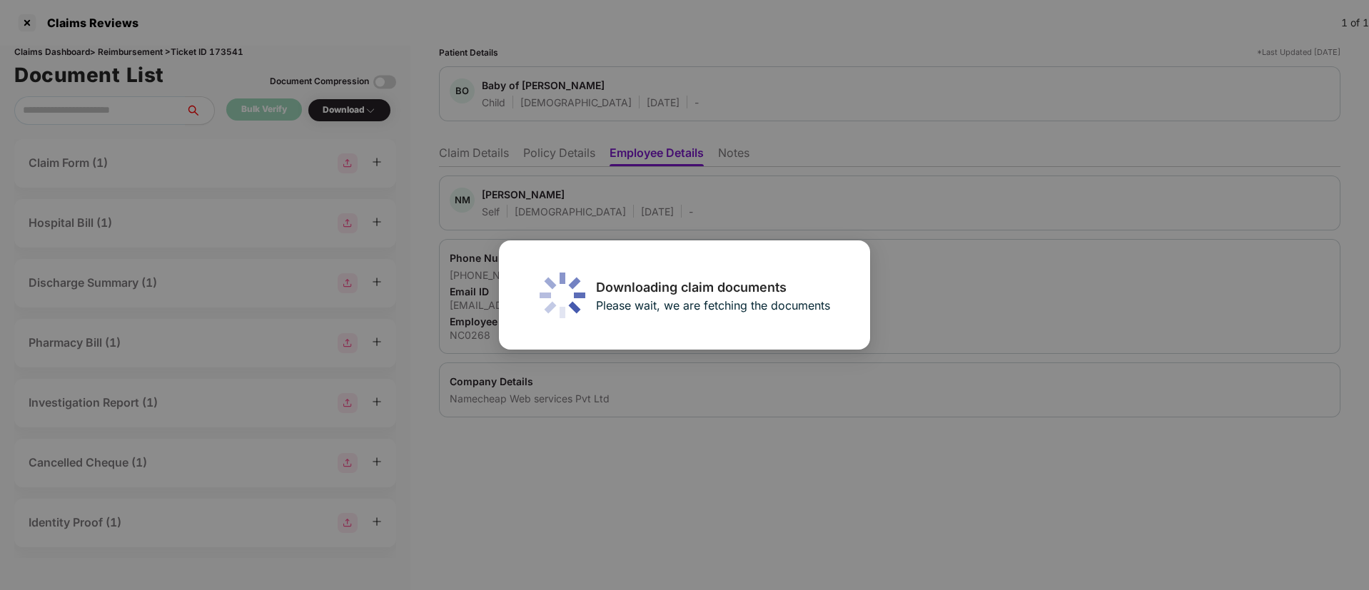
click at [465, 152] on div "Downloading claim documents Please wait, we are fetching the documents" at bounding box center [684, 295] width 1369 height 590
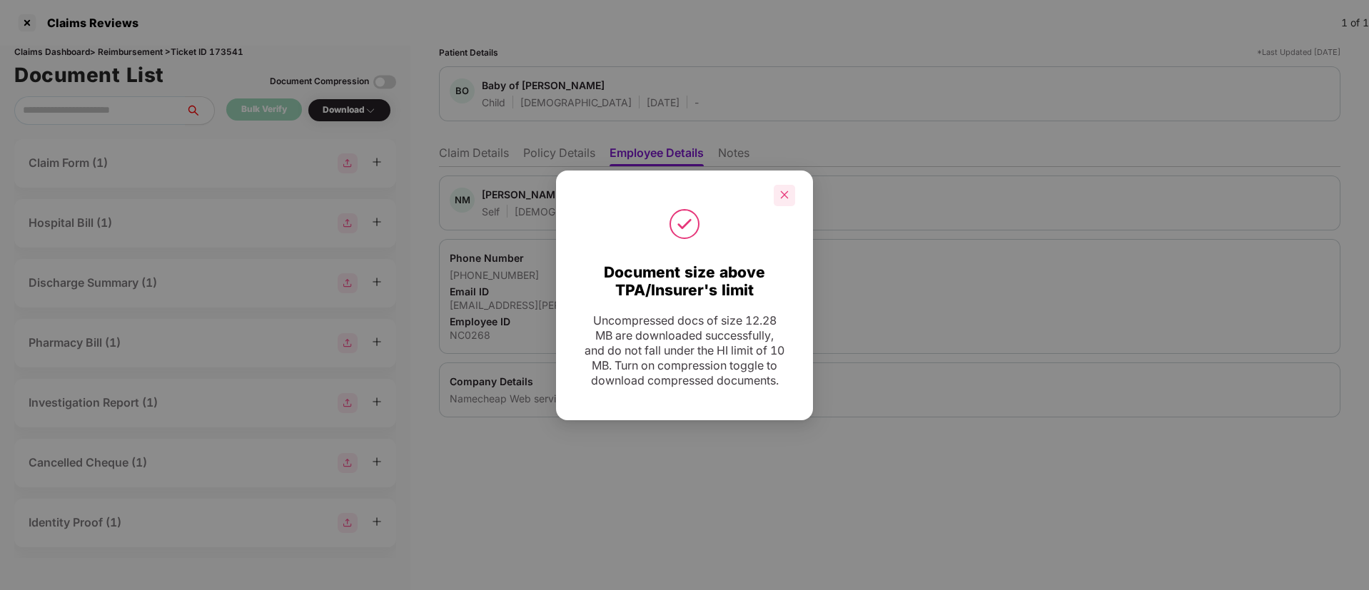
click at [785, 191] on icon "close" at bounding box center [784, 195] width 10 height 10
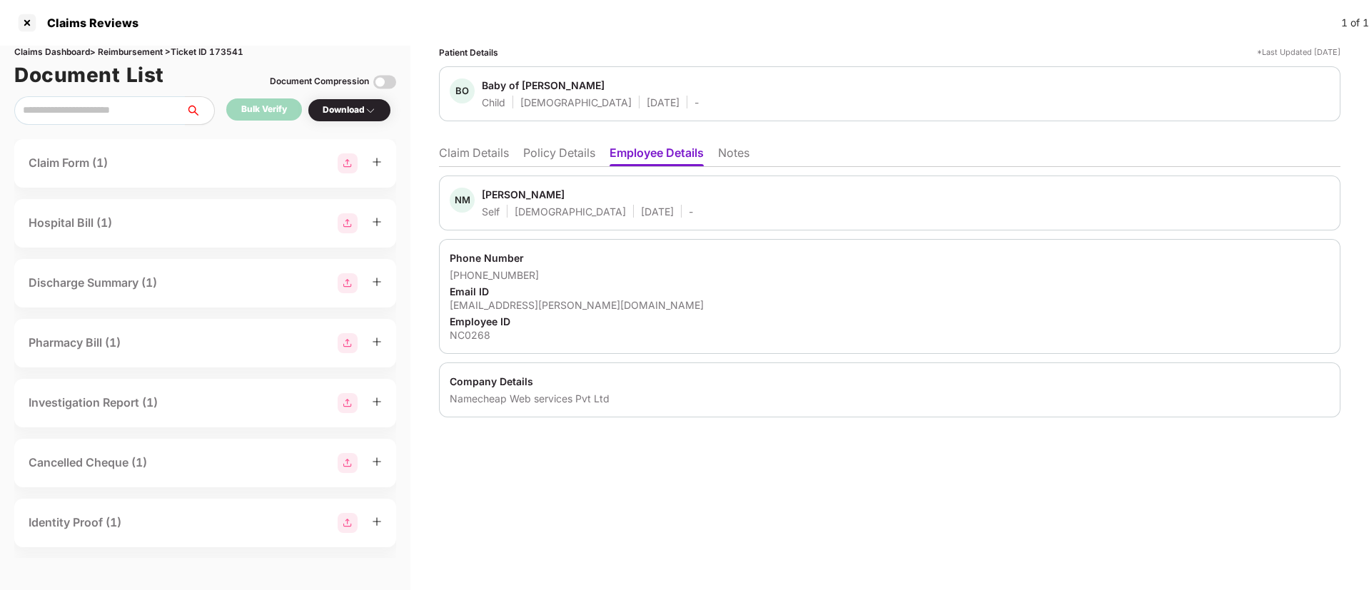
click at [470, 161] on li "Claim Details" at bounding box center [474, 156] width 70 height 21
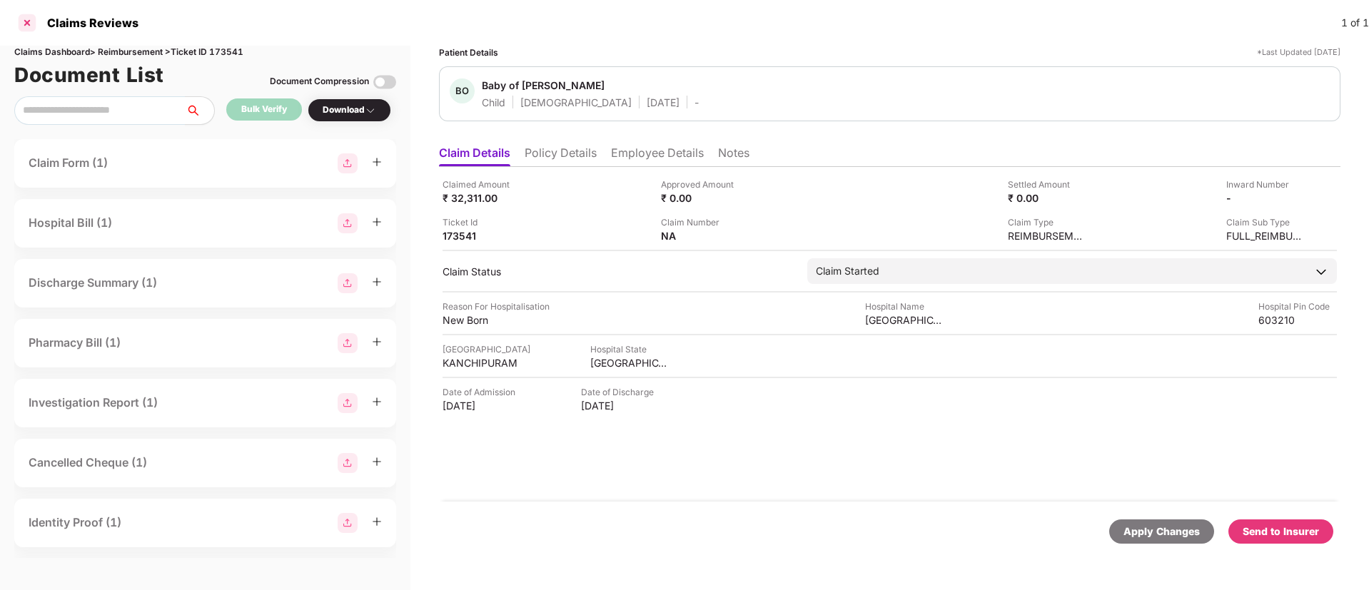
click at [32, 28] on div at bounding box center [27, 22] width 23 height 23
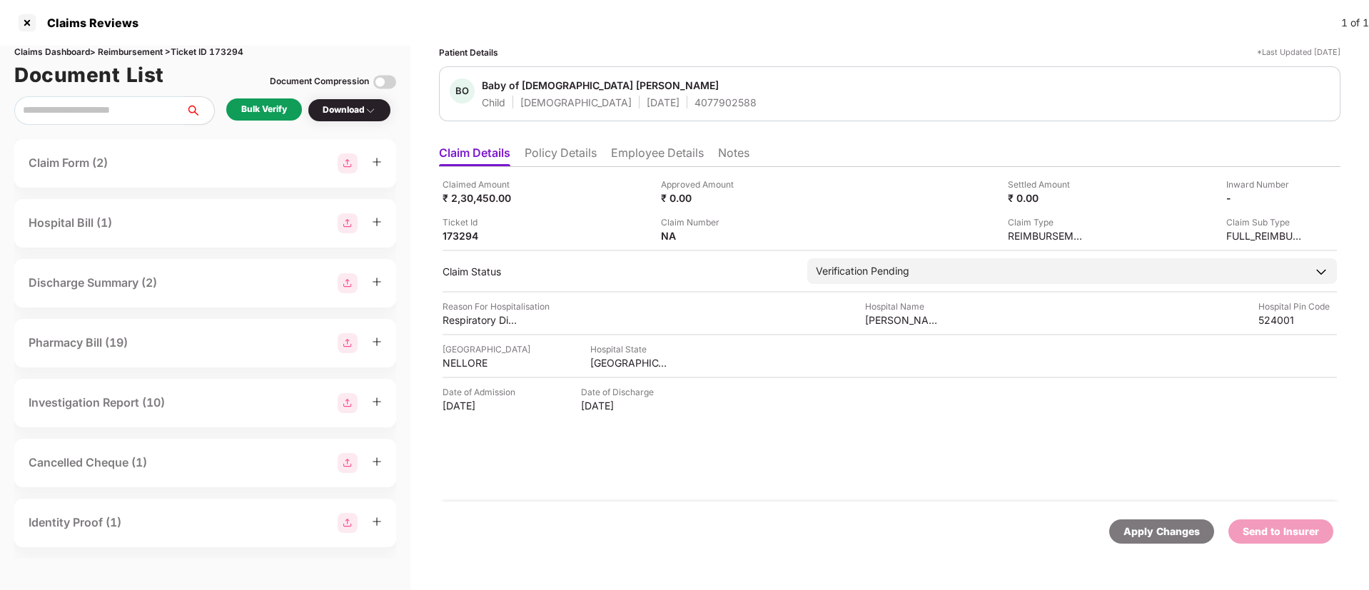
click at [253, 108] on div "Bulk Verify" at bounding box center [264, 110] width 46 height 14
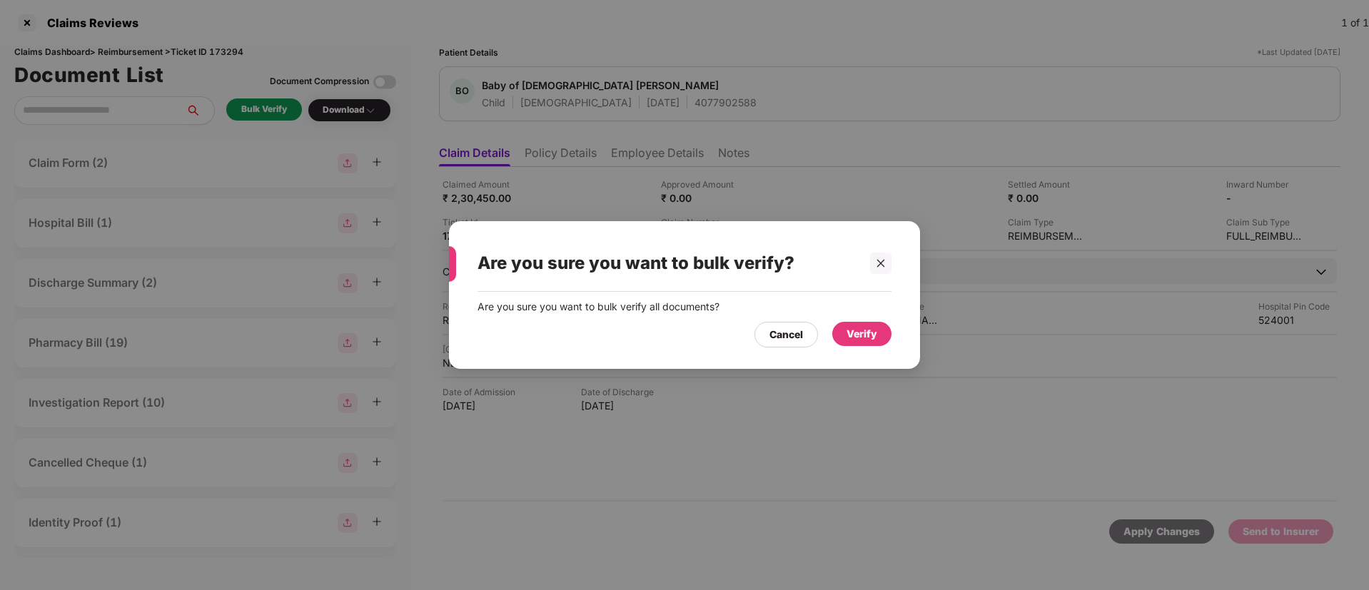
click at [850, 335] on div "Verify" at bounding box center [861, 334] width 31 height 16
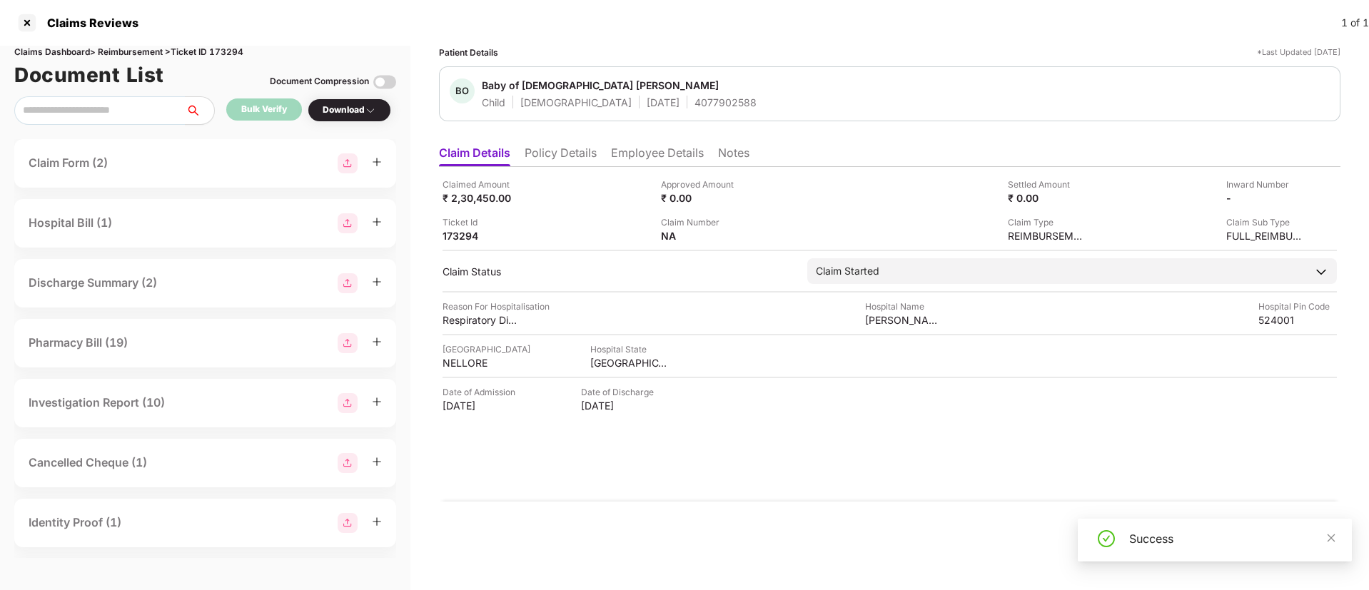
click at [359, 116] on div "Download" at bounding box center [350, 110] width 54 height 14
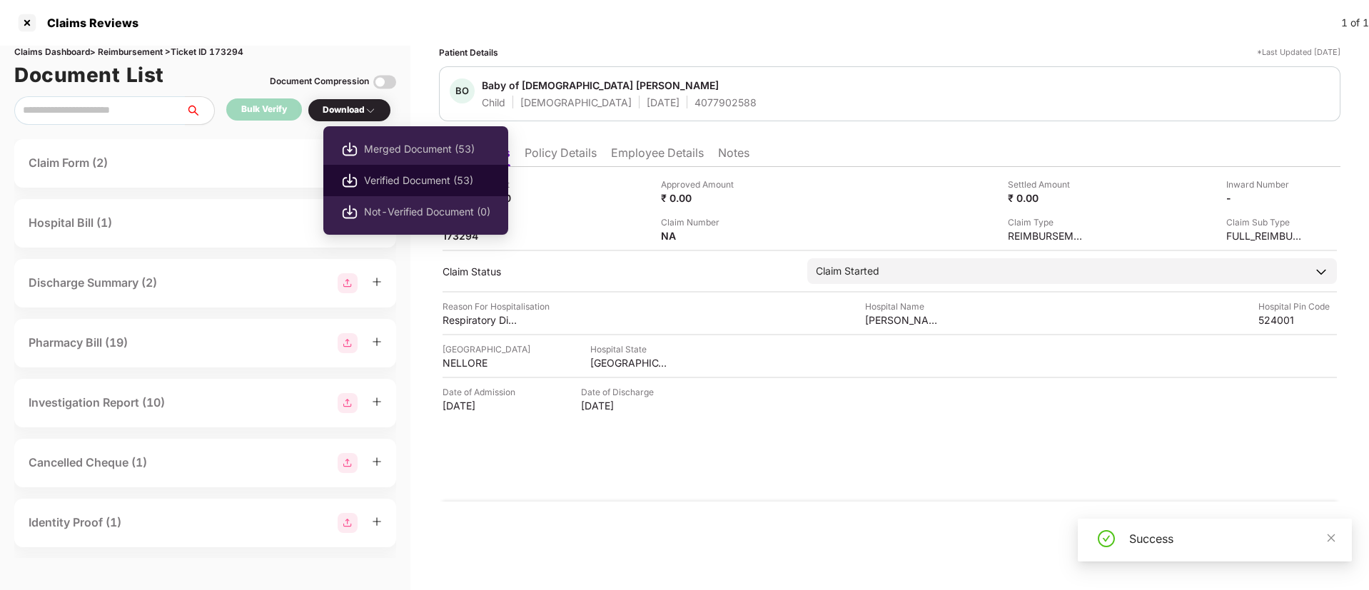
click at [420, 183] on span "Verified Document (53)" at bounding box center [427, 181] width 126 height 16
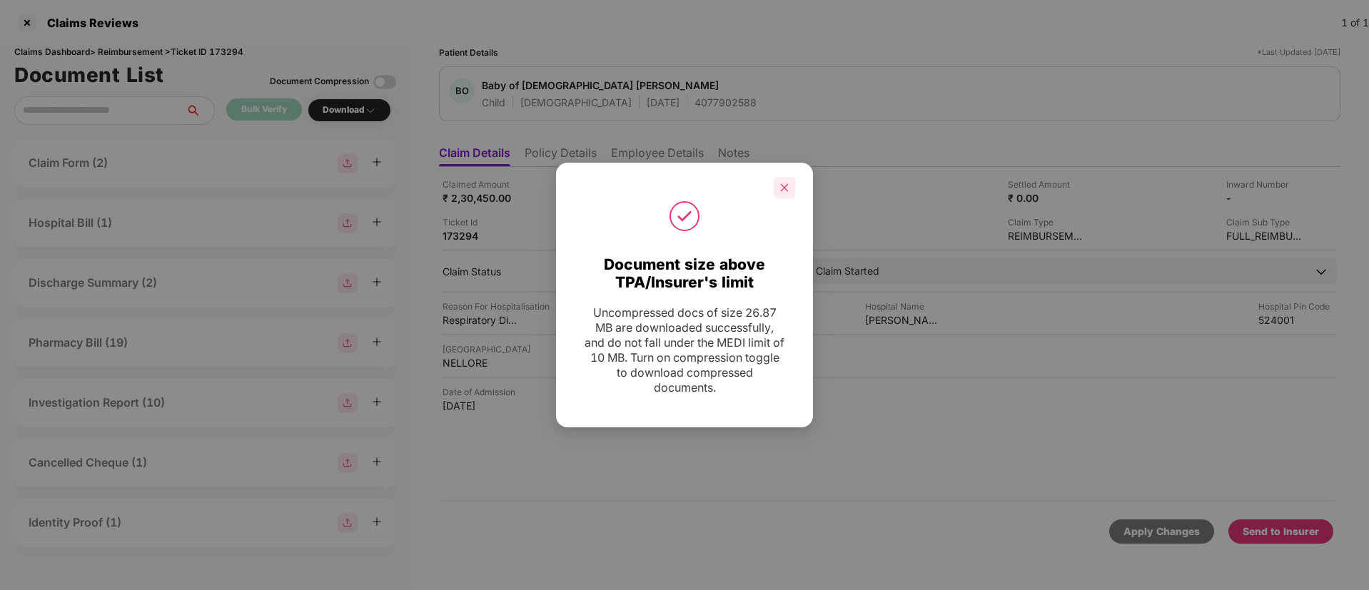
click at [788, 184] on icon "close" at bounding box center [784, 188] width 10 height 10
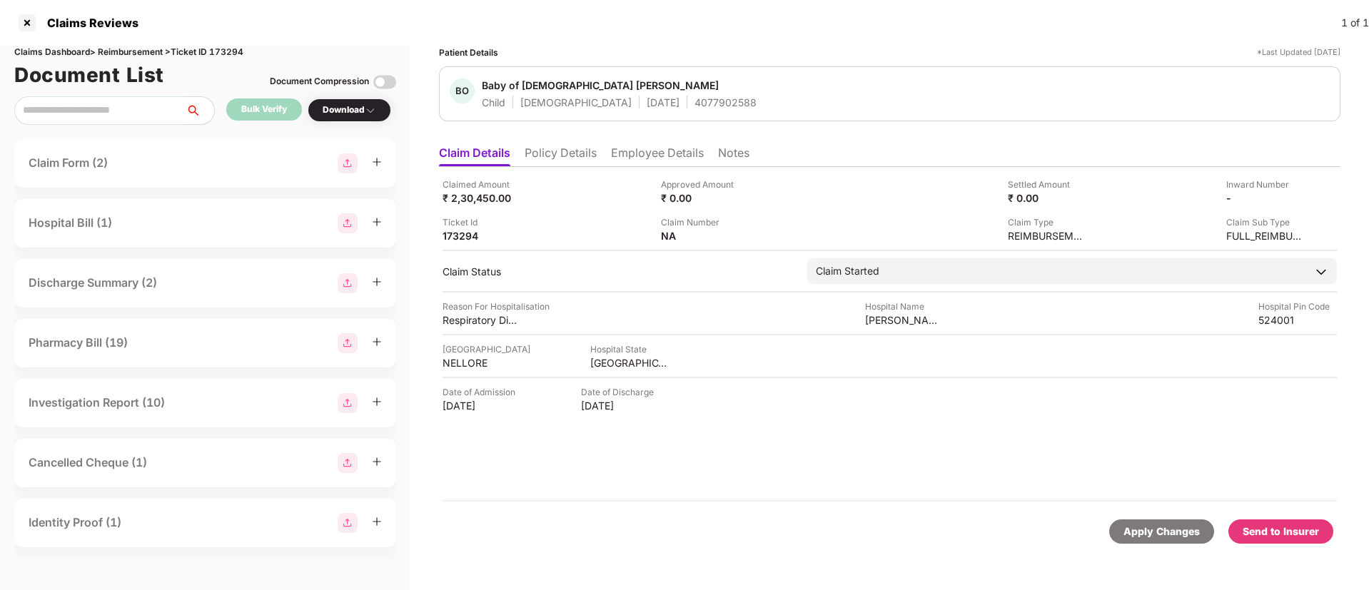
click at [1276, 517] on div "Apply Changes Send to Insurer" at bounding box center [889, 532] width 901 height 60
click at [1267, 529] on div "Send to Insurer" at bounding box center [1280, 532] width 76 height 16
click at [542, 158] on li "Policy Details" at bounding box center [560, 156] width 72 height 21
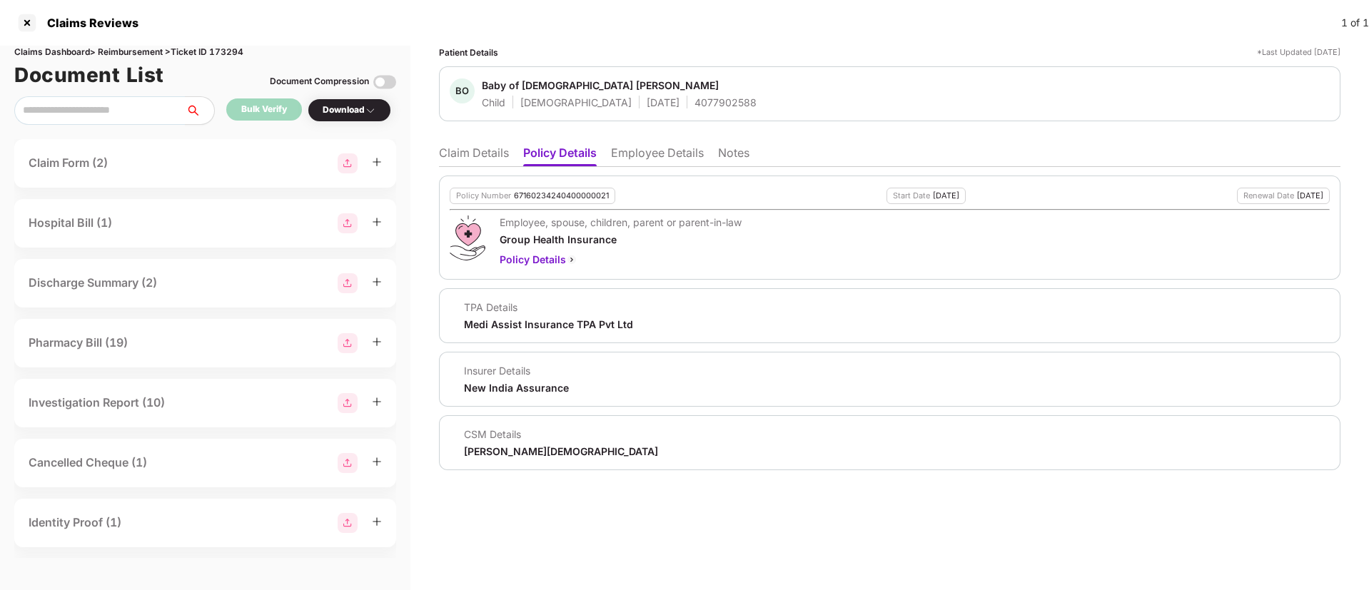
click at [626, 155] on li "Employee Details" at bounding box center [657, 156] width 93 height 21
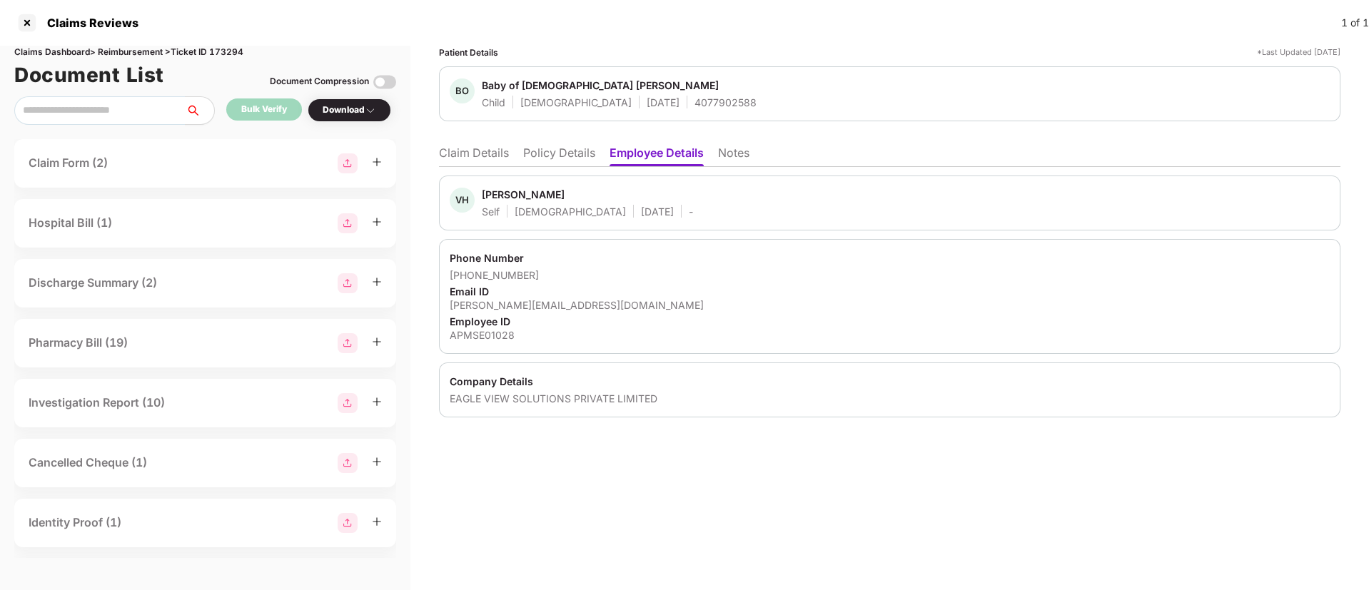
click at [536, 152] on li "Policy Details" at bounding box center [559, 156] width 72 height 21
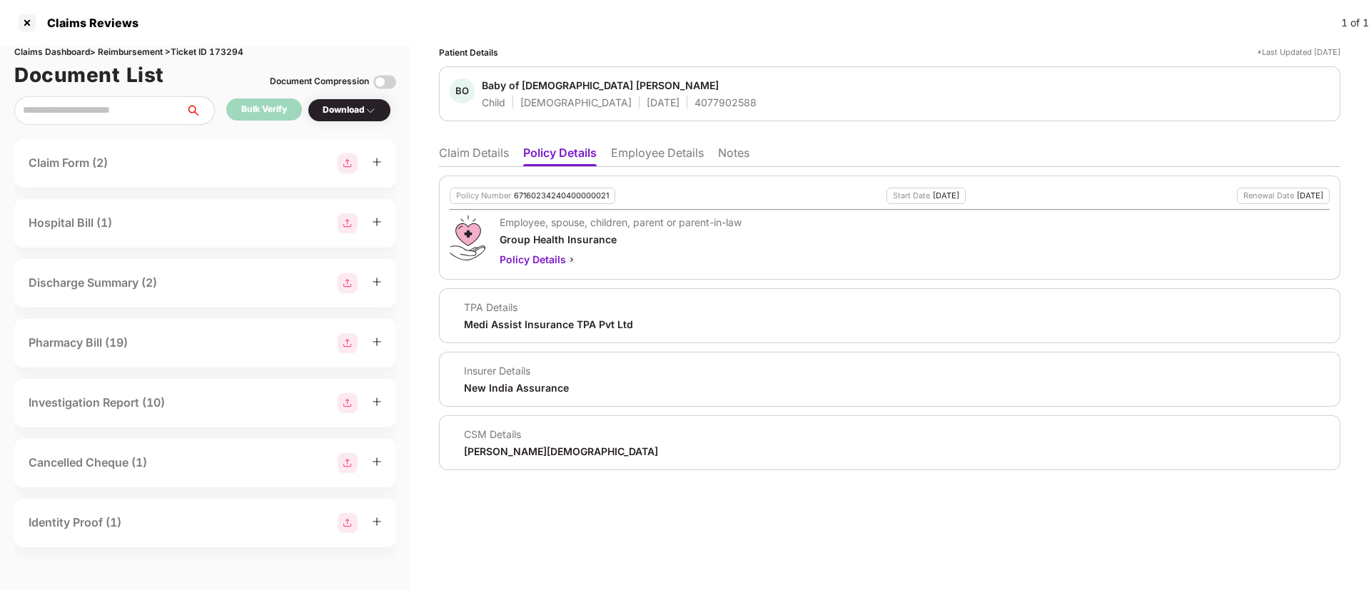
click at [483, 163] on li "Claim Details" at bounding box center [474, 156] width 70 height 21
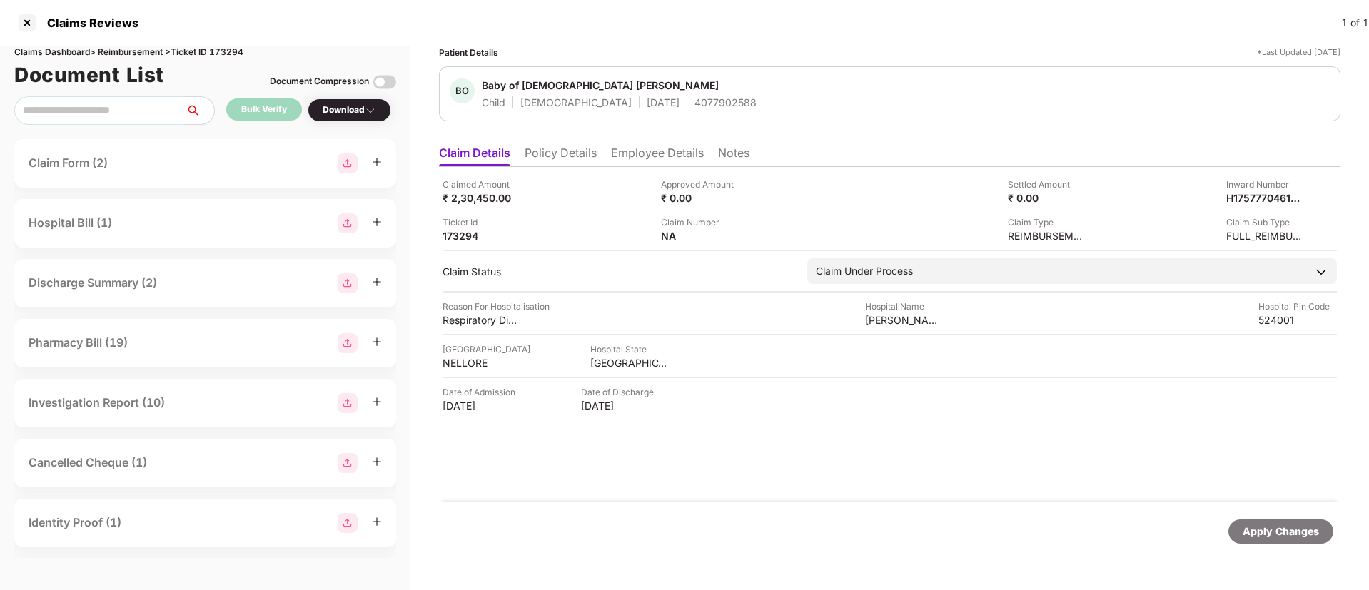
click at [1268, 521] on div "Apply Changes" at bounding box center [1280, 531] width 105 height 24
click at [1247, 193] on div "H1757770461210APMSE01028" at bounding box center [1250, 198] width 78 height 14
click at [1295, 197] on img at bounding box center [1298, 196] width 11 height 11
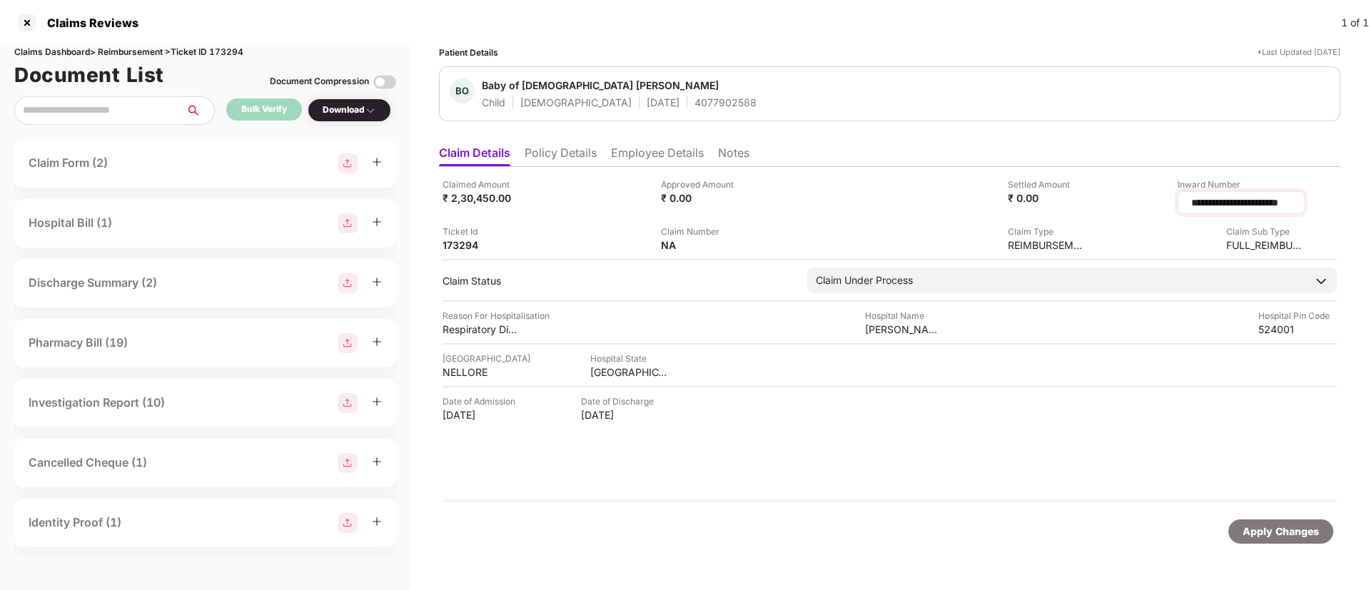
scroll to position [0, 7]
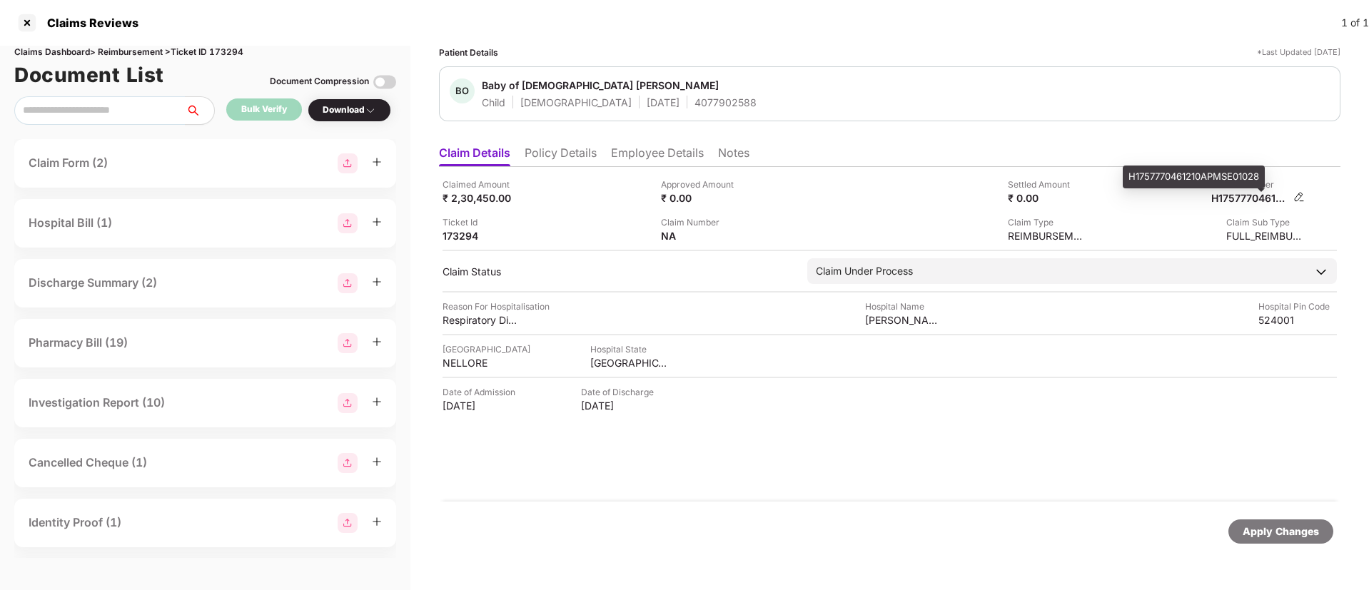
click at [1266, 195] on div "H1757770461210APMSE01028" at bounding box center [1250, 198] width 78 height 14
click at [1266, 194] on div "H1757770461210APMSE01028" at bounding box center [1250, 198] width 78 height 14
copy div
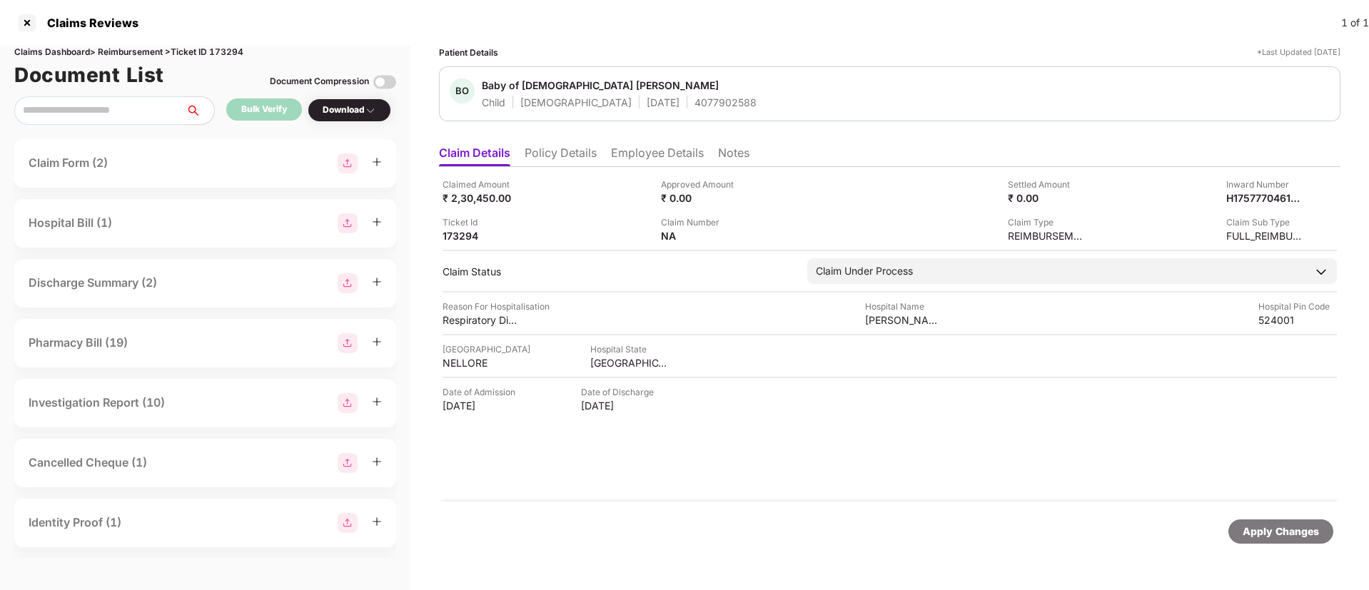
copy div
